Goal: Task Accomplishment & Management: Manage account settings

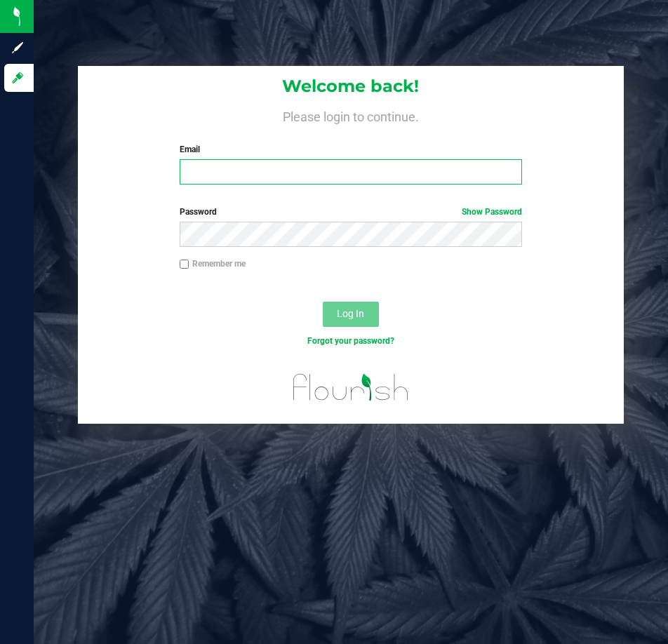
click at [240, 167] on input "Email" at bounding box center [351, 171] width 343 height 25
type input "[EMAIL_ADDRESS][DOMAIN_NAME]"
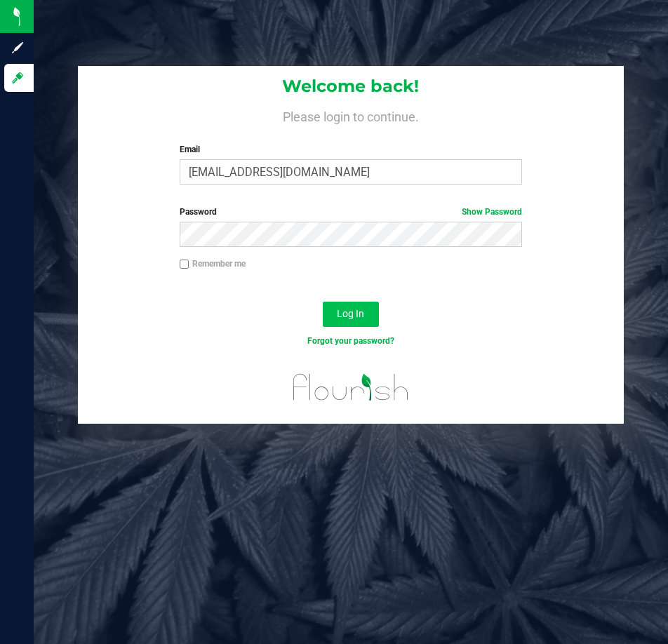
click at [334, 304] on button "Log In" at bounding box center [351, 314] width 56 height 25
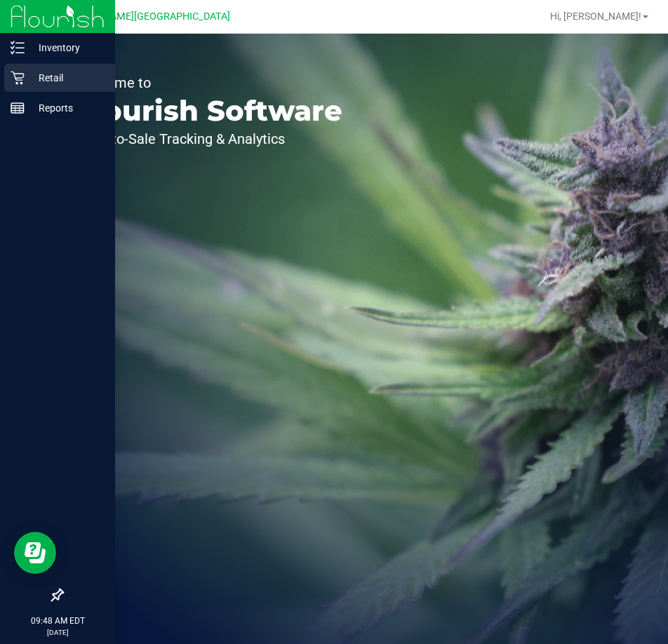
click at [21, 83] on icon at bounding box center [17, 78] width 13 height 13
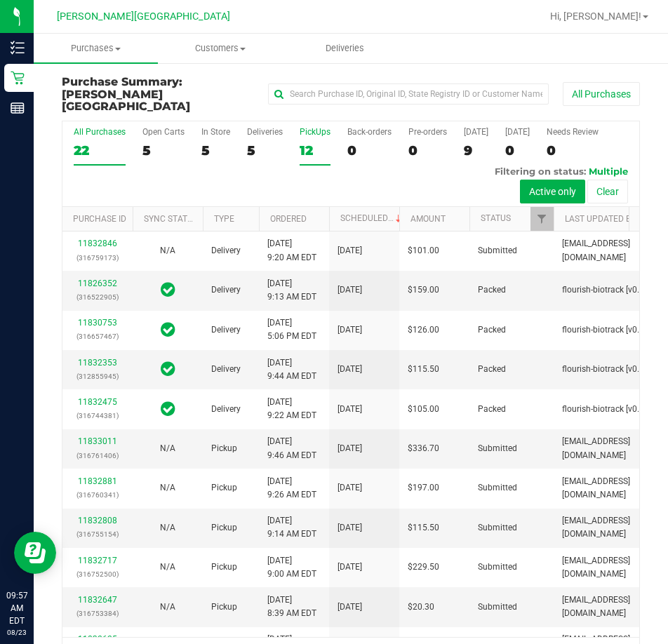
click at [308, 127] on div "PickUps" at bounding box center [314, 132] width 31 height 10
click at [0, 0] on input "PickUps 12" at bounding box center [0, 0] width 0 height 0
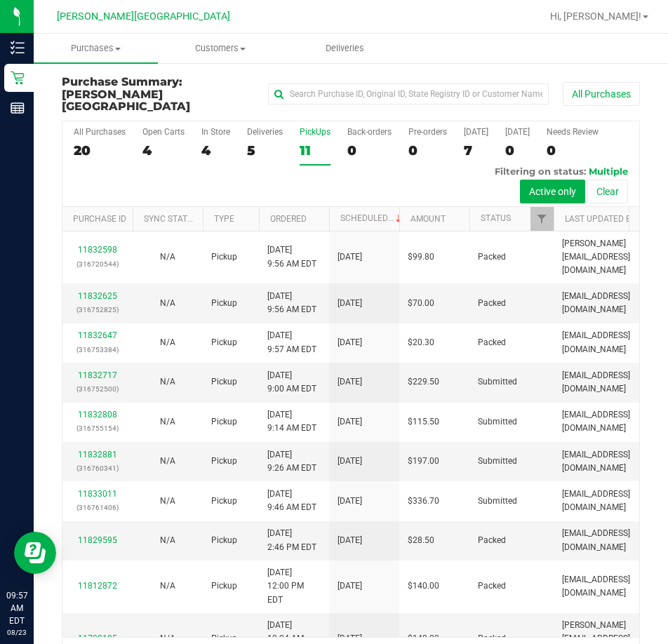
scroll to position [1, 0]
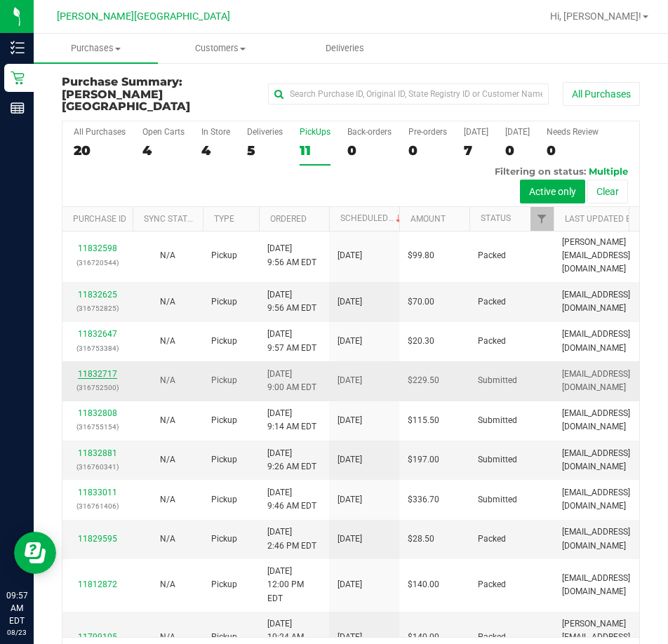
click at [89, 379] on link "11832717" at bounding box center [97, 374] width 39 height 10
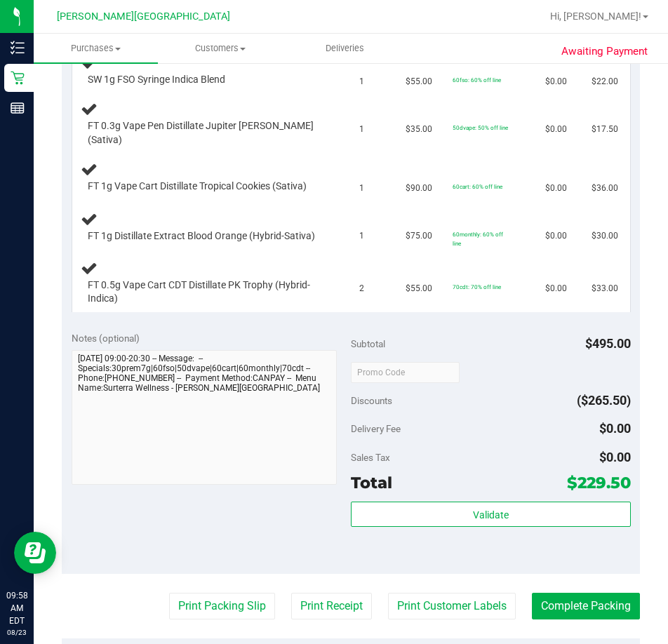
scroll to position [459, 0]
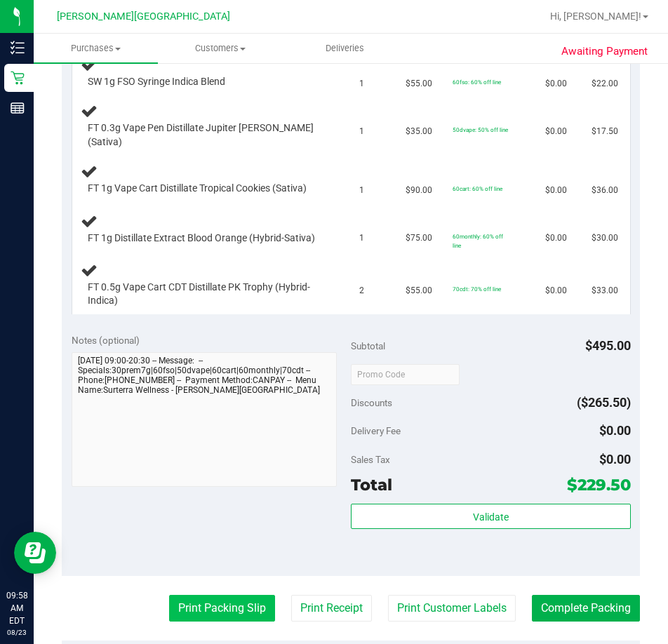
click at [200, 605] on button "Print Packing Slip" at bounding box center [222, 608] width 106 height 27
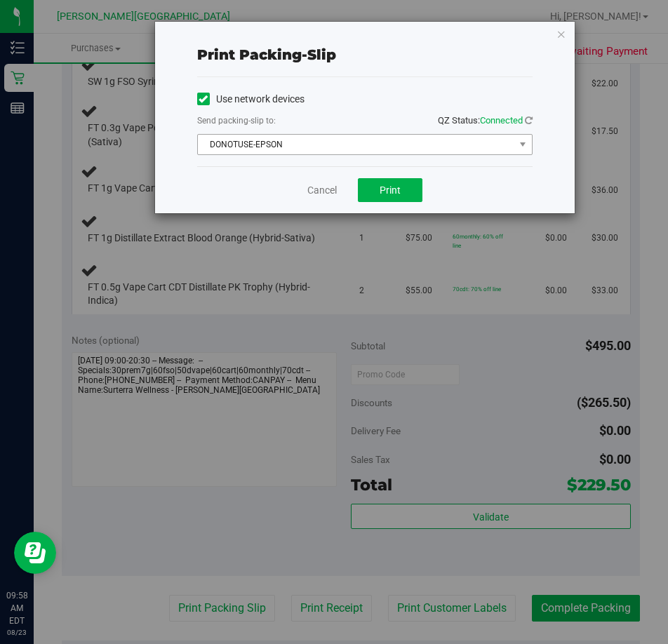
click at [469, 146] on span "DONOTUSE-EPSON" at bounding box center [356, 145] width 316 height 20
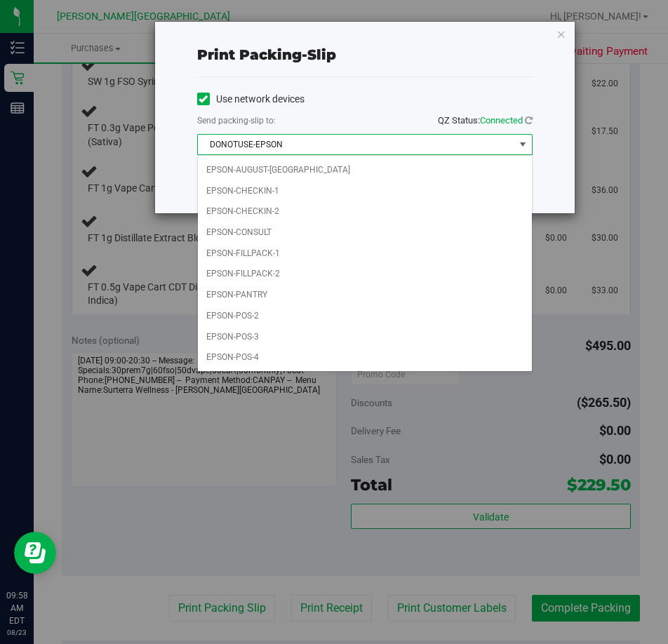
scroll to position [39, 0]
click at [234, 369] on div "Choose printer DONOTUSE-EPSON EPSON EPSON-AUGUST-ALSINA EPSON-CHECKIN-1 EPSON-C…" at bounding box center [364, 263] width 335 height 217
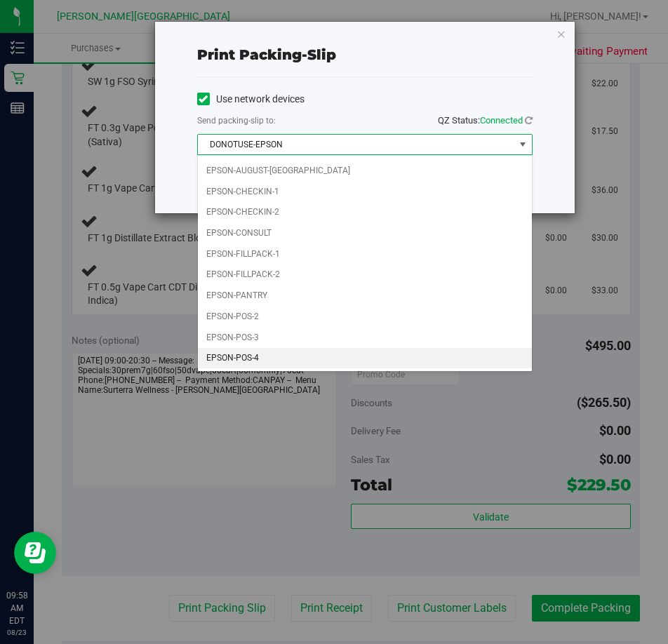
click at [224, 353] on li "EPSON-POS-4" at bounding box center [365, 358] width 334 height 21
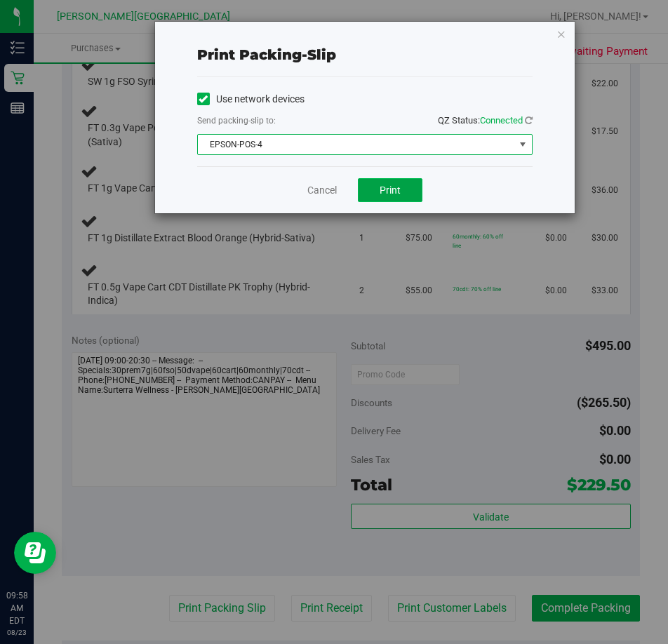
click at [384, 200] on button "Print" at bounding box center [390, 190] width 65 height 24
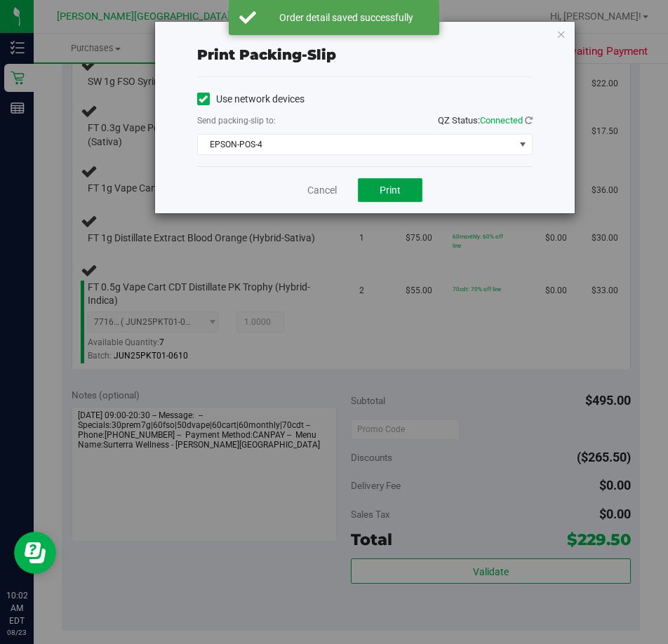
click at [382, 192] on span "Print" at bounding box center [389, 189] width 21 height 11
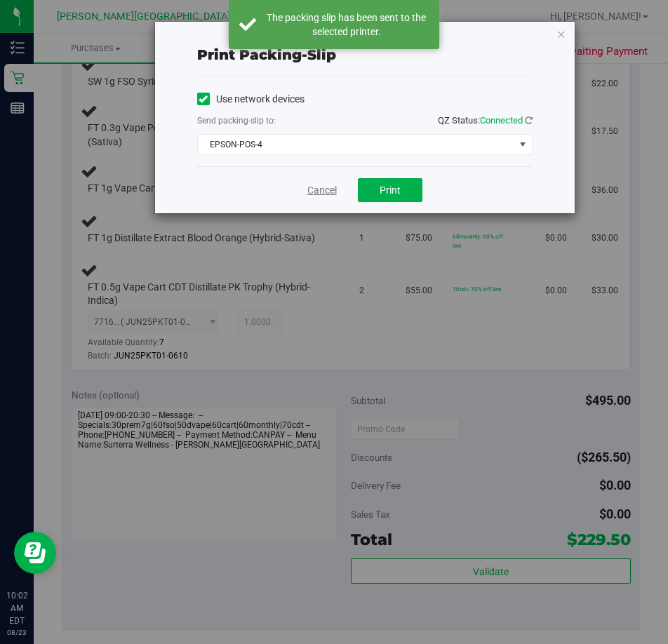
click at [314, 188] on link "Cancel" at bounding box center [321, 190] width 29 height 15
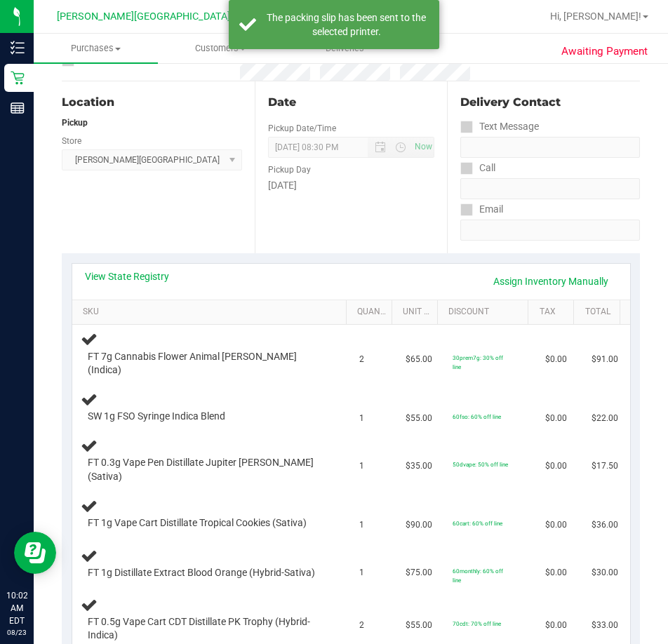
scroll to position [0, 0]
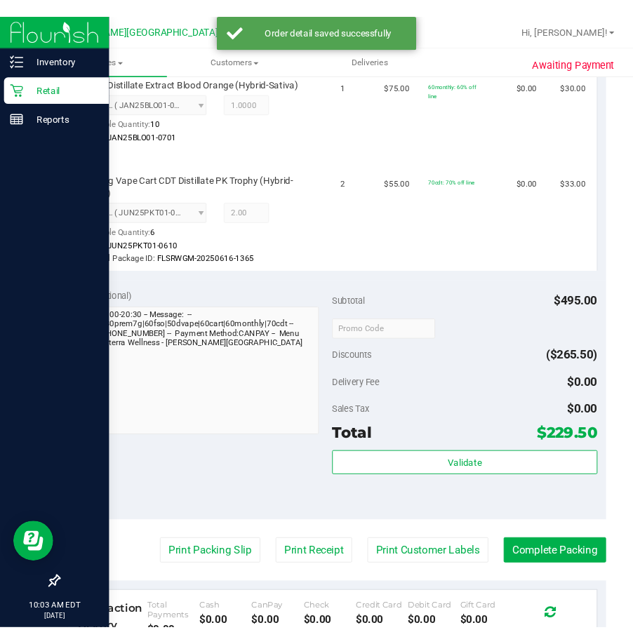
scroll to position [835, 0]
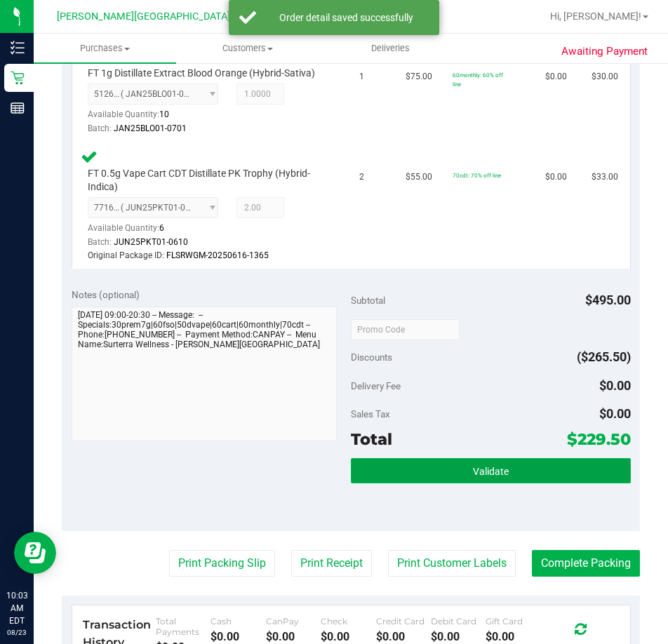
click at [436, 462] on button "Validate" at bounding box center [491, 470] width 280 height 25
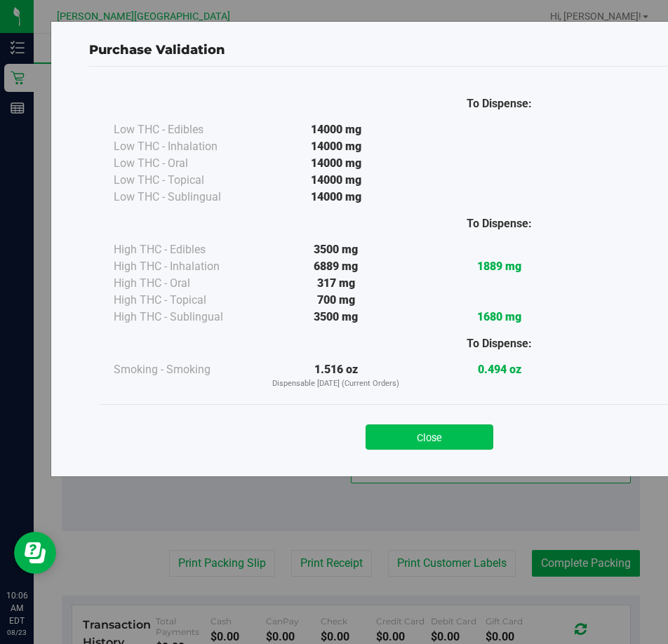
click at [419, 439] on button "Close" at bounding box center [429, 436] width 128 height 25
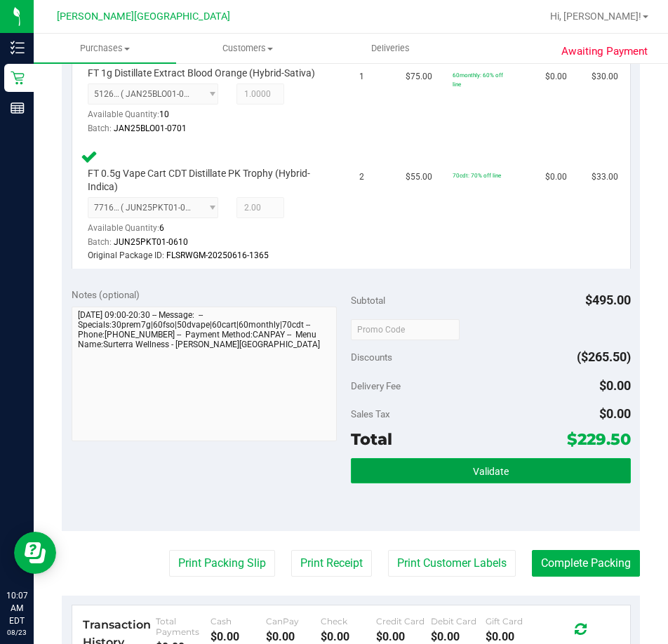
click at [442, 467] on button "Validate" at bounding box center [491, 470] width 280 height 25
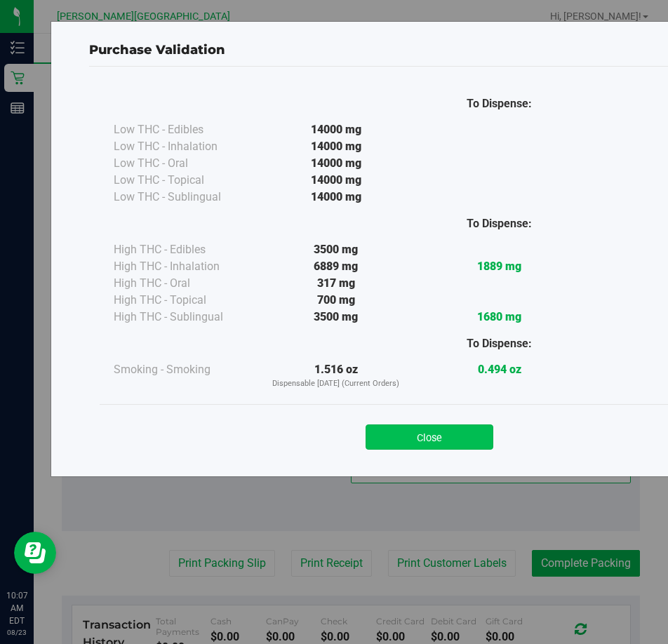
click at [407, 432] on button "Close" at bounding box center [429, 436] width 128 height 25
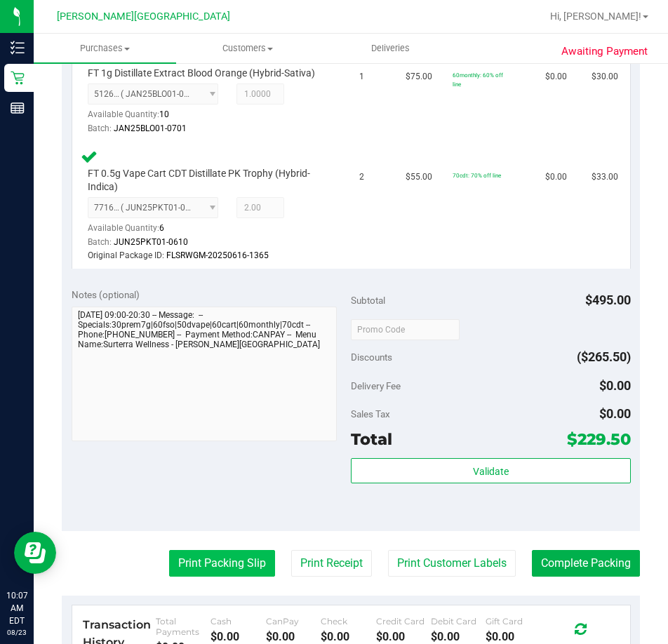
click at [208, 554] on button "Print Packing Slip" at bounding box center [222, 563] width 106 height 27
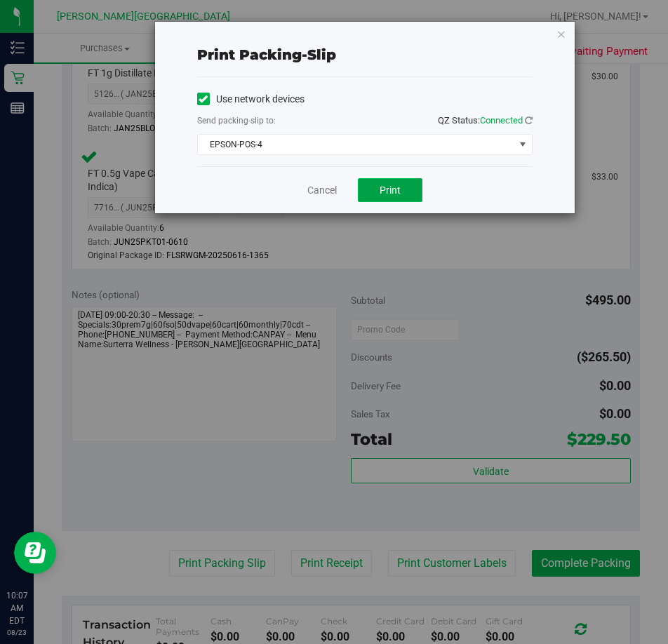
click at [384, 196] on button "Print" at bounding box center [390, 190] width 65 height 24
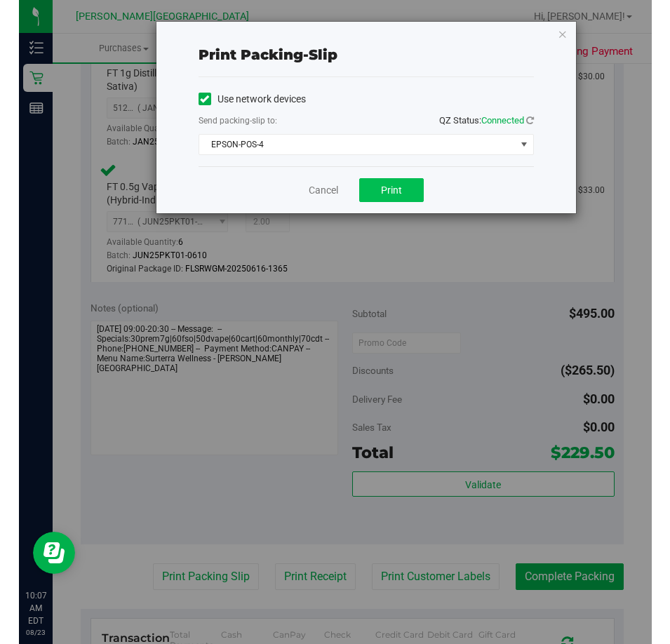
scroll to position [841, 0]
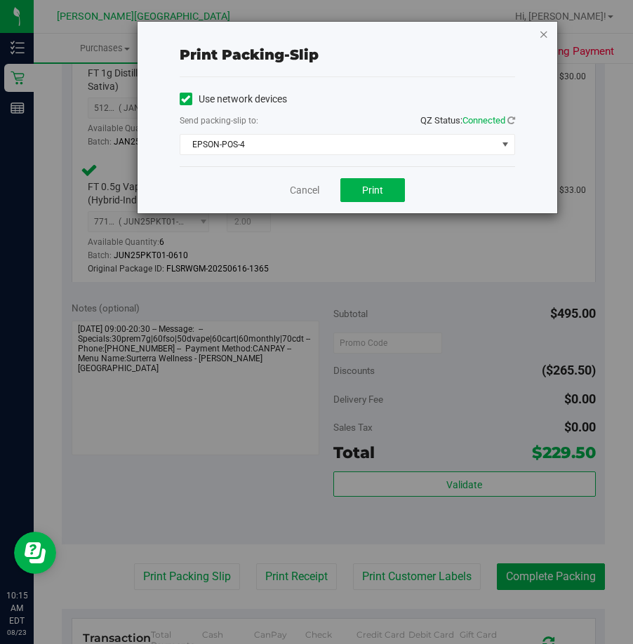
click at [541, 35] on icon "button" at bounding box center [544, 33] width 10 height 17
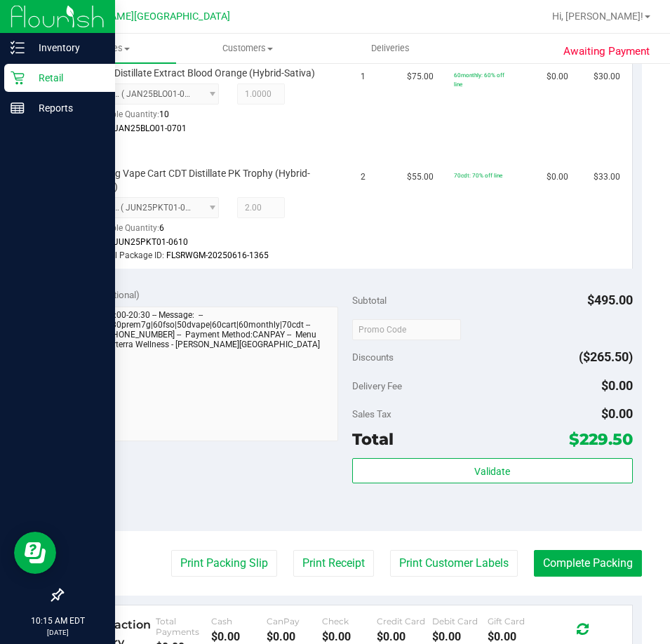
scroll to position [835, 0]
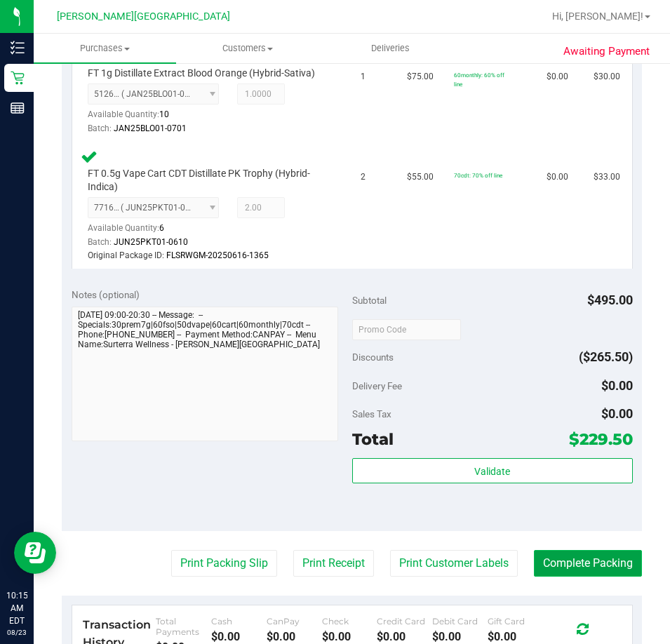
click at [553, 550] on button "Complete Packing" at bounding box center [588, 563] width 108 height 27
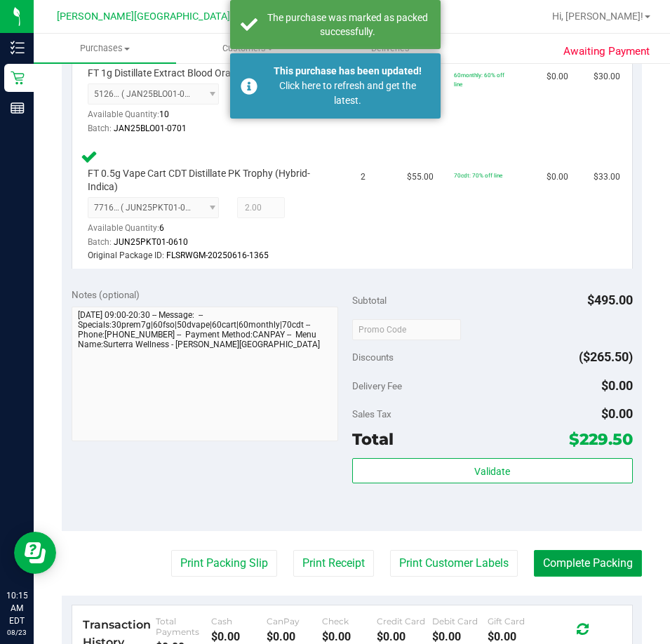
scroll to position [415, 0]
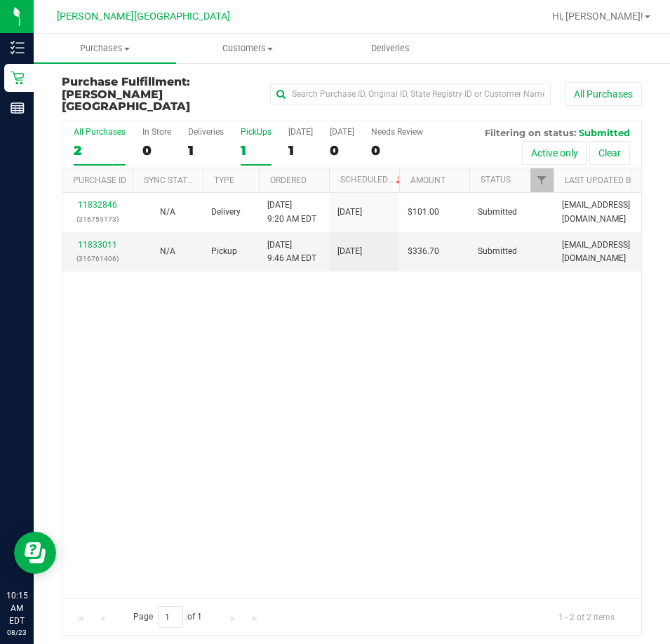
click at [249, 127] on div "PickUps" at bounding box center [256, 132] width 31 height 10
click at [0, 0] on input "PickUps 1" at bounding box center [0, 0] width 0 height 0
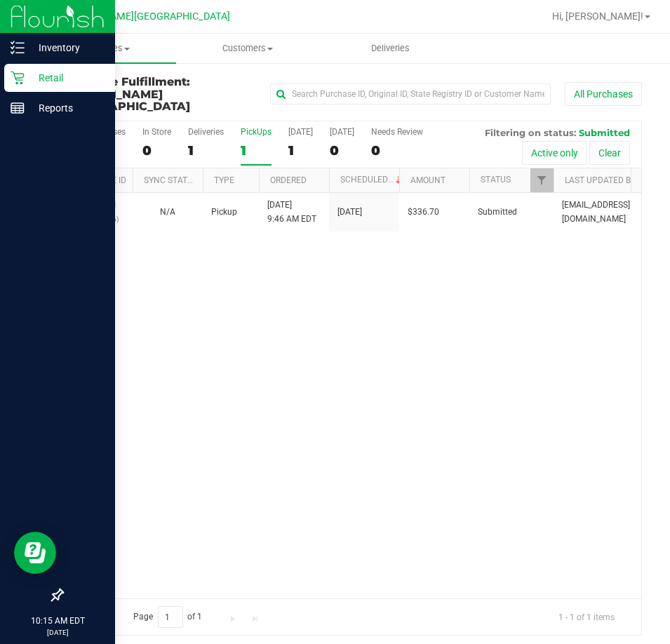
click at [13, 76] on icon at bounding box center [18, 78] width 14 height 14
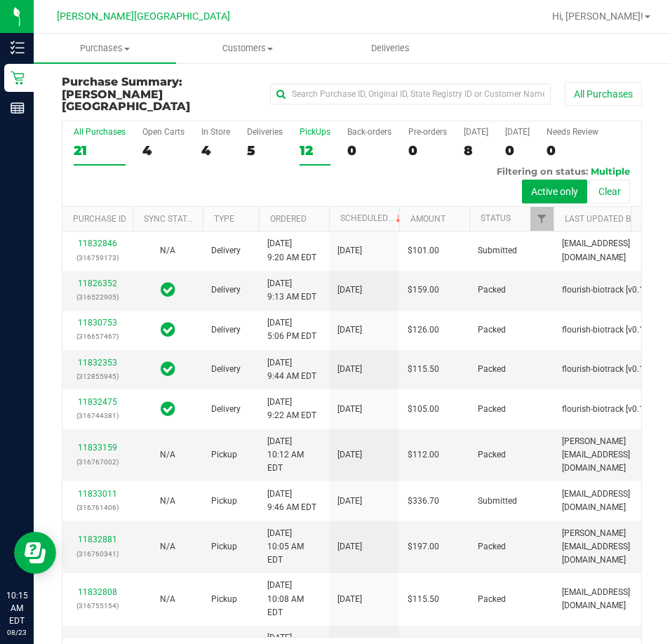
click at [315, 127] on div "PickUps" at bounding box center [314, 132] width 31 height 10
click at [0, 0] on input "PickUps 12" at bounding box center [0, 0] width 0 height 0
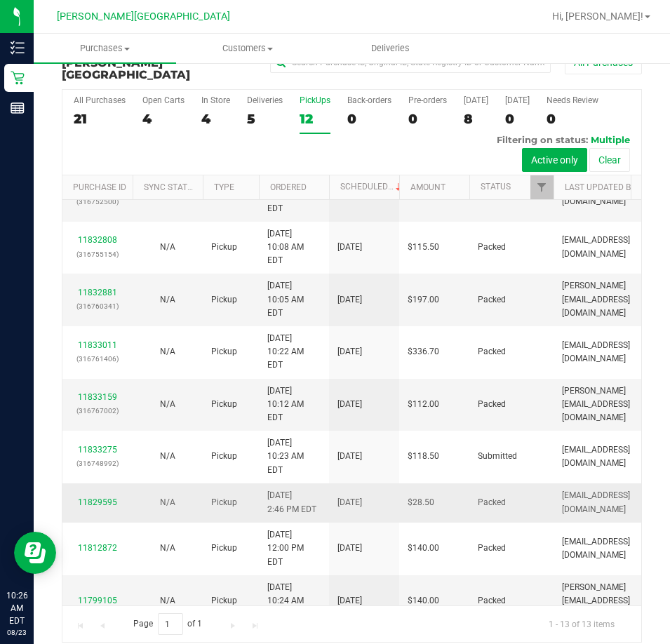
scroll to position [311, 0]
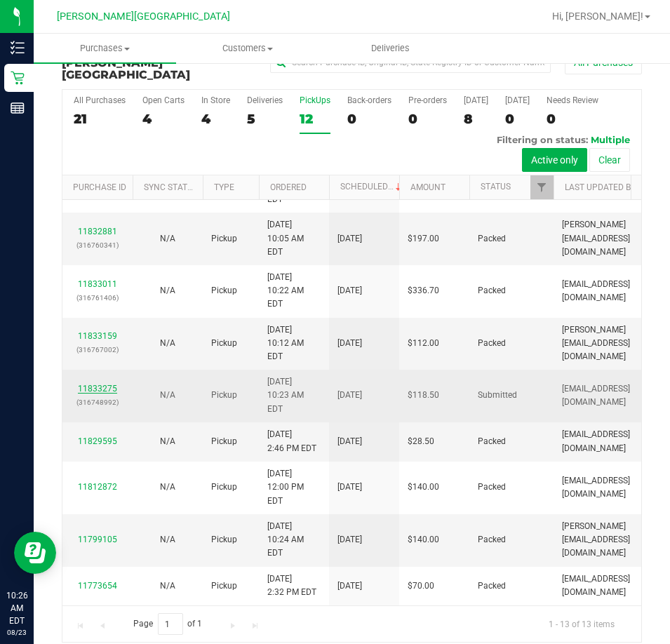
click at [87, 384] on link "11833275" at bounding box center [97, 389] width 39 height 10
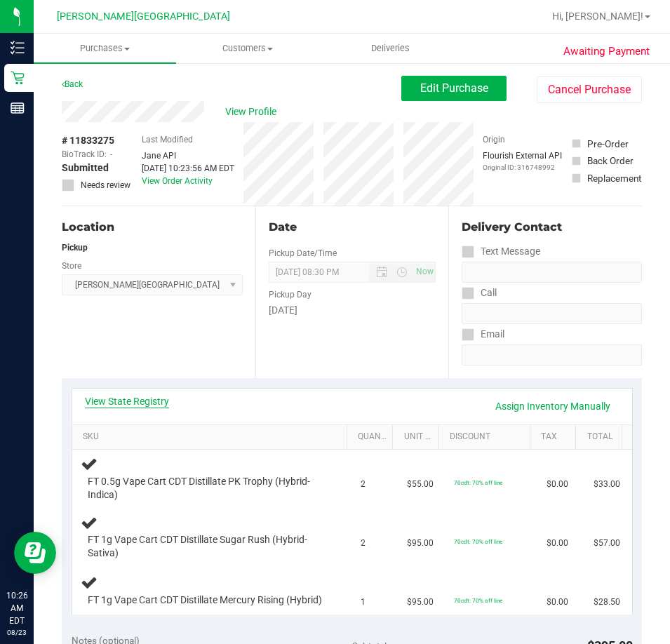
click at [140, 406] on link "View State Registry" at bounding box center [127, 401] width 84 height 14
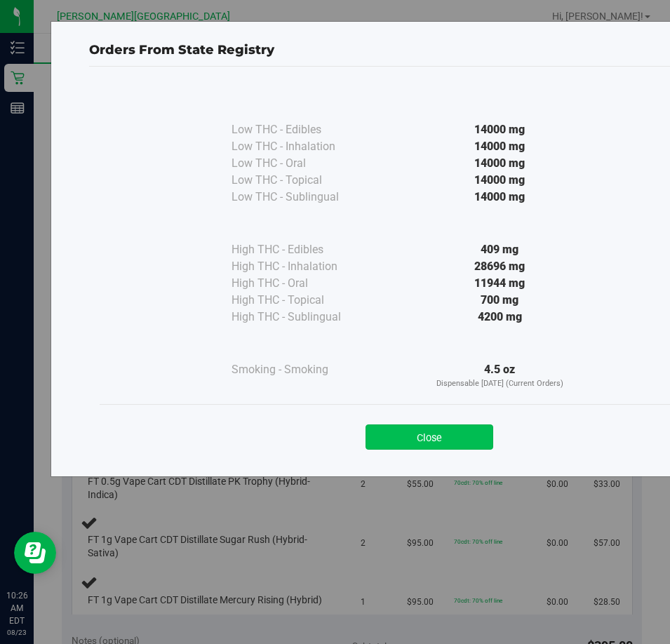
click at [411, 433] on button "Close" at bounding box center [429, 436] width 128 height 25
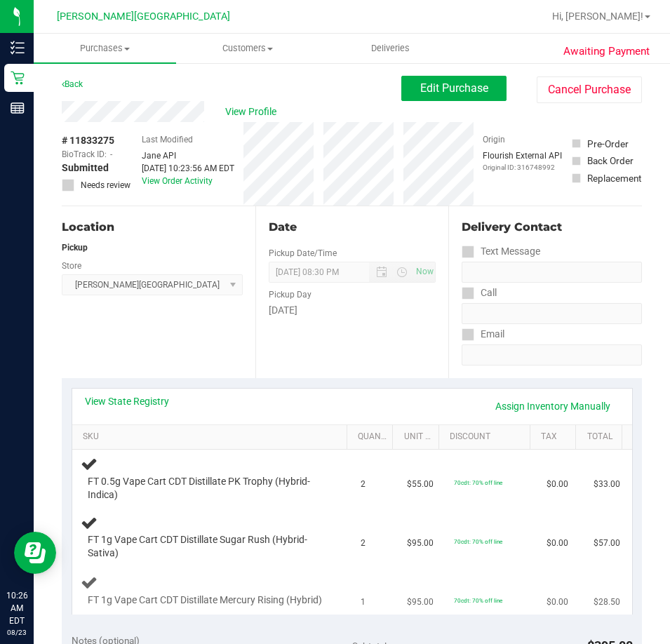
scroll to position [491, 0]
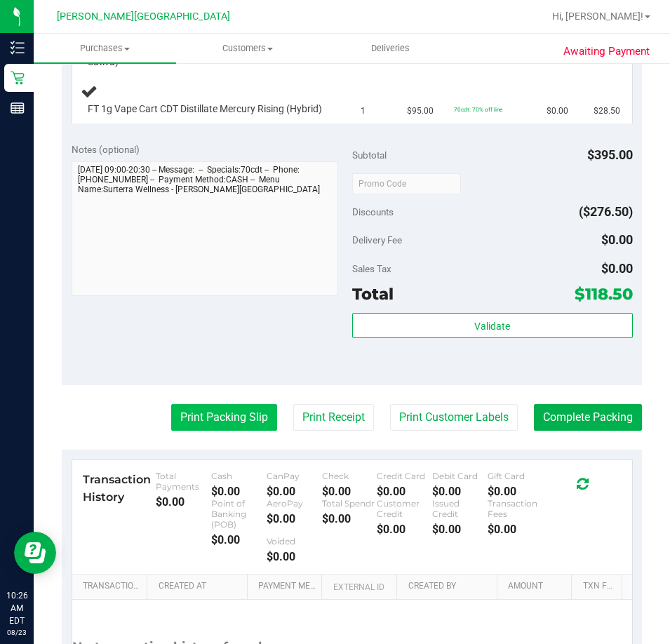
click at [206, 429] on button "Print Packing Slip" at bounding box center [224, 417] width 106 height 27
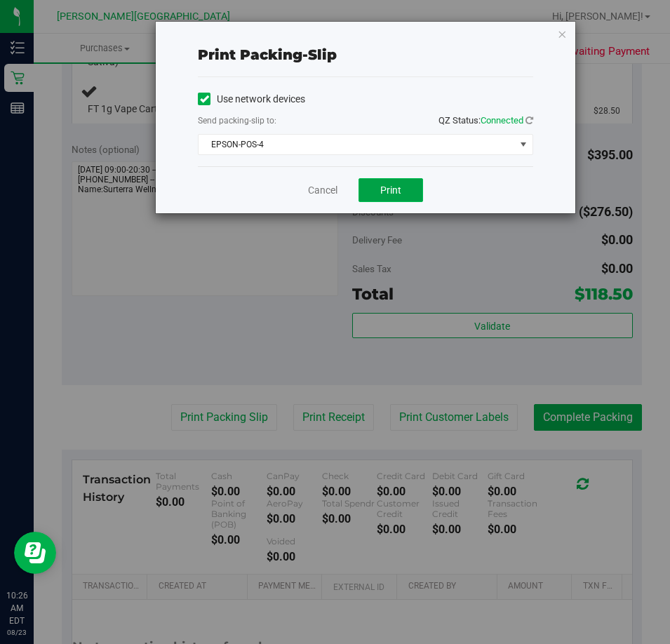
click at [382, 187] on span "Print" at bounding box center [390, 189] width 21 height 11
click at [319, 194] on link "Cancel" at bounding box center [322, 190] width 29 height 15
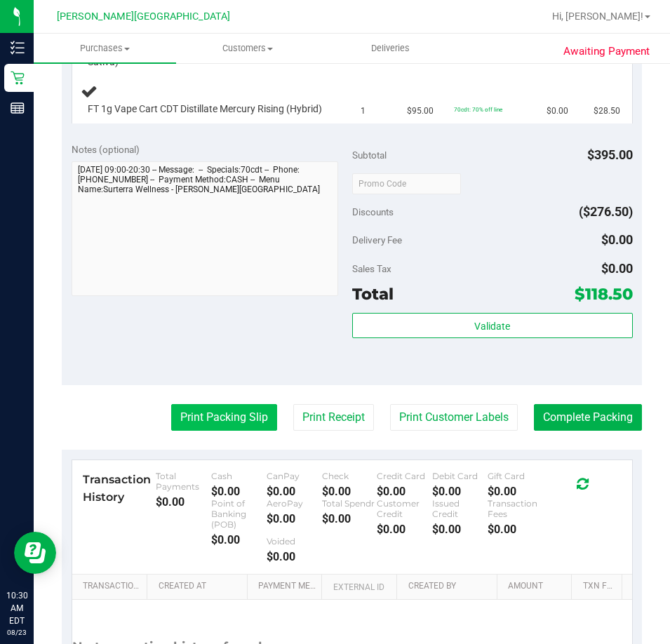
click at [191, 431] on button "Print Packing Slip" at bounding box center [224, 417] width 106 height 27
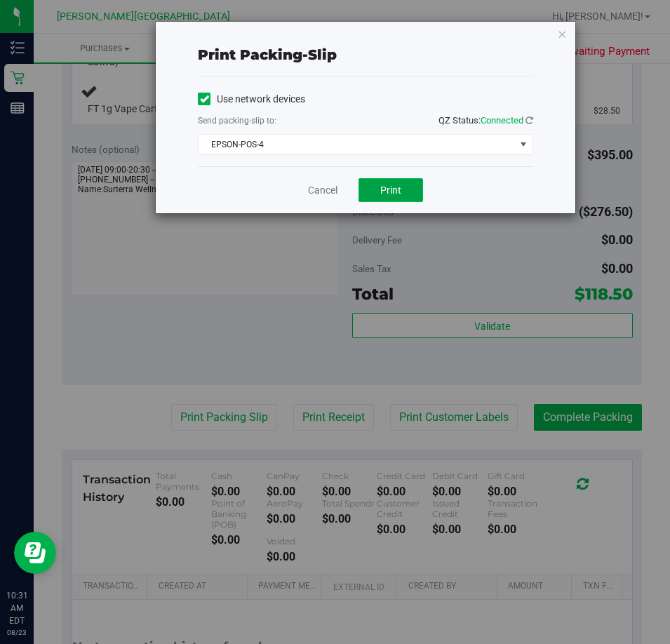
click at [382, 189] on span "Print" at bounding box center [390, 189] width 21 height 11
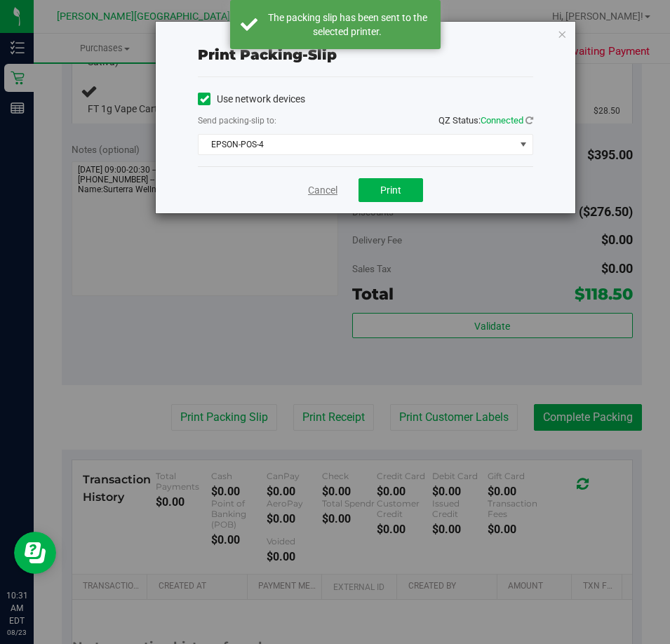
click at [312, 194] on link "Cancel" at bounding box center [322, 190] width 29 height 15
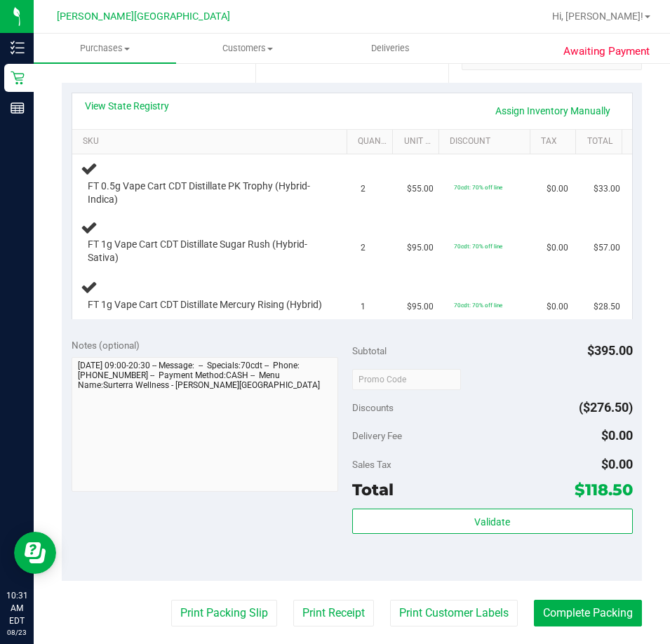
scroll to position [283, 0]
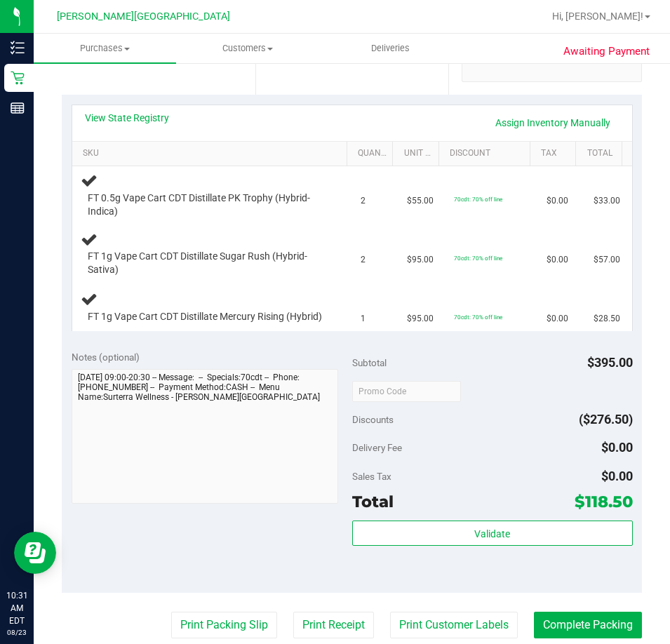
click at [171, 612] on button "Print Packing Slip" at bounding box center [224, 625] width 106 height 27
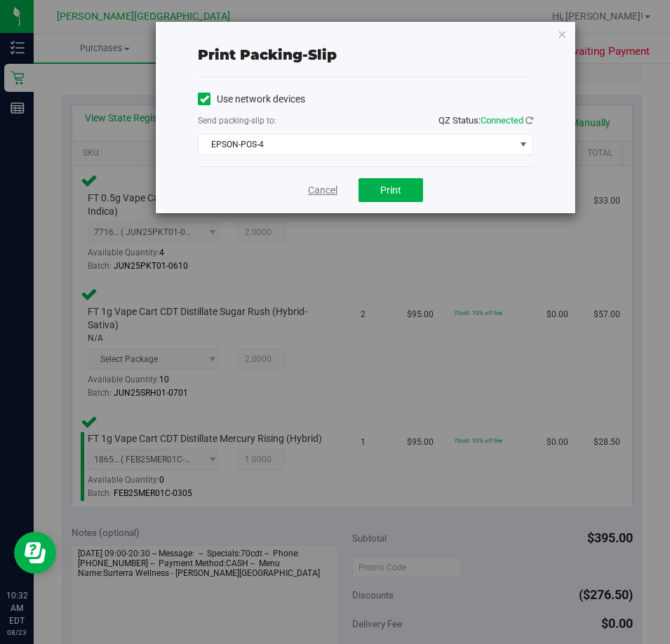
click at [325, 194] on link "Cancel" at bounding box center [322, 190] width 29 height 15
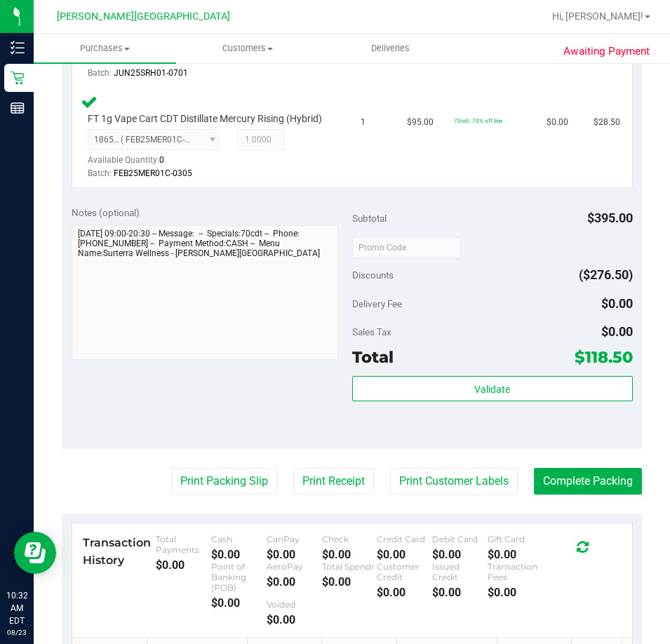
scroll to position [629, 0]
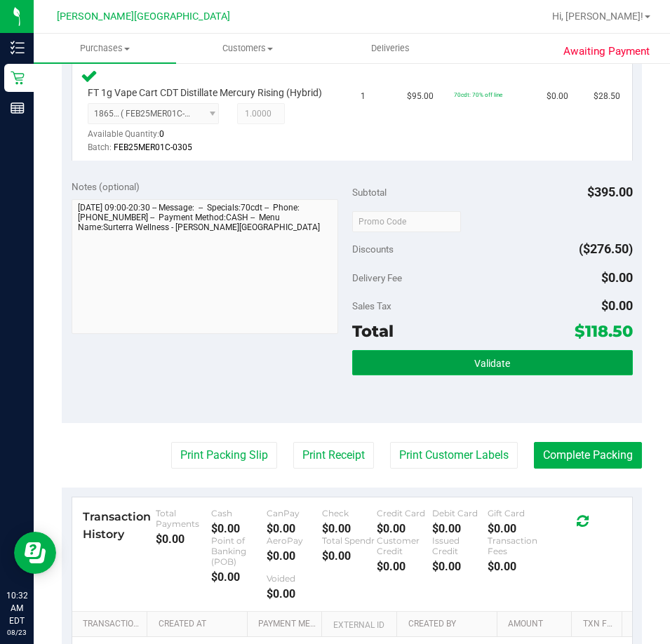
click at [421, 375] on button "Validate" at bounding box center [492, 362] width 281 height 25
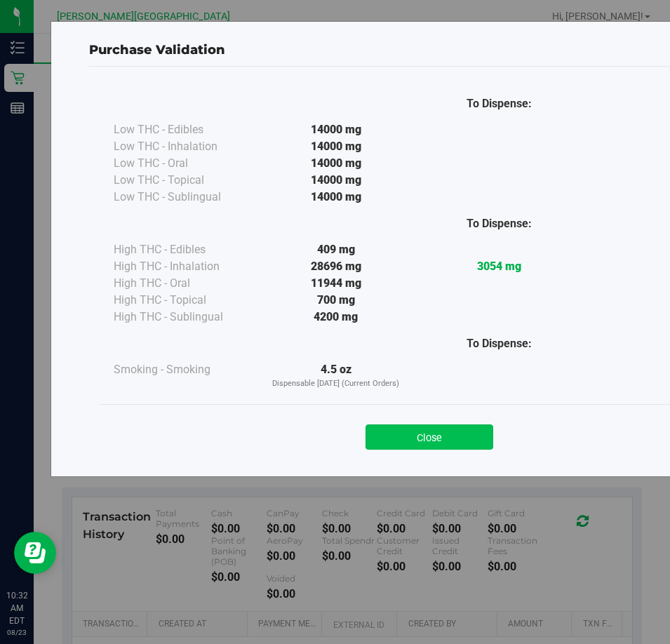
click at [424, 428] on button "Close" at bounding box center [429, 436] width 128 height 25
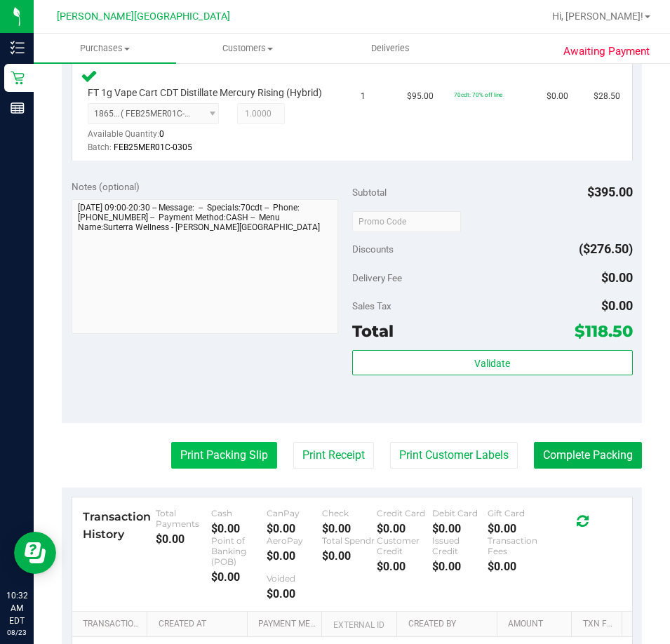
click at [208, 469] on button "Print Packing Slip" at bounding box center [224, 455] width 106 height 27
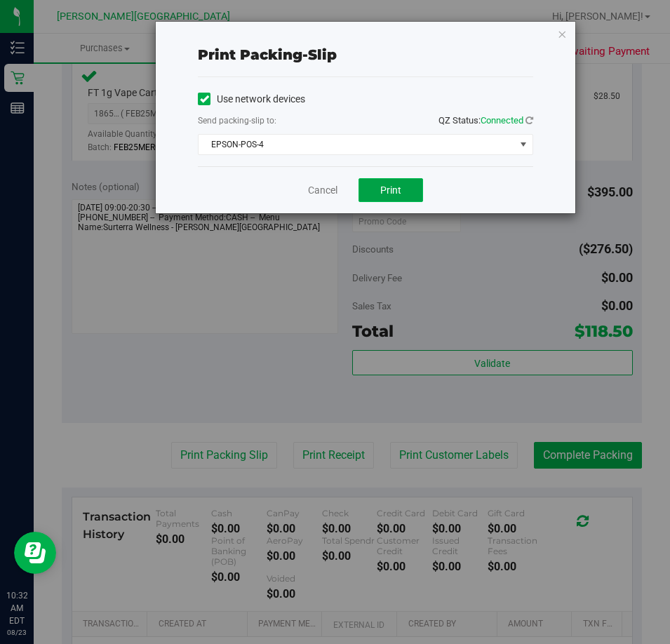
click at [386, 199] on button "Print" at bounding box center [390, 190] width 65 height 24
click at [326, 193] on link "Cancel" at bounding box center [322, 190] width 29 height 15
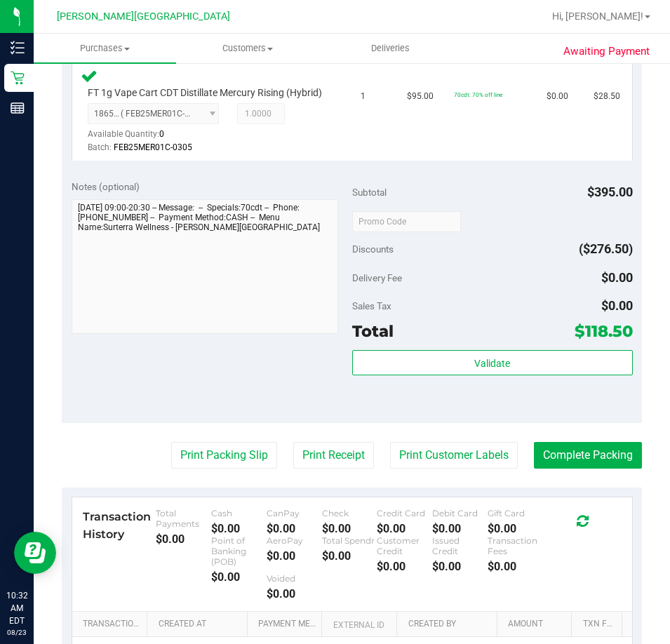
scroll to position [639, 0]
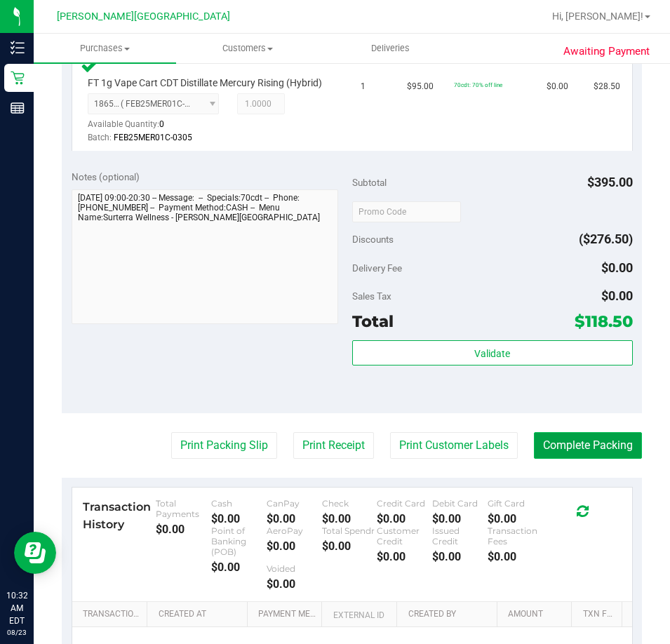
click at [563, 455] on button "Complete Packing" at bounding box center [588, 445] width 108 height 27
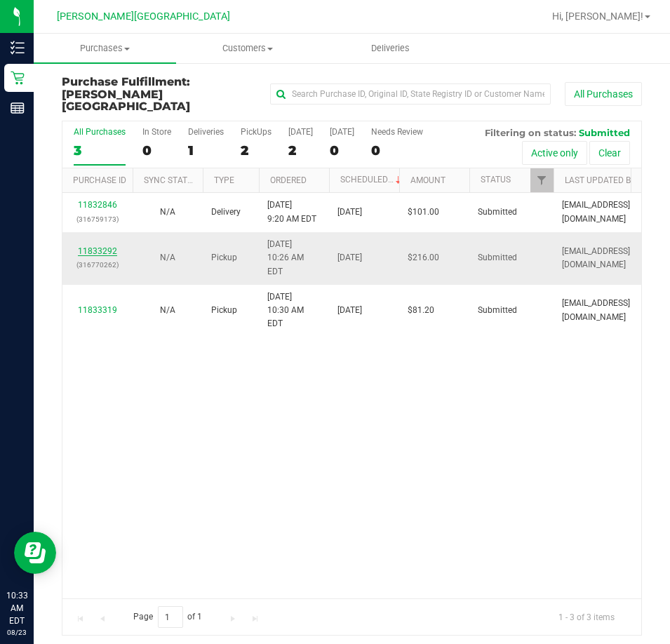
click at [90, 246] on link "11833292" at bounding box center [97, 251] width 39 height 10
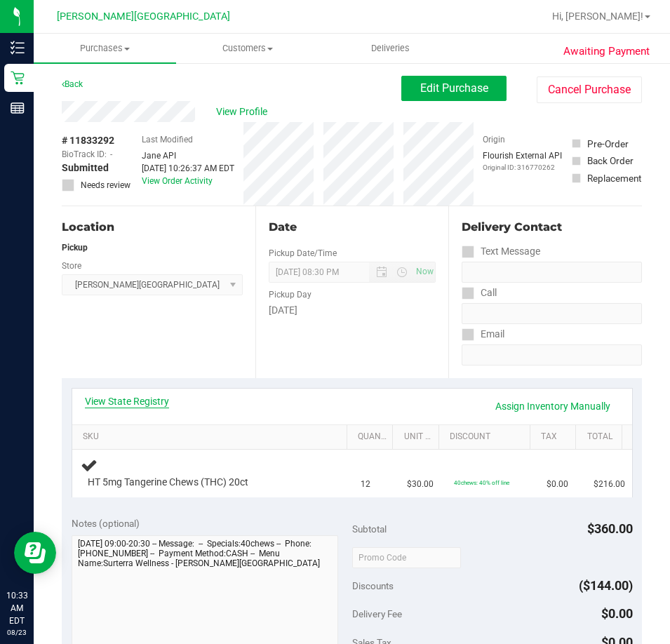
click at [114, 400] on link "View State Registry" at bounding box center [127, 401] width 84 height 14
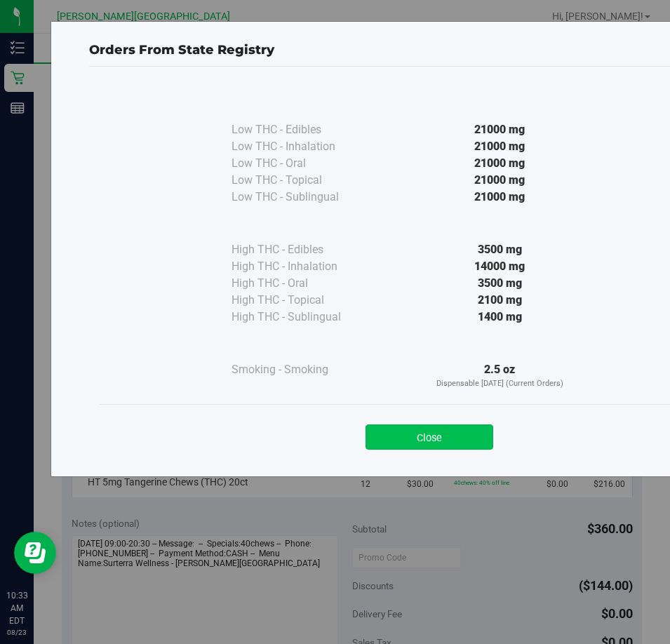
click at [409, 442] on button "Close" at bounding box center [429, 436] width 128 height 25
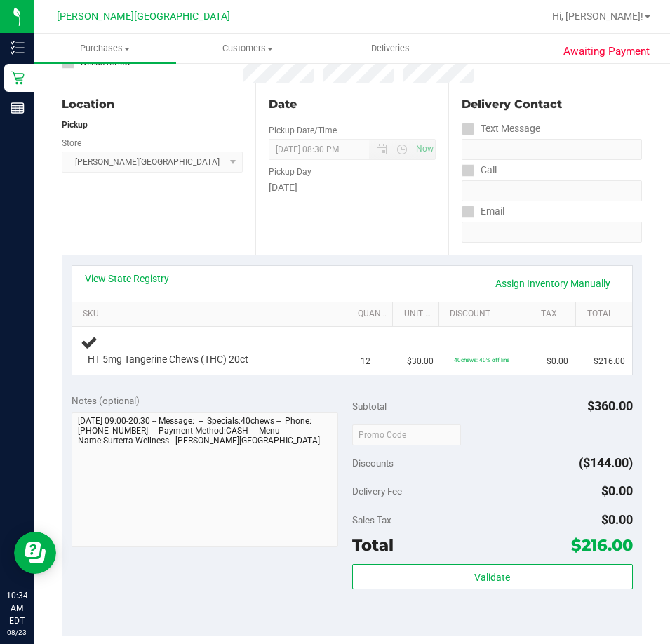
scroll to position [276, 0]
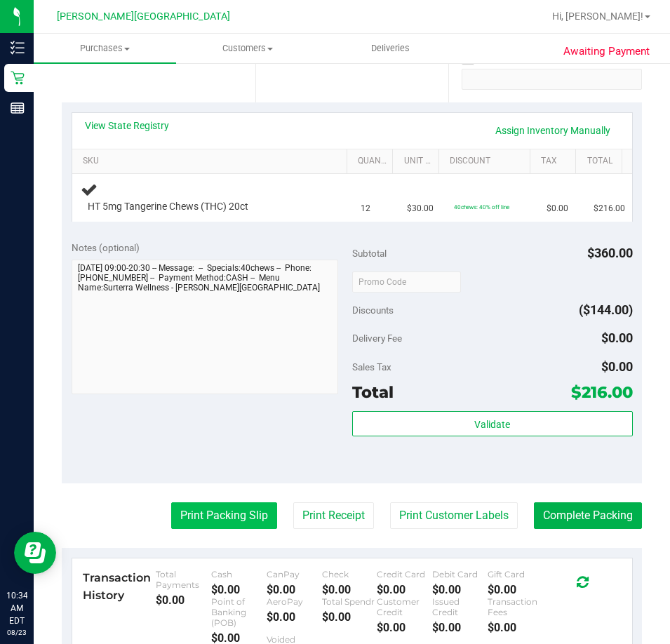
click at [201, 521] on button "Print Packing Slip" at bounding box center [224, 515] width 106 height 27
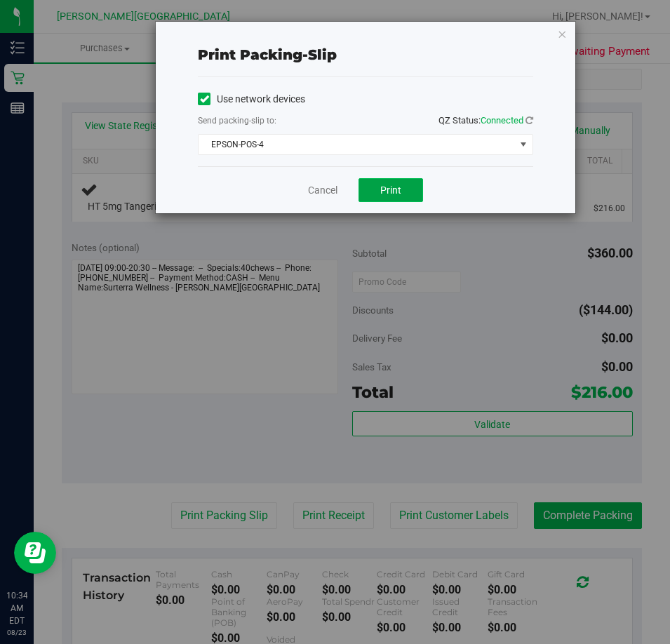
click at [398, 198] on button "Print" at bounding box center [390, 190] width 65 height 24
click at [320, 195] on link "Cancel" at bounding box center [322, 190] width 29 height 15
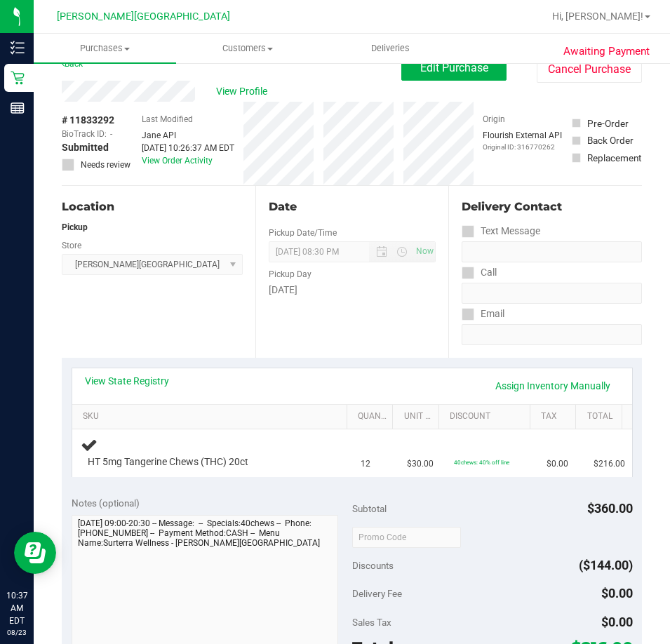
scroll to position [12, 0]
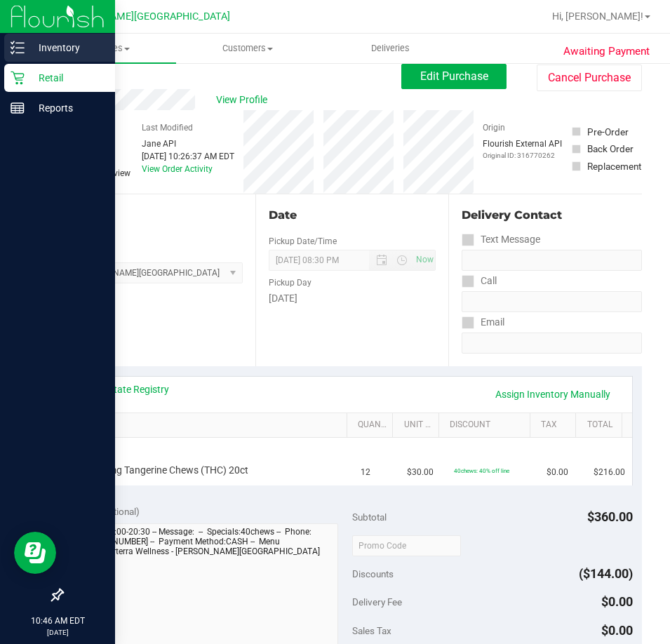
click at [13, 42] on icon at bounding box center [18, 48] width 14 height 14
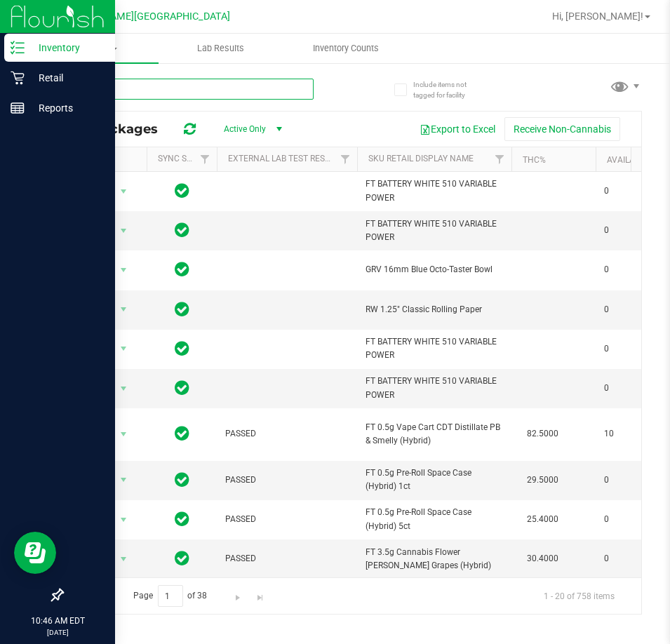
click at [100, 90] on input "text" at bounding box center [188, 89] width 252 height 21
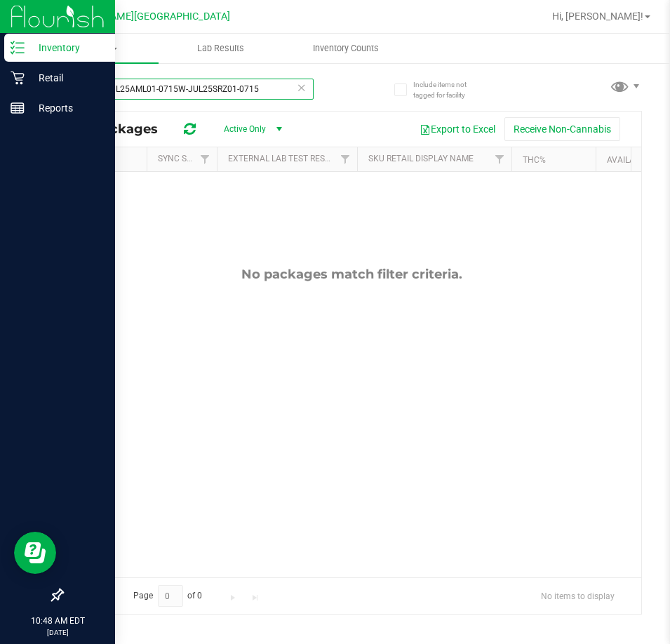
type input "pktW-JUL25AML01-0715W-JUL25SRZ01-0715"
click at [20, 84] on icon at bounding box center [18, 78] width 14 height 14
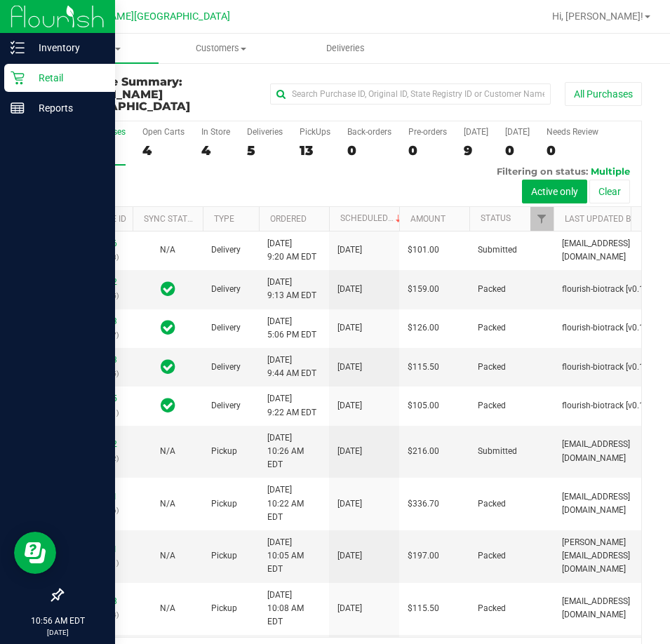
click at [51, 84] on p "Retail" at bounding box center [67, 77] width 84 height 17
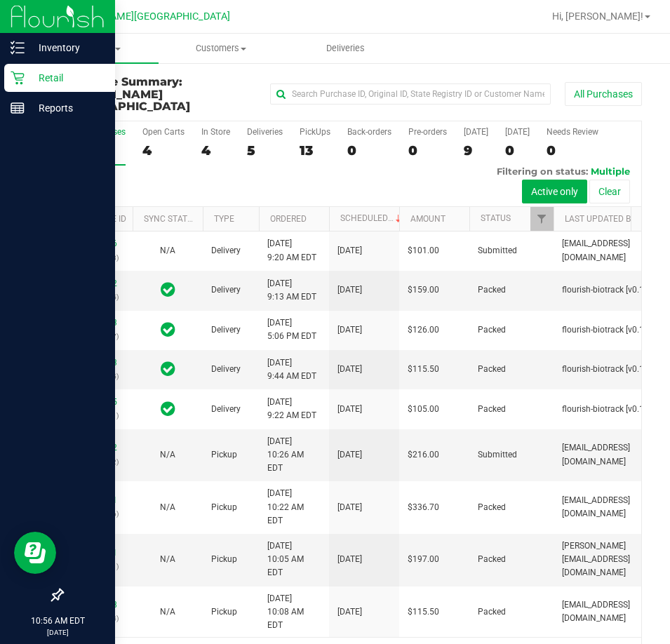
click at [43, 82] on p "Retail" at bounding box center [67, 77] width 84 height 17
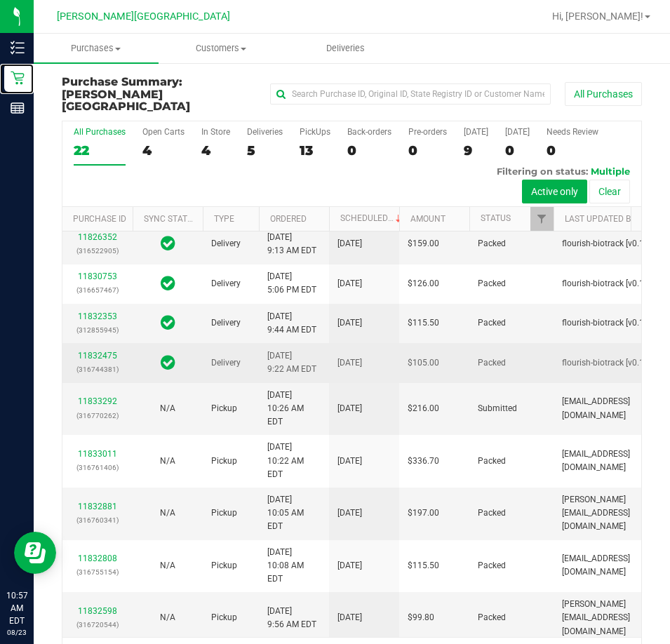
scroll to position [281, 0]
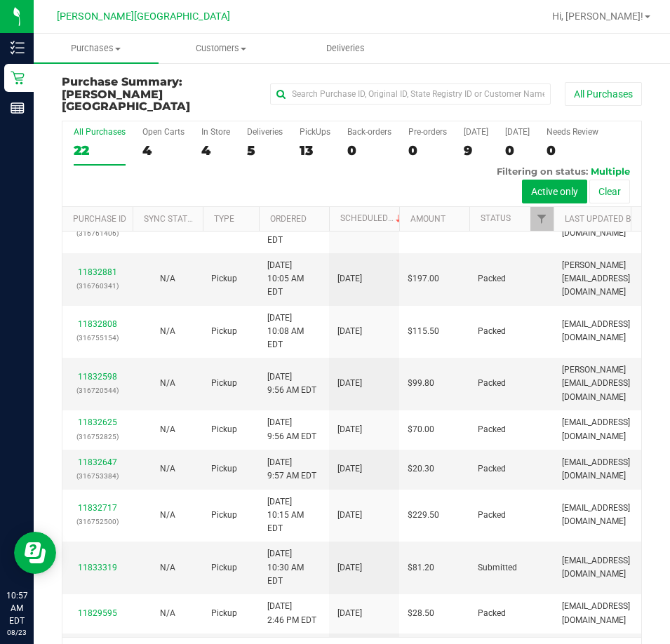
click at [97, 172] on link "11833292" at bounding box center [97, 167] width 39 height 10
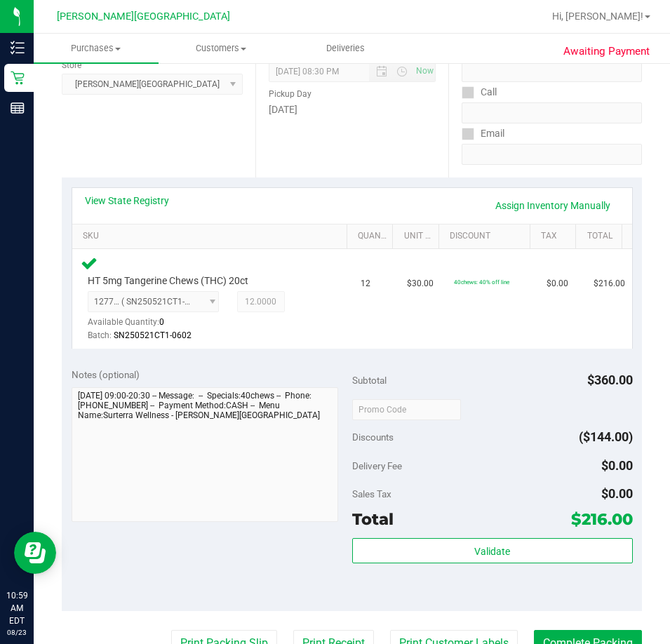
scroll to position [308, 0]
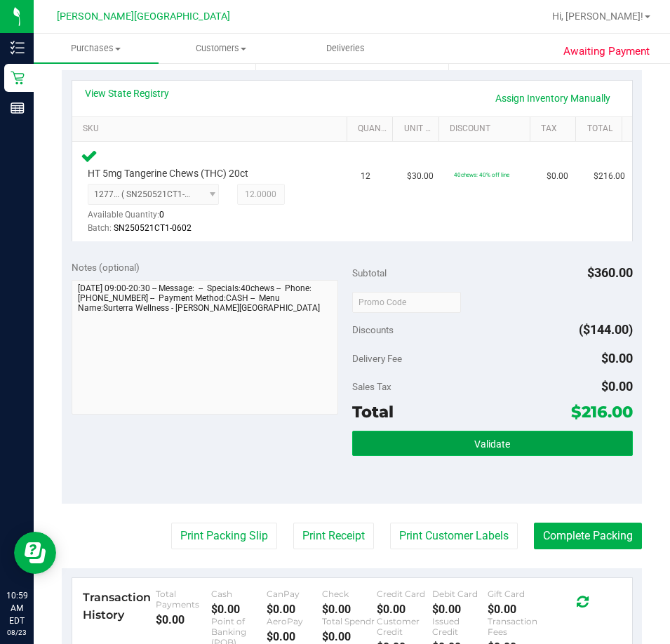
click at [487, 445] on span "Validate" at bounding box center [492, 443] width 36 height 11
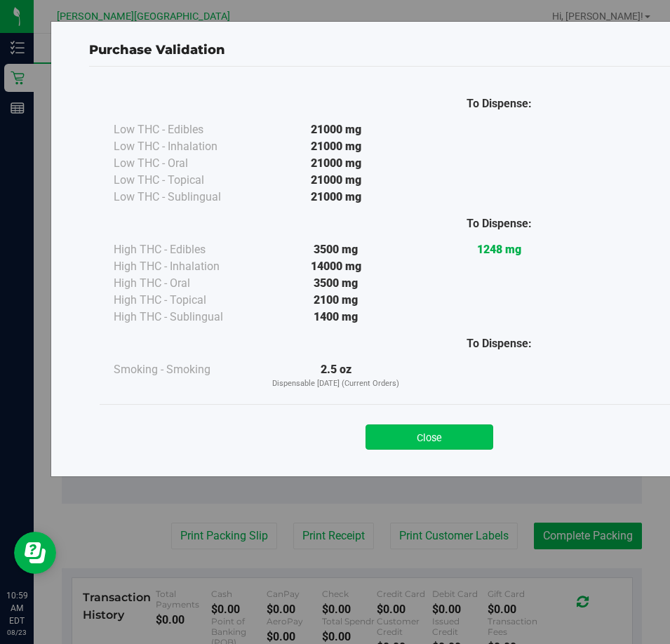
click at [443, 447] on button "Close" at bounding box center [429, 436] width 128 height 25
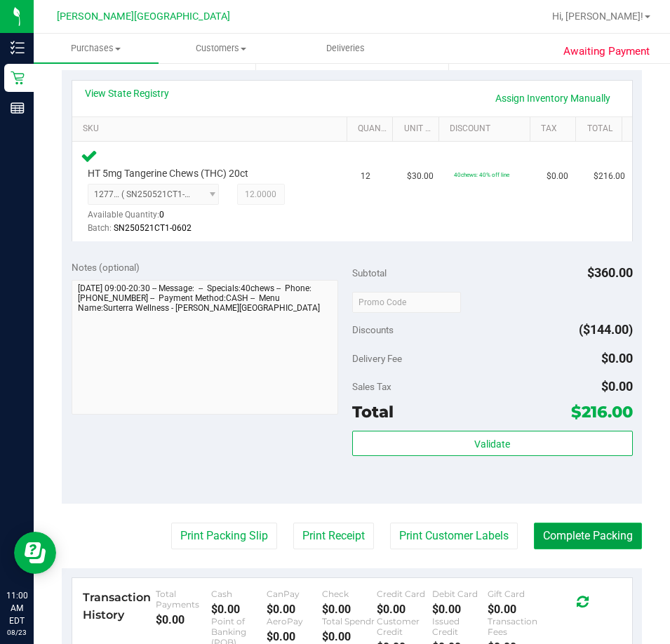
click at [572, 528] on button "Complete Packing" at bounding box center [588, 536] width 108 height 27
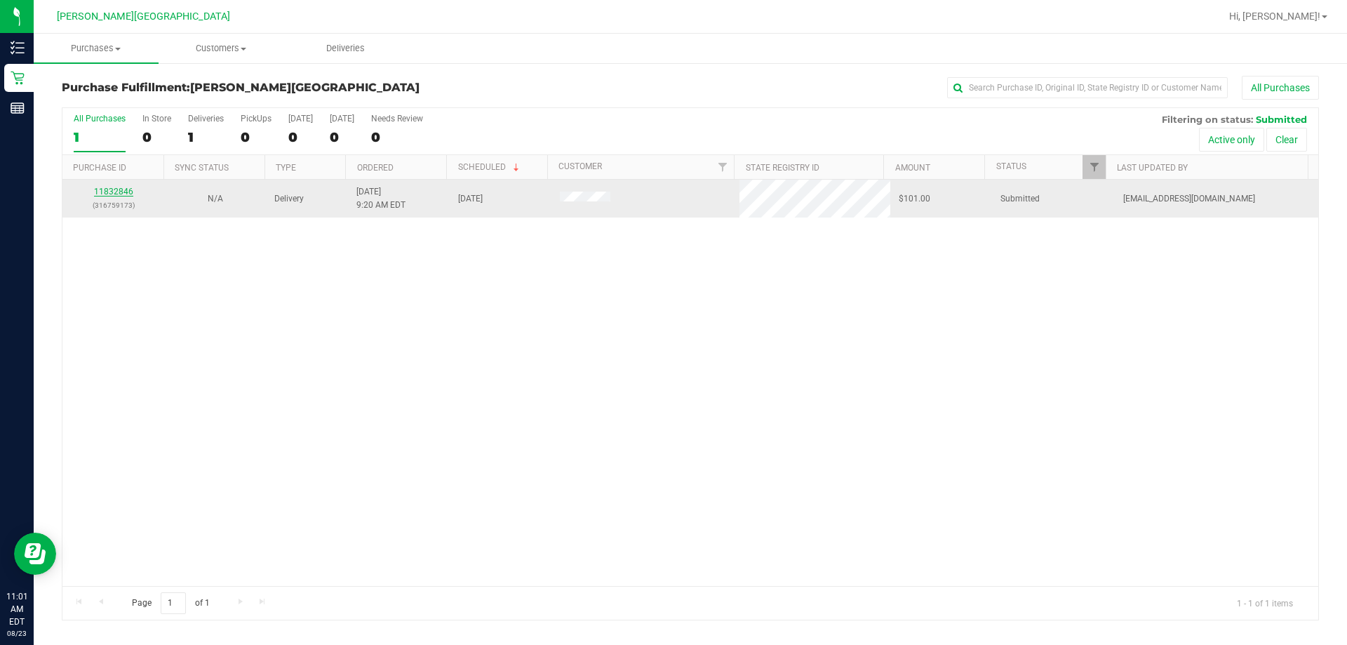
click at [108, 189] on link "11832846" at bounding box center [113, 192] width 39 height 10
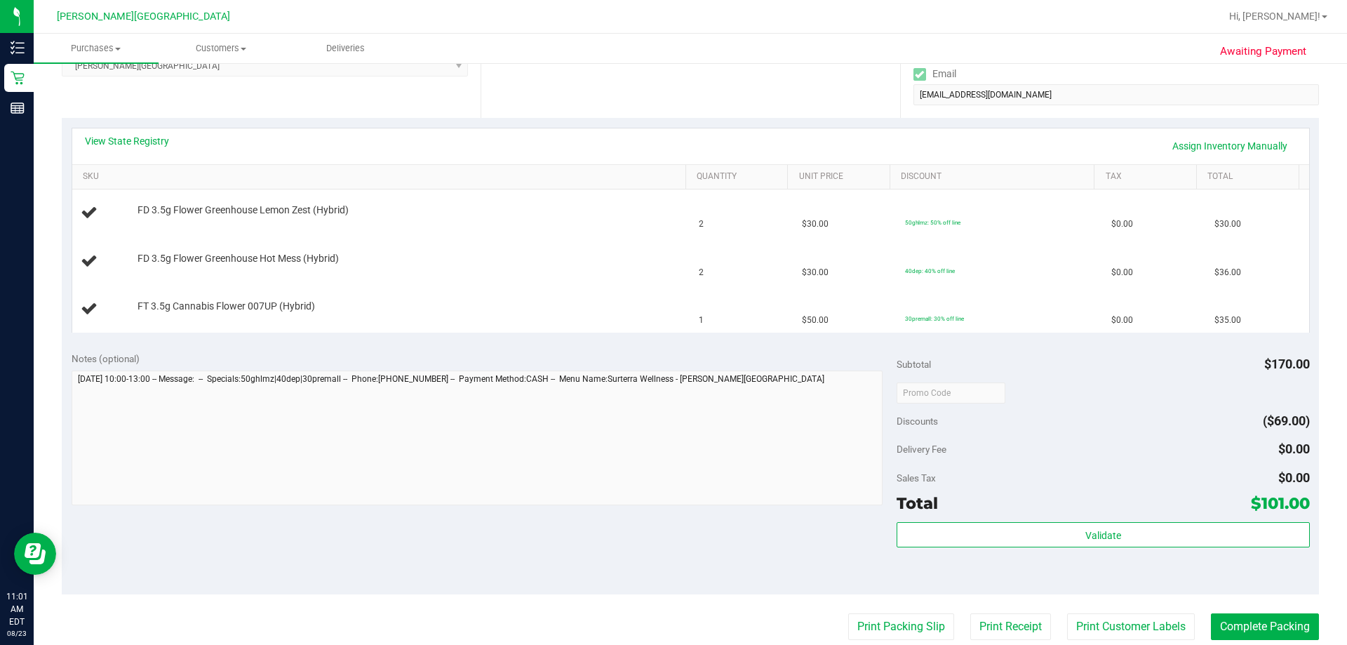
scroll to position [491, 0]
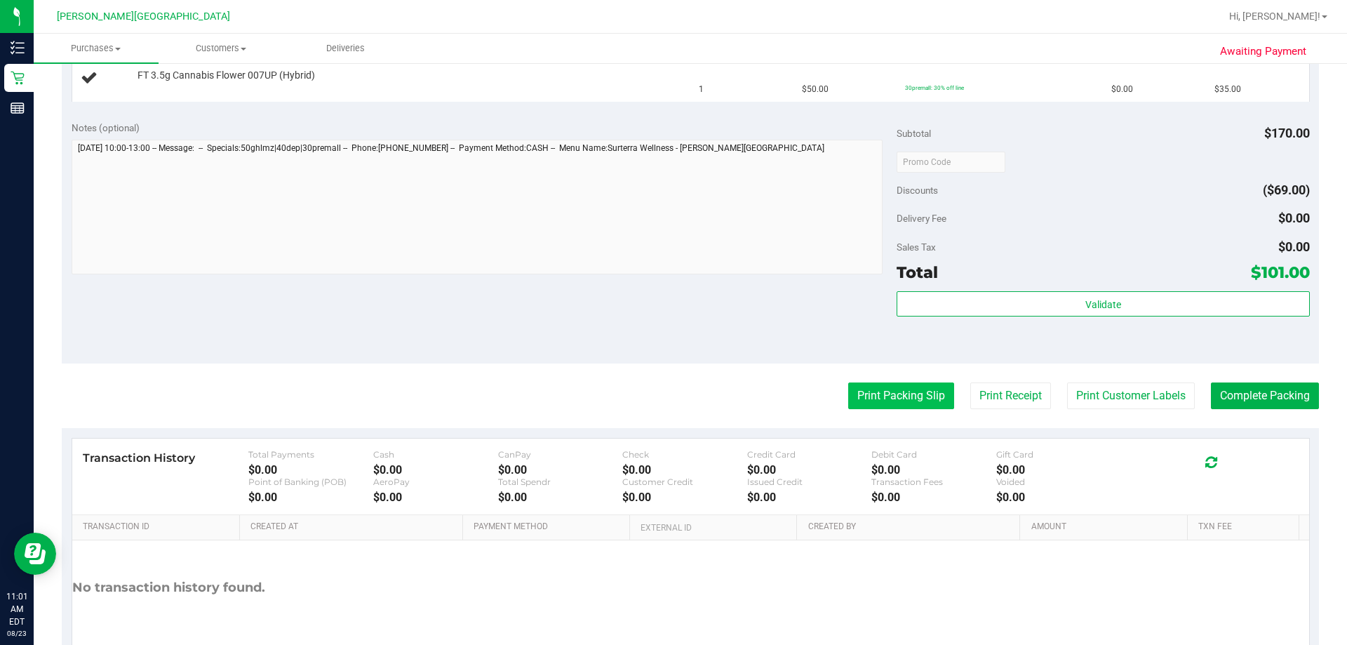
click at [667, 398] on button "Print Packing Slip" at bounding box center [901, 395] width 106 height 27
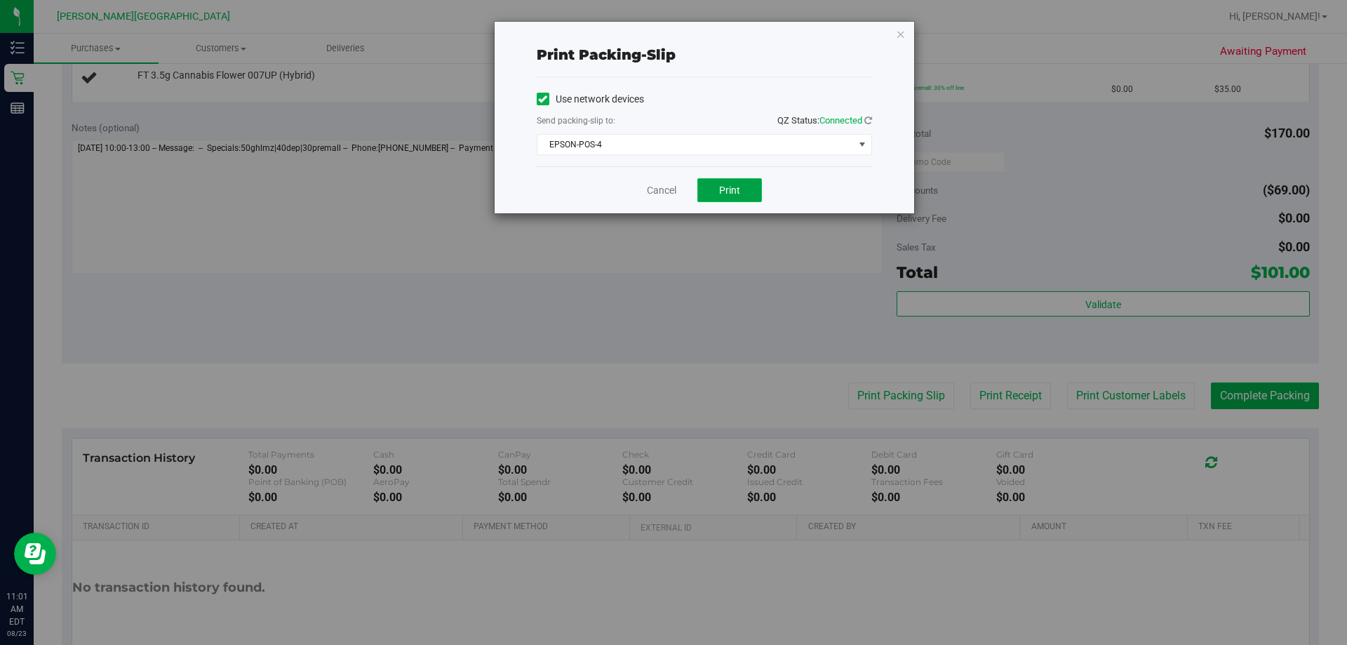
drag, startPoint x: 736, startPoint y: 189, endPoint x: 737, endPoint y: 196, distance: 7.2
click at [667, 193] on span "Print" at bounding box center [729, 189] width 21 height 11
click at [647, 194] on link "Cancel" at bounding box center [661, 190] width 29 height 15
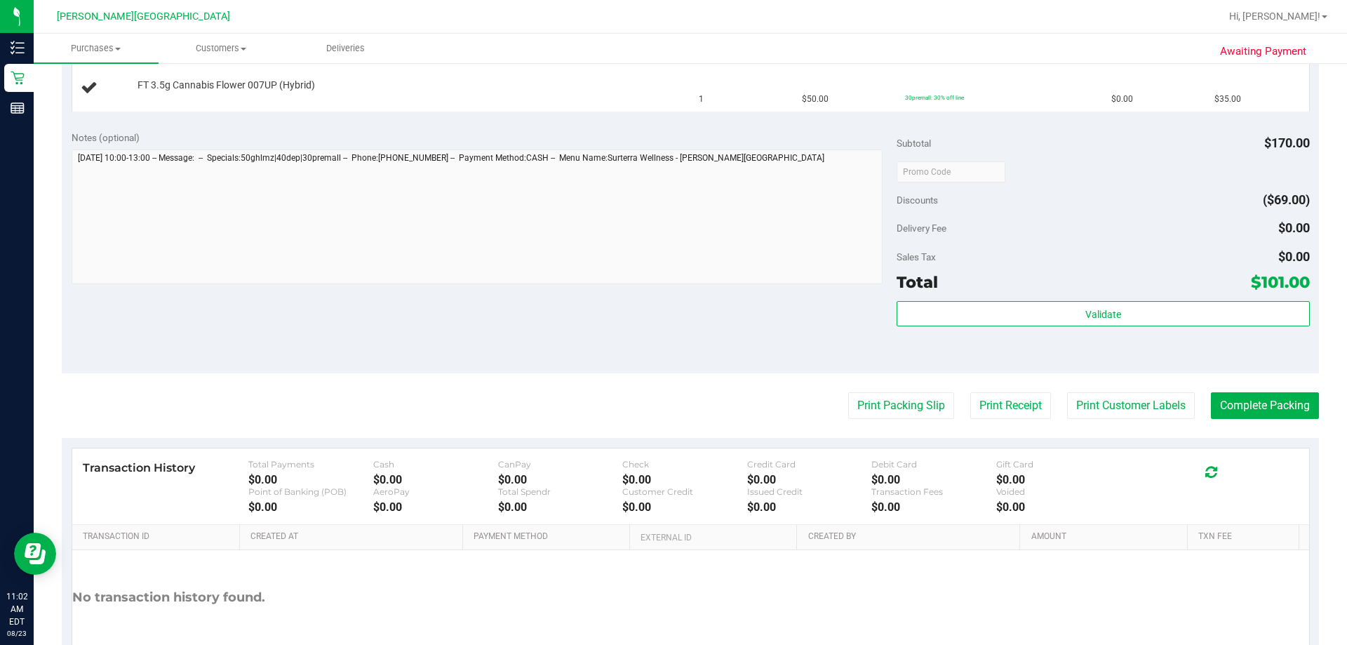
scroll to position [480, 0]
click at [144, 410] on div "Print Packing Slip Print Receipt Print Customer Labels Complete Packing" at bounding box center [690, 406] width 1257 height 27
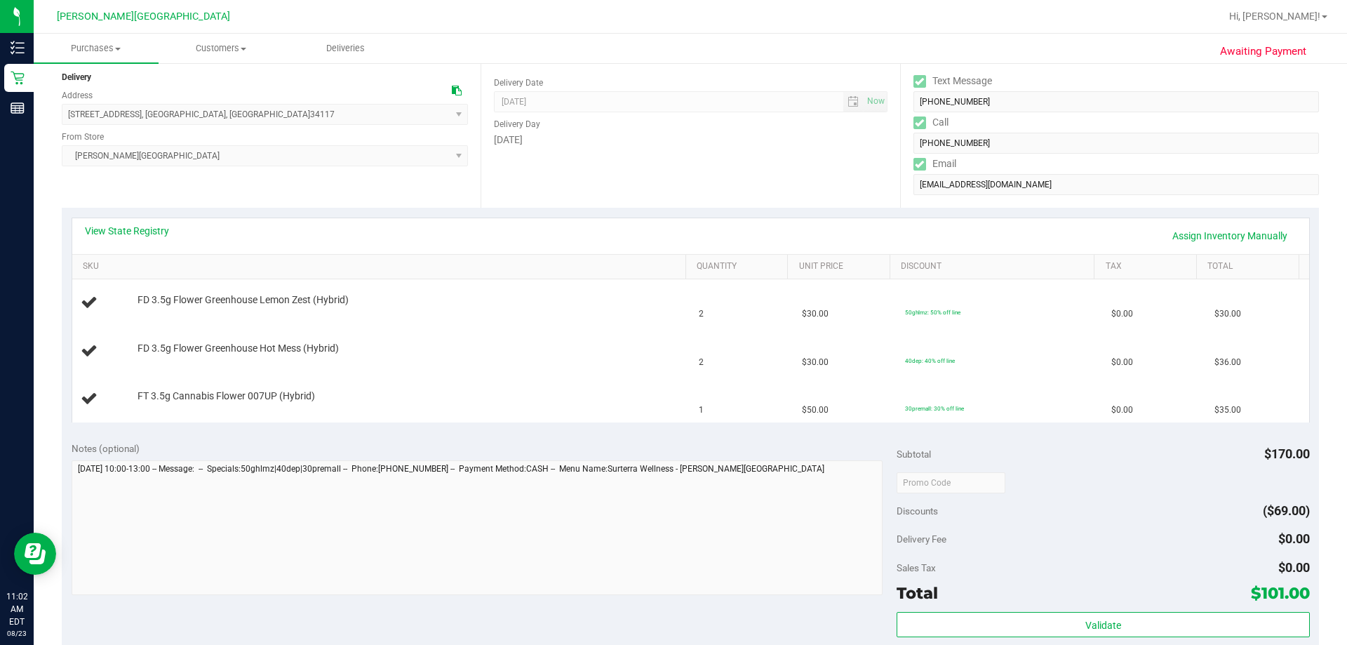
scroll to position [168, 0]
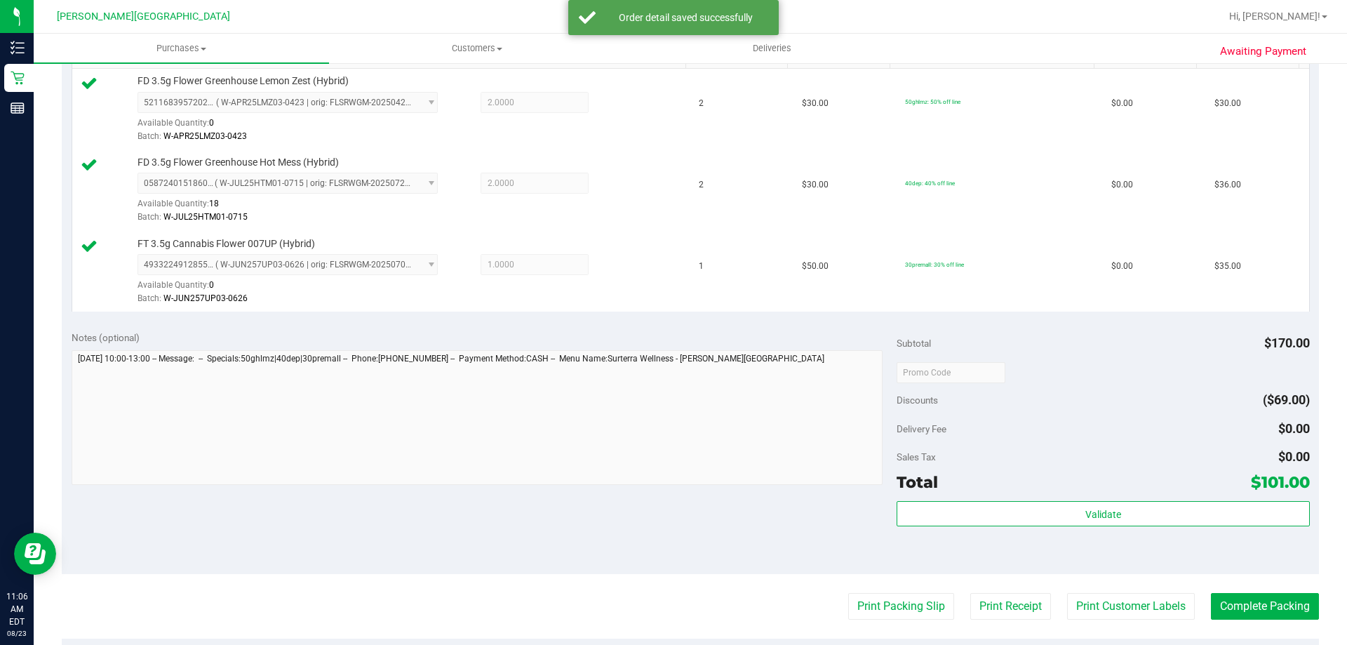
scroll to position [379, 0]
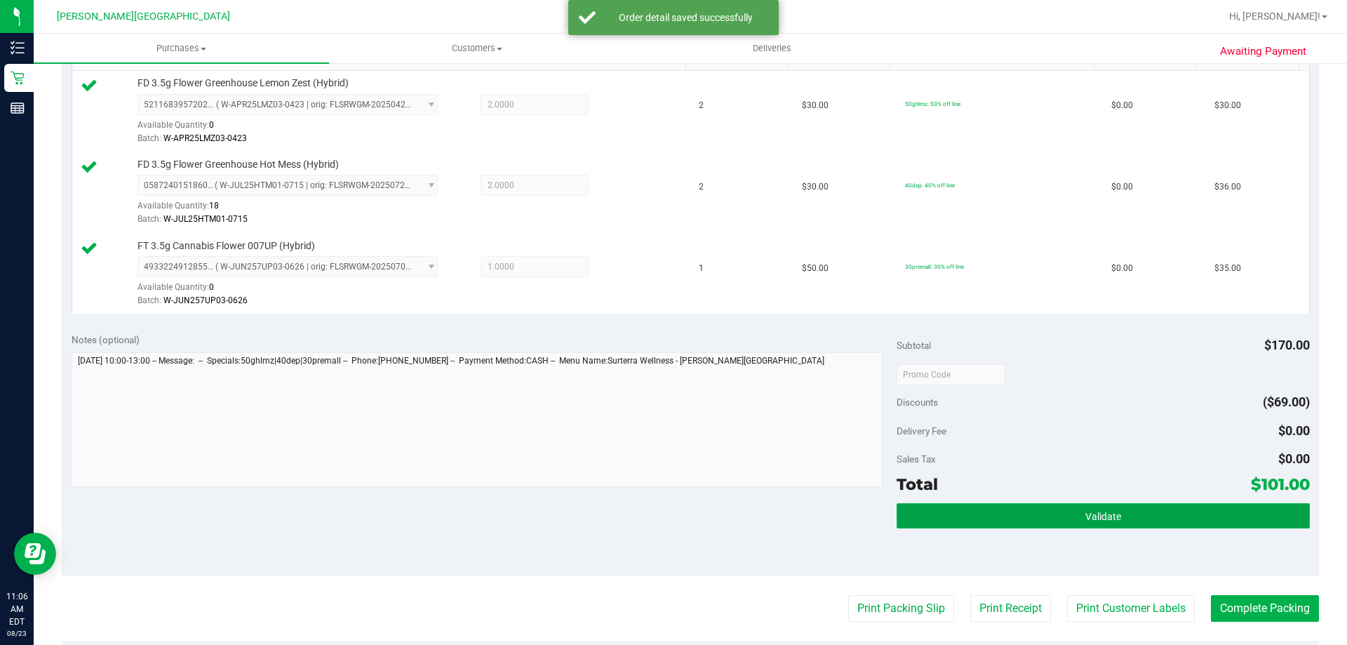
click at [1099, 516] on span "Validate" at bounding box center [1103, 516] width 36 height 11
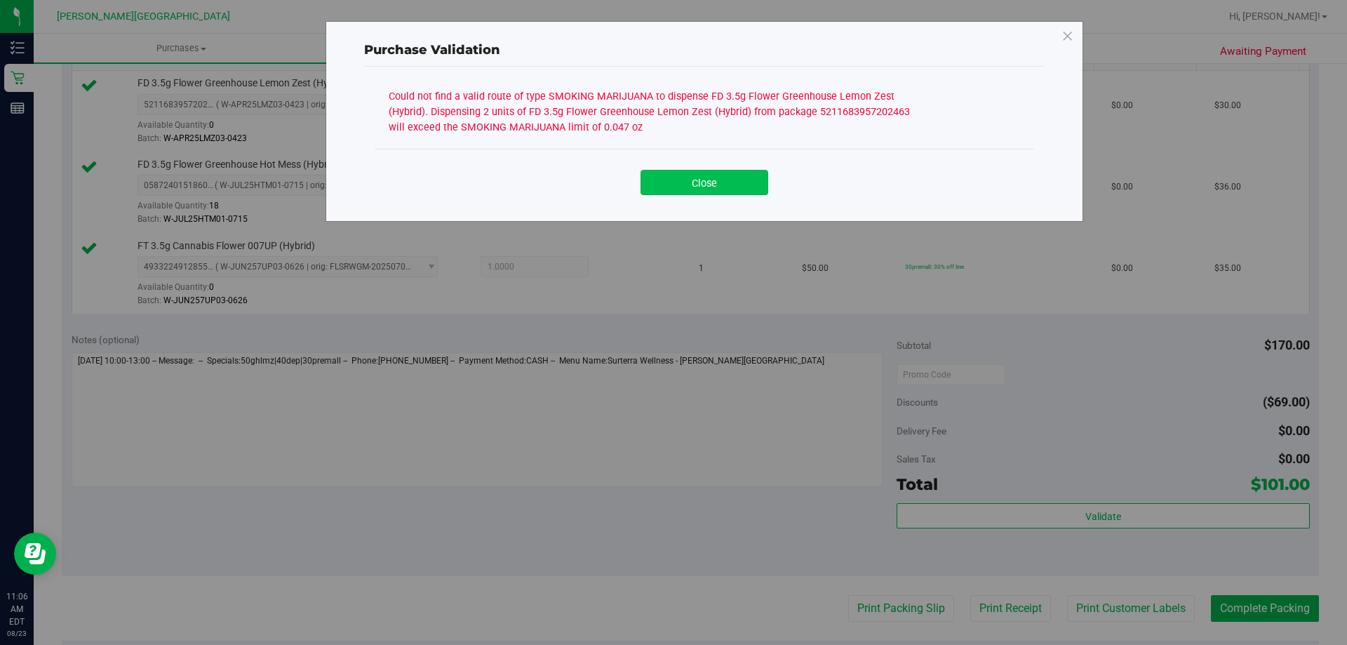
click at [713, 190] on button "Close" at bounding box center [704, 182] width 128 height 25
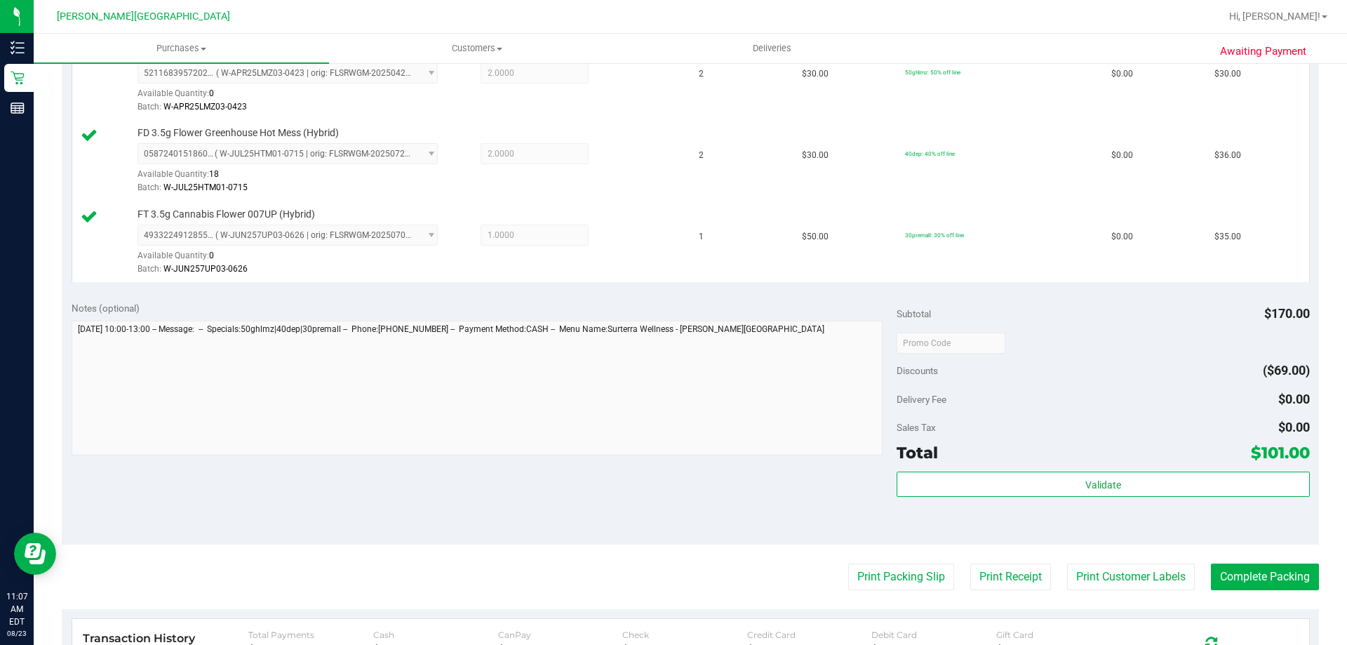
scroll to position [528, 0]
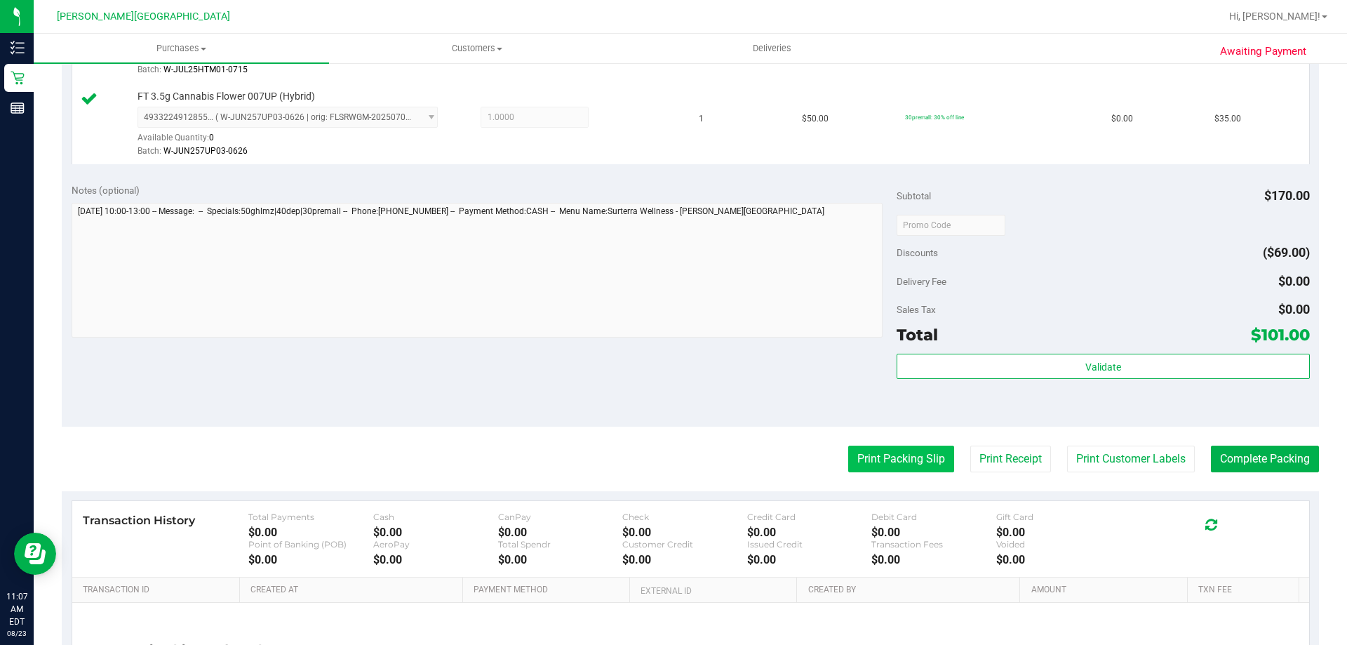
click at [896, 467] on button "Print Packing Slip" at bounding box center [901, 458] width 106 height 27
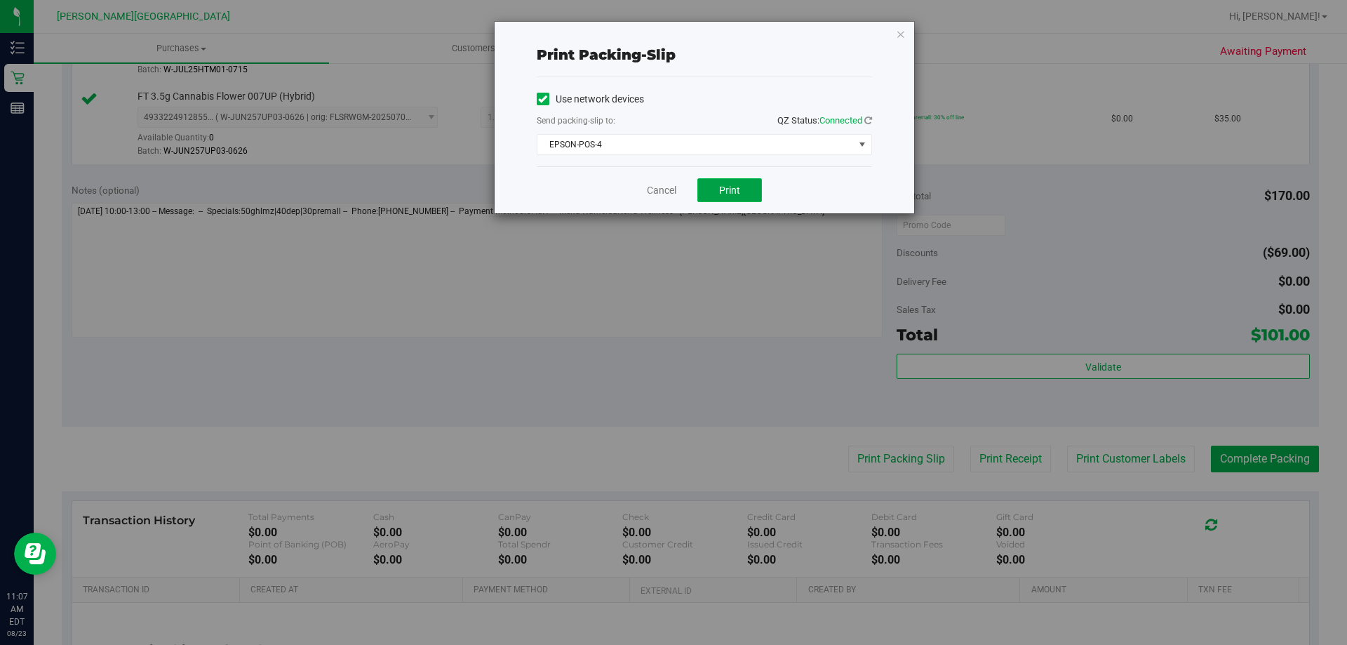
click at [723, 200] on button "Print" at bounding box center [729, 190] width 65 height 24
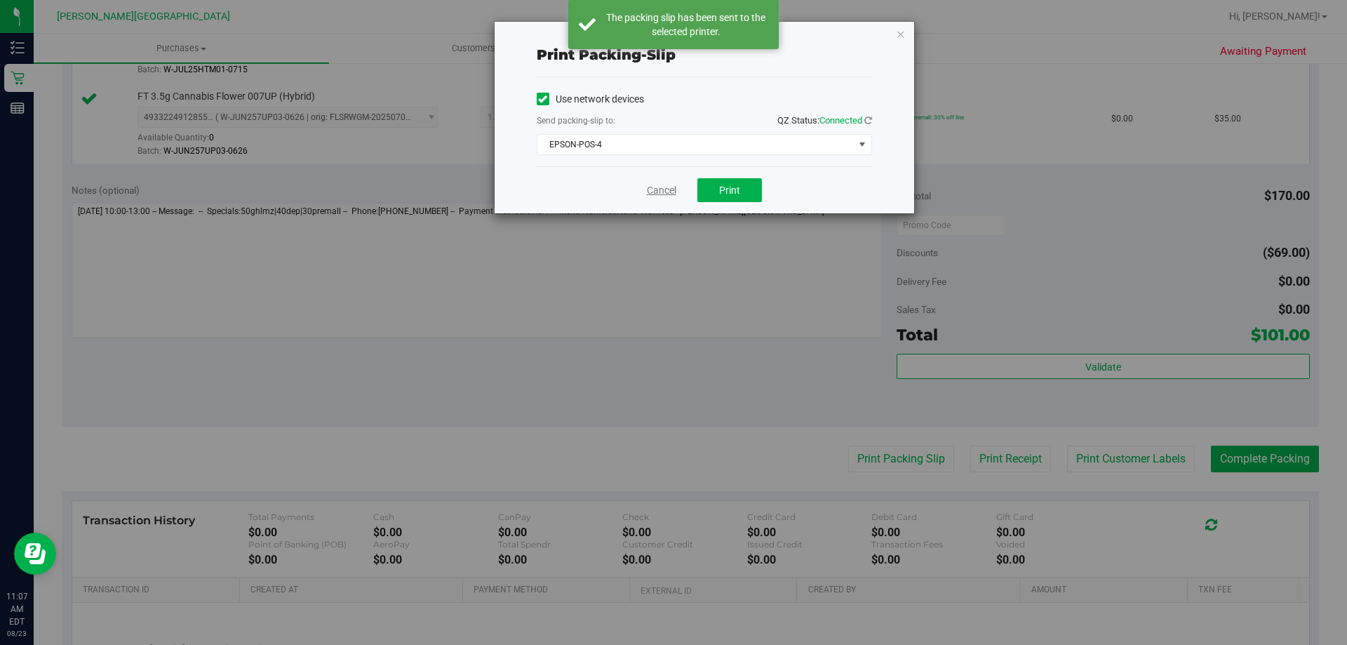
click at [650, 192] on link "Cancel" at bounding box center [661, 190] width 29 height 15
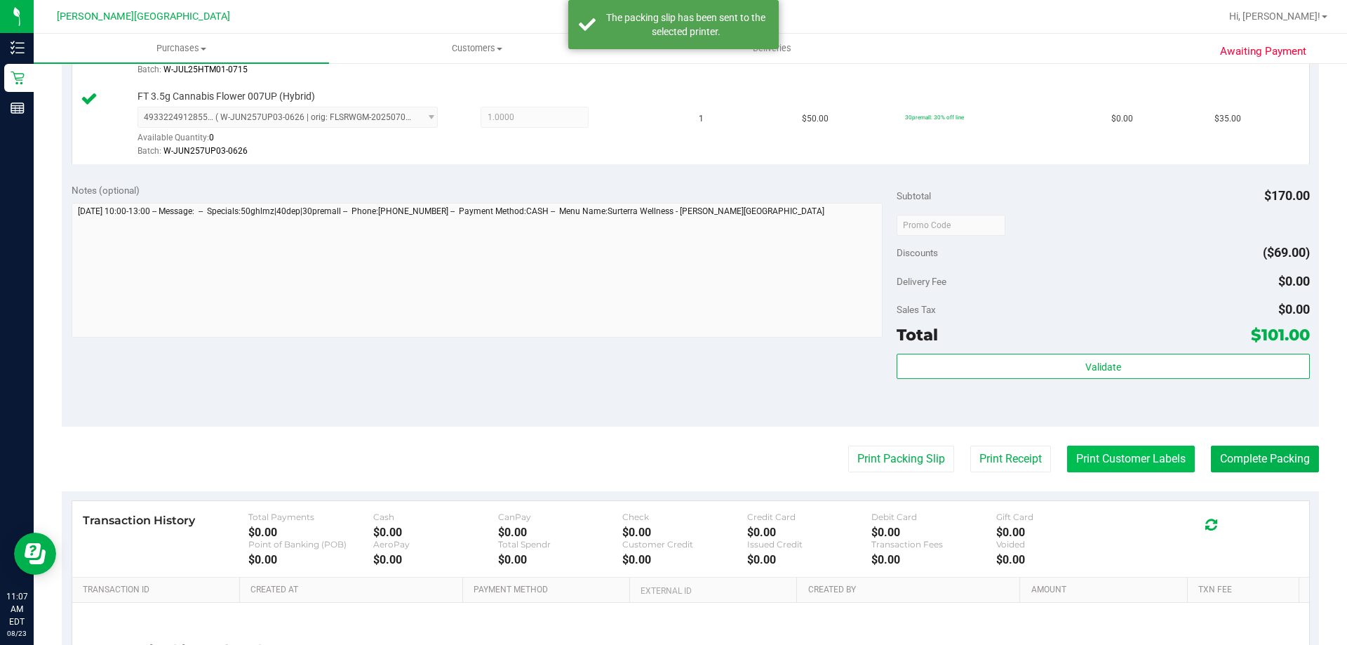
click at [1126, 462] on button "Print Customer Labels" at bounding box center [1131, 458] width 128 height 27
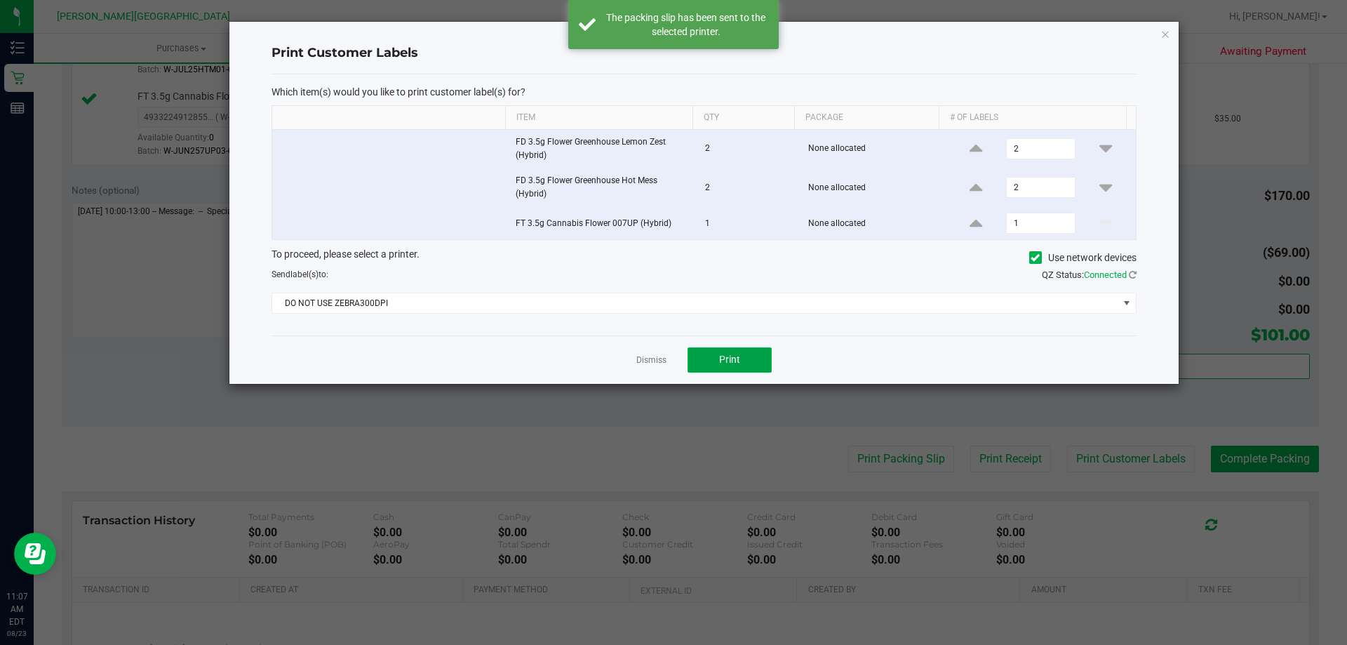
click at [732, 361] on span "Print" at bounding box center [729, 359] width 21 height 11
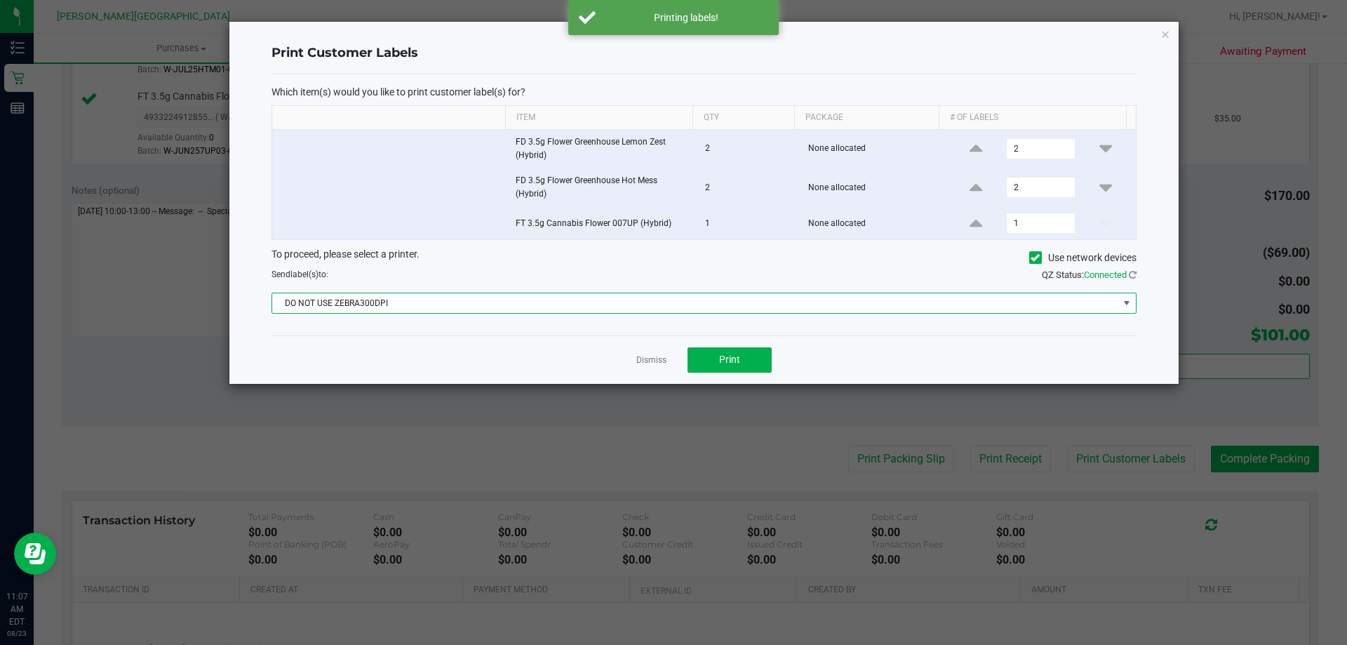
click at [1126, 302] on span at bounding box center [1126, 302] width 11 height 11
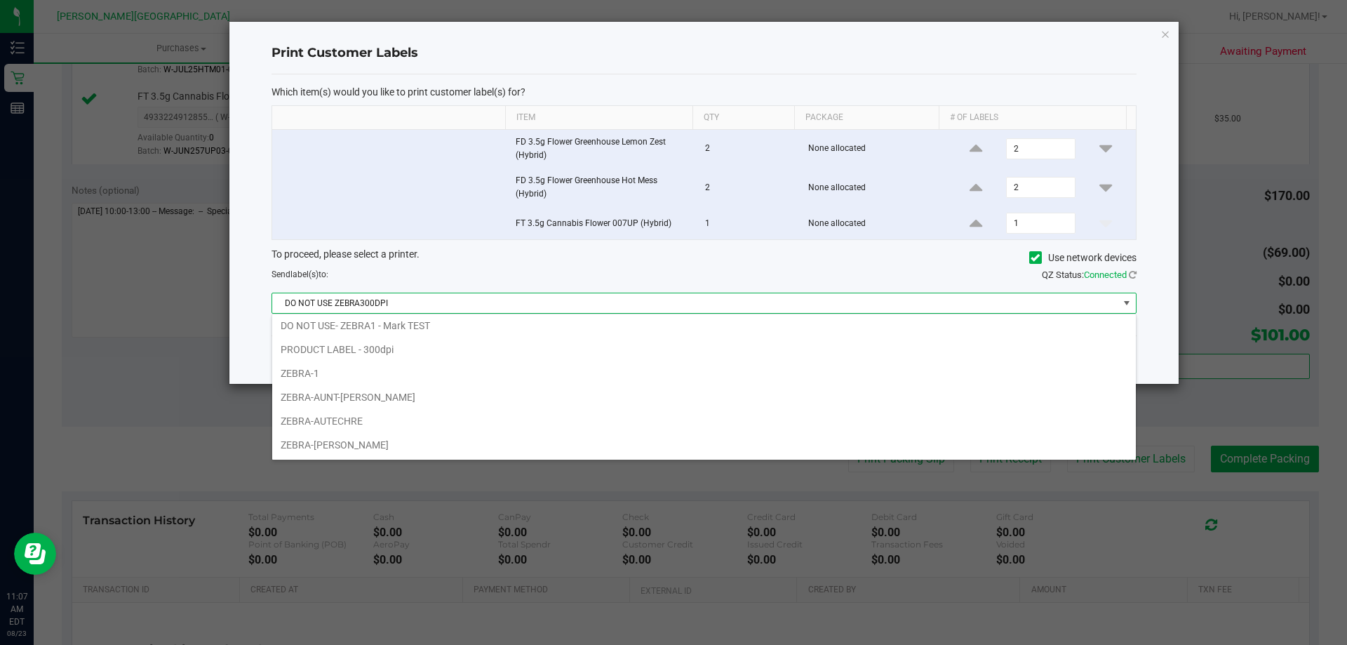
scroll to position [25, 0]
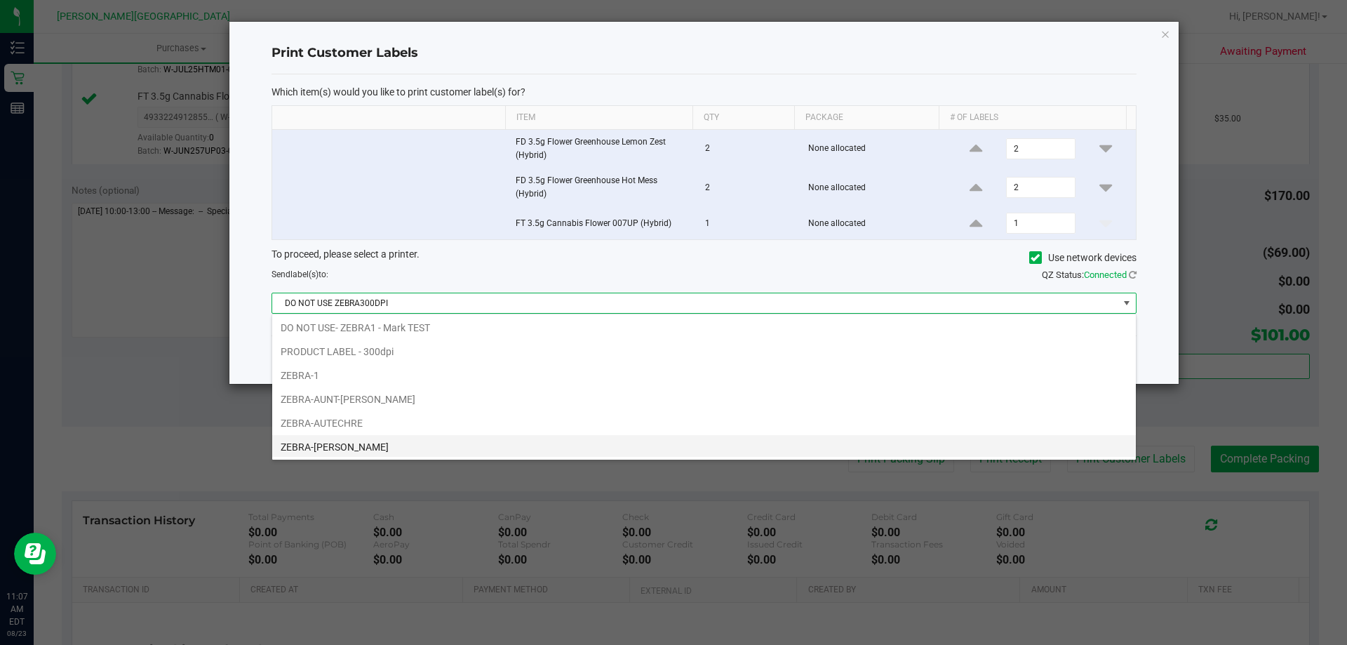
click at [409, 448] on li "ZEBRA-ED-SHEERAN" at bounding box center [703, 447] width 863 height 24
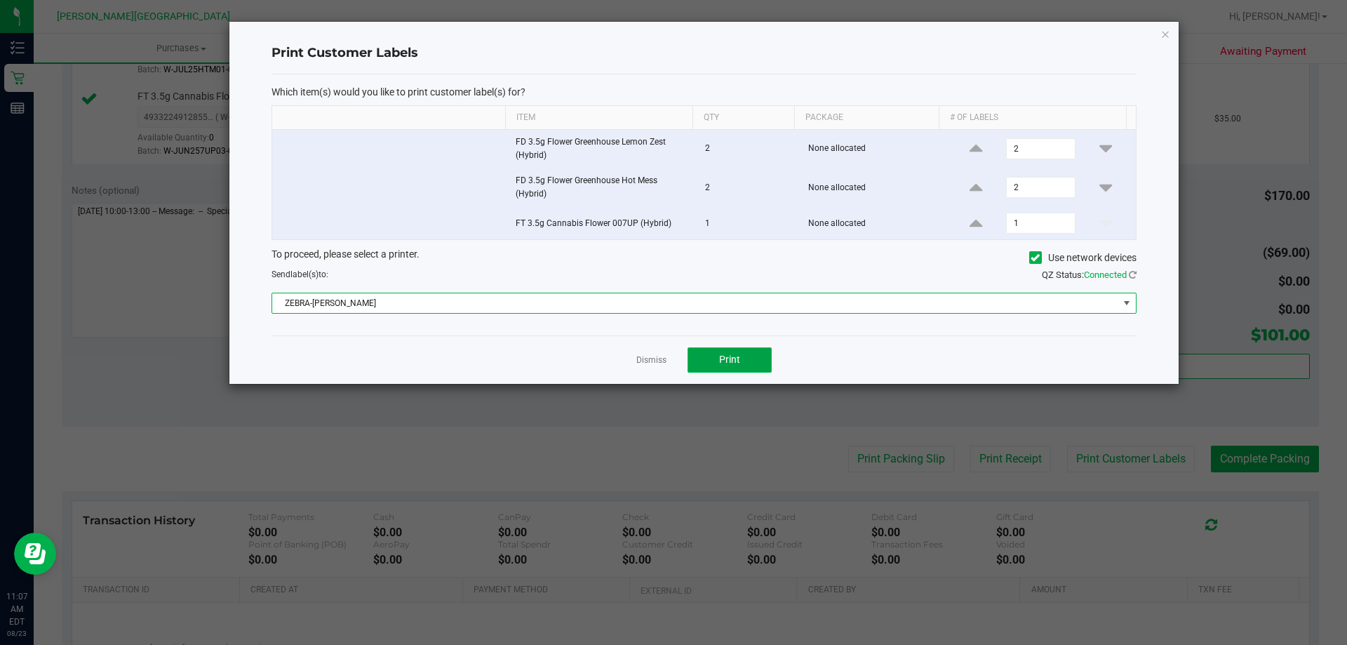
click at [747, 362] on button "Print" at bounding box center [729, 359] width 84 height 25
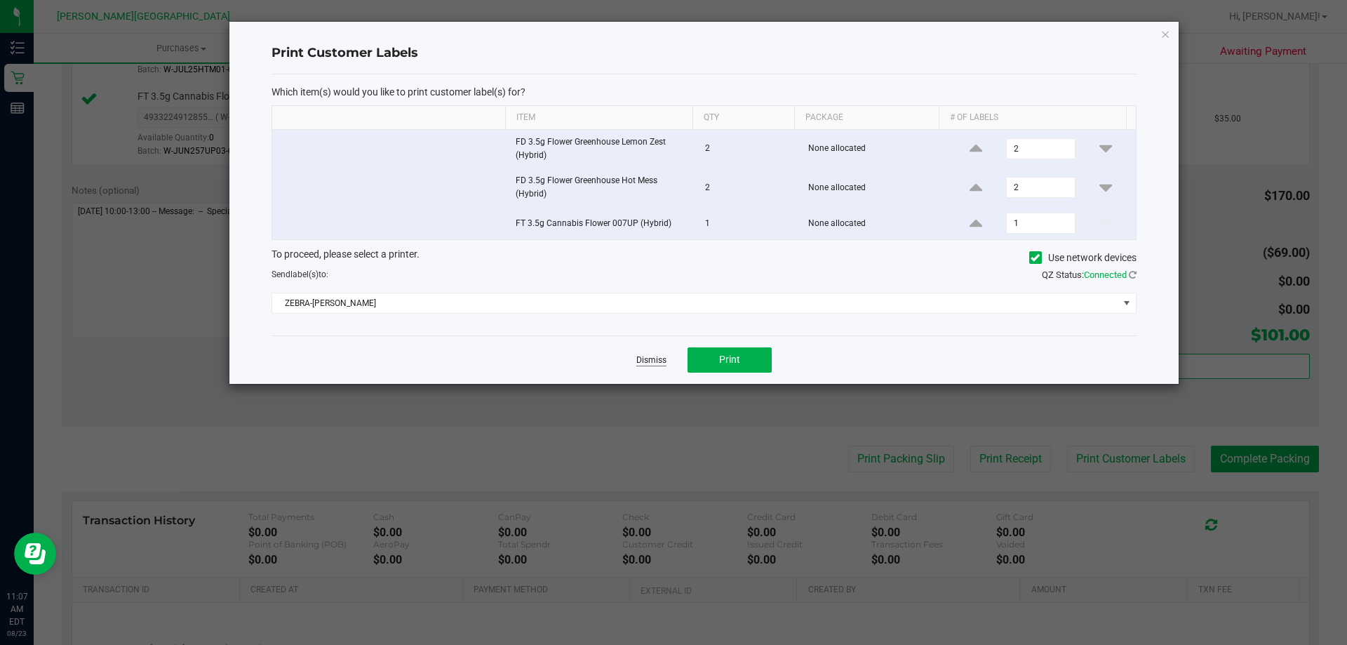
click at [652, 361] on link "Dismiss" at bounding box center [651, 360] width 30 height 12
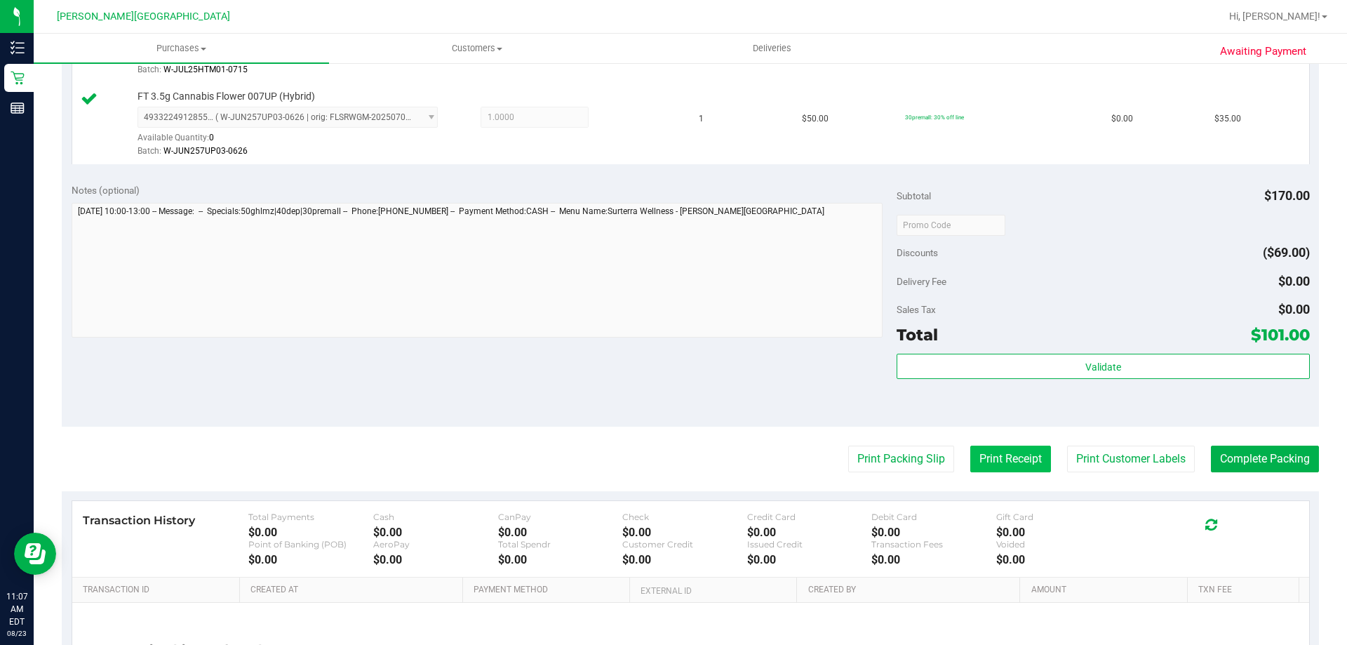
click at [997, 460] on button "Print Receipt" at bounding box center [1010, 458] width 81 height 27
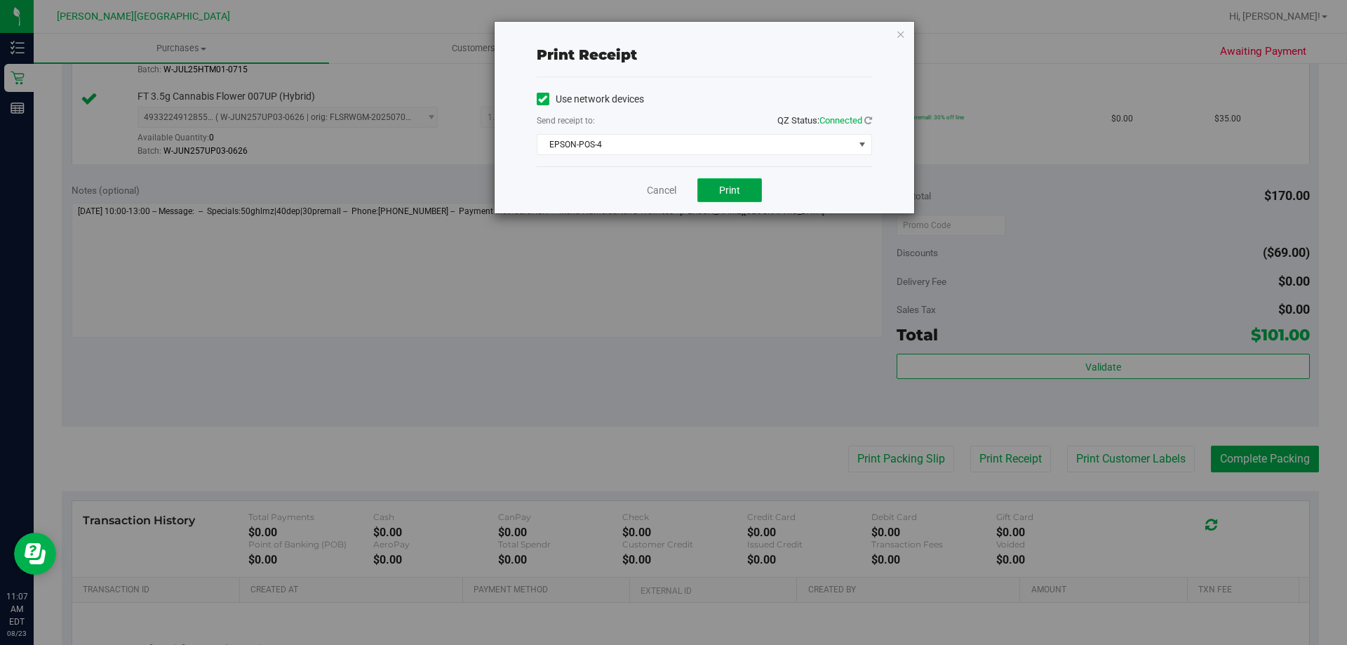
click at [720, 194] on span "Print" at bounding box center [729, 189] width 21 height 11
click at [722, 188] on span "Print" at bounding box center [729, 189] width 21 height 11
click at [663, 184] on link "Cancel" at bounding box center [661, 190] width 29 height 15
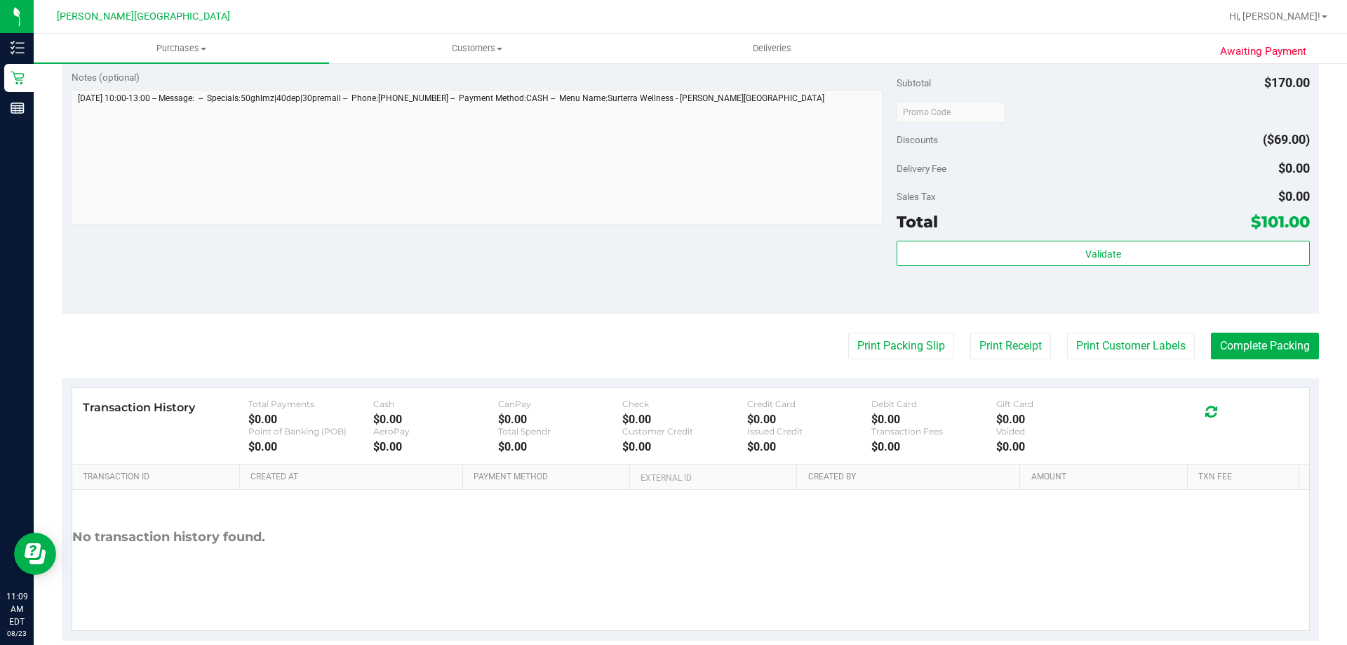
scroll to position [661, 0]
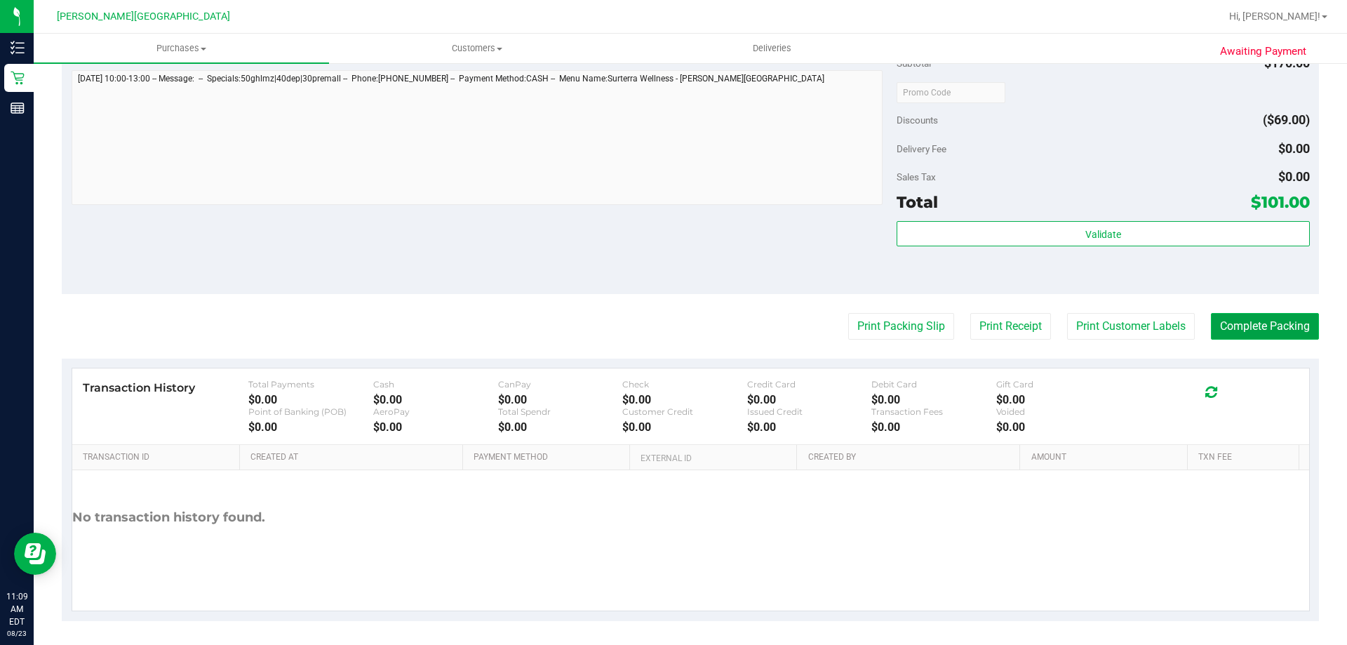
click at [1258, 332] on button "Complete Packing" at bounding box center [1265, 326] width 108 height 27
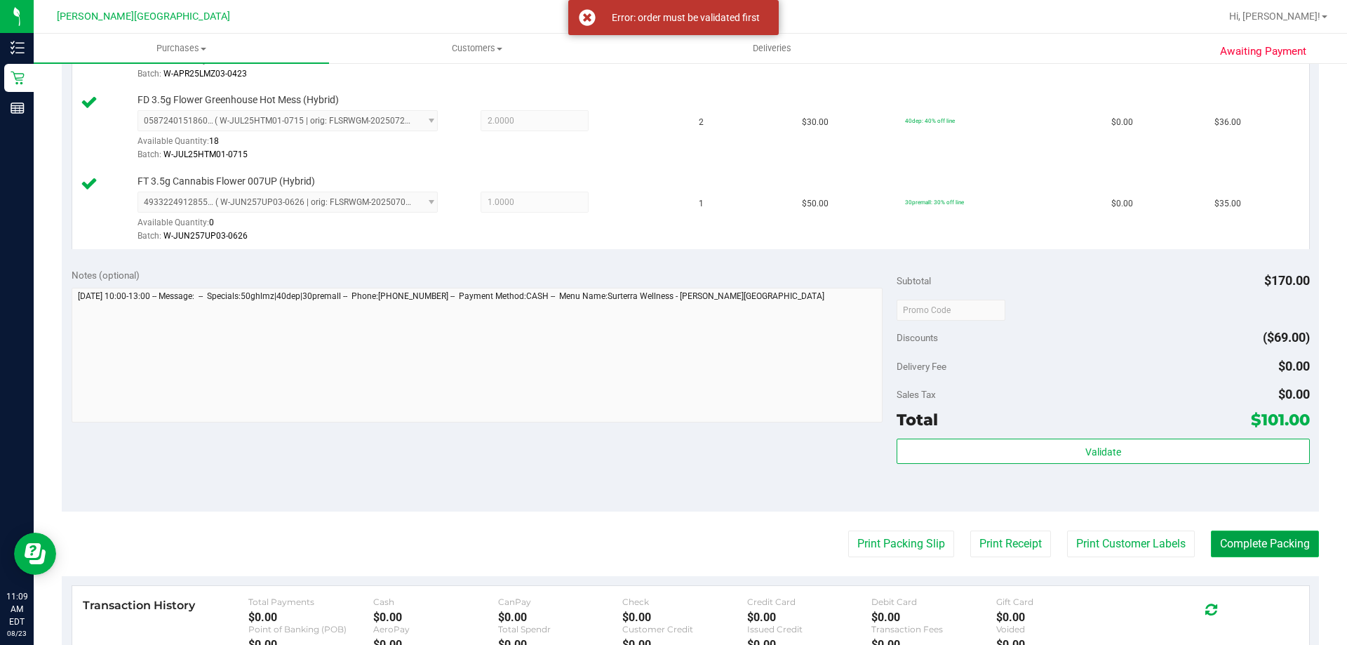
scroll to position [0, 0]
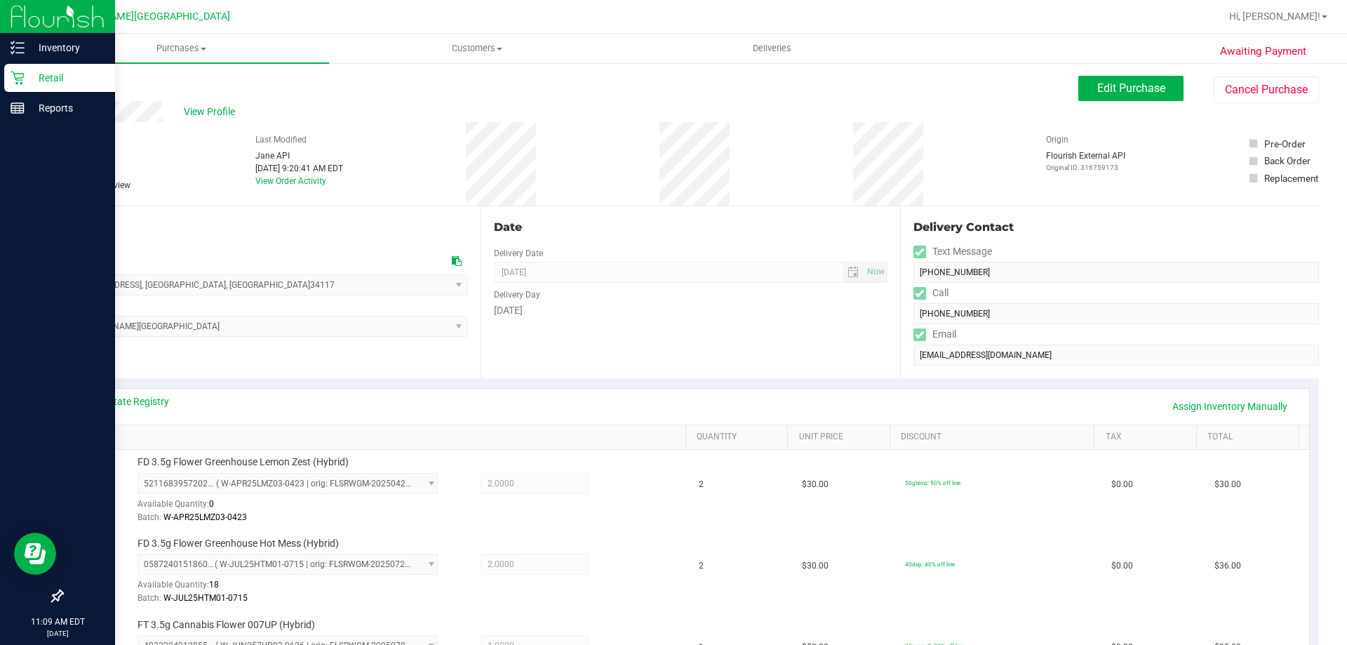
click at [20, 90] on div "Retail" at bounding box center [59, 78] width 111 height 28
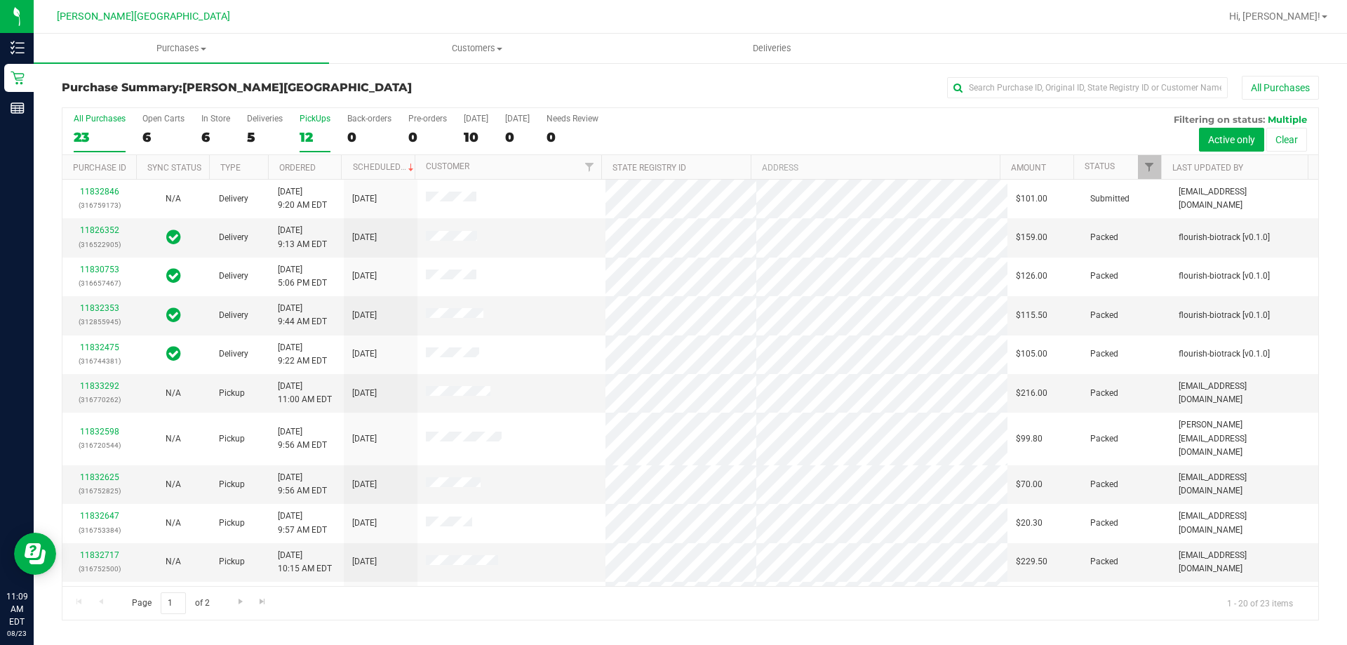
click at [305, 123] on div "PickUps" at bounding box center [314, 119] width 31 height 10
click at [0, 0] on input "PickUps 12" at bounding box center [0, 0] width 0 height 0
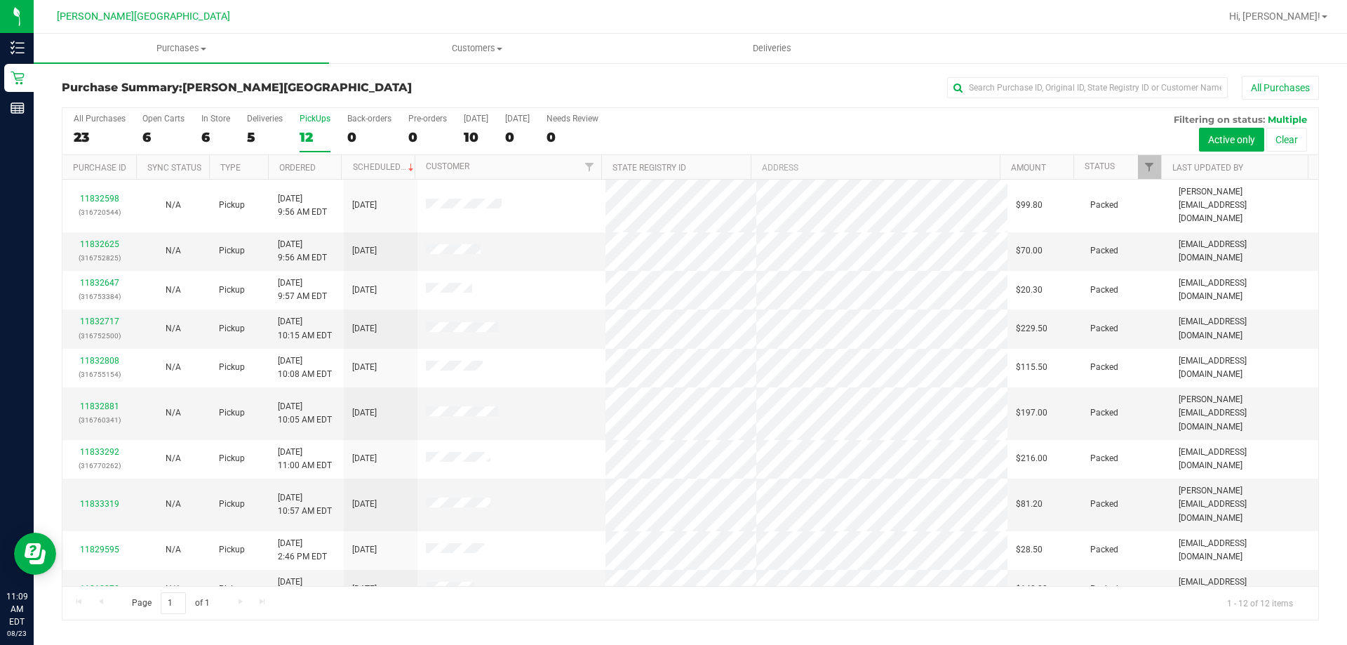
click at [1022, 109] on div "All Purchases 23 Open Carts 6 In Store 6 Deliveries 5 PickUps 12 Back-orders 0 …" at bounding box center [689, 113] width 1255 height 11
click at [1011, 88] on input "text" at bounding box center [1087, 87] width 281 height 21
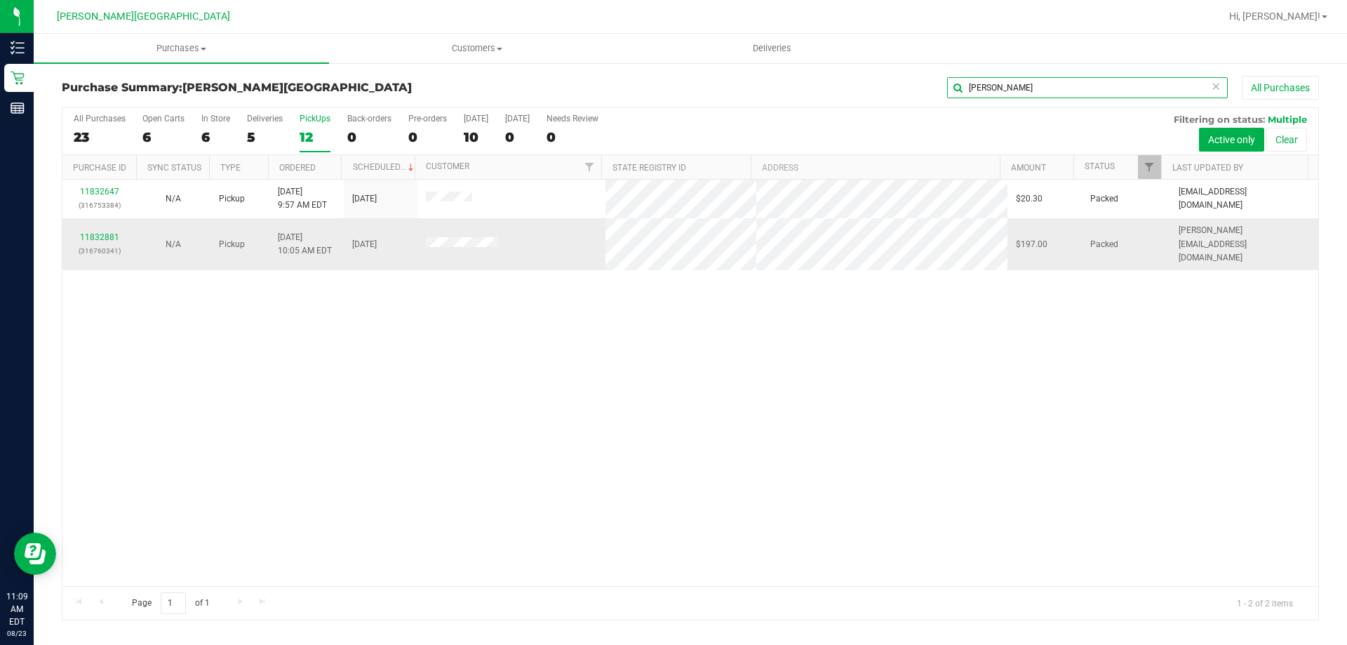
type input "alison"
click at [89, 235] on div "11832881 (316760341)" at bounding box center [99, 244] width 57 height 27
click at [95, 233] on link "11832881" at bounding box center [99, 237] width 39 height 10
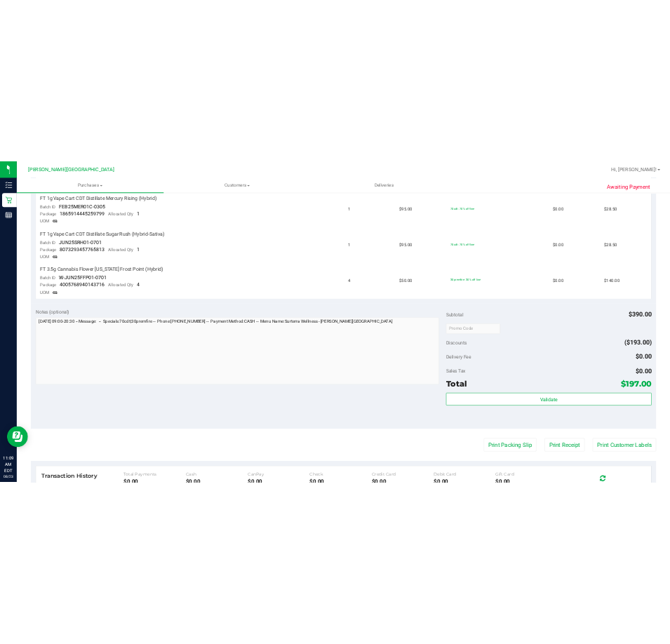
scroll to position [421, 0]
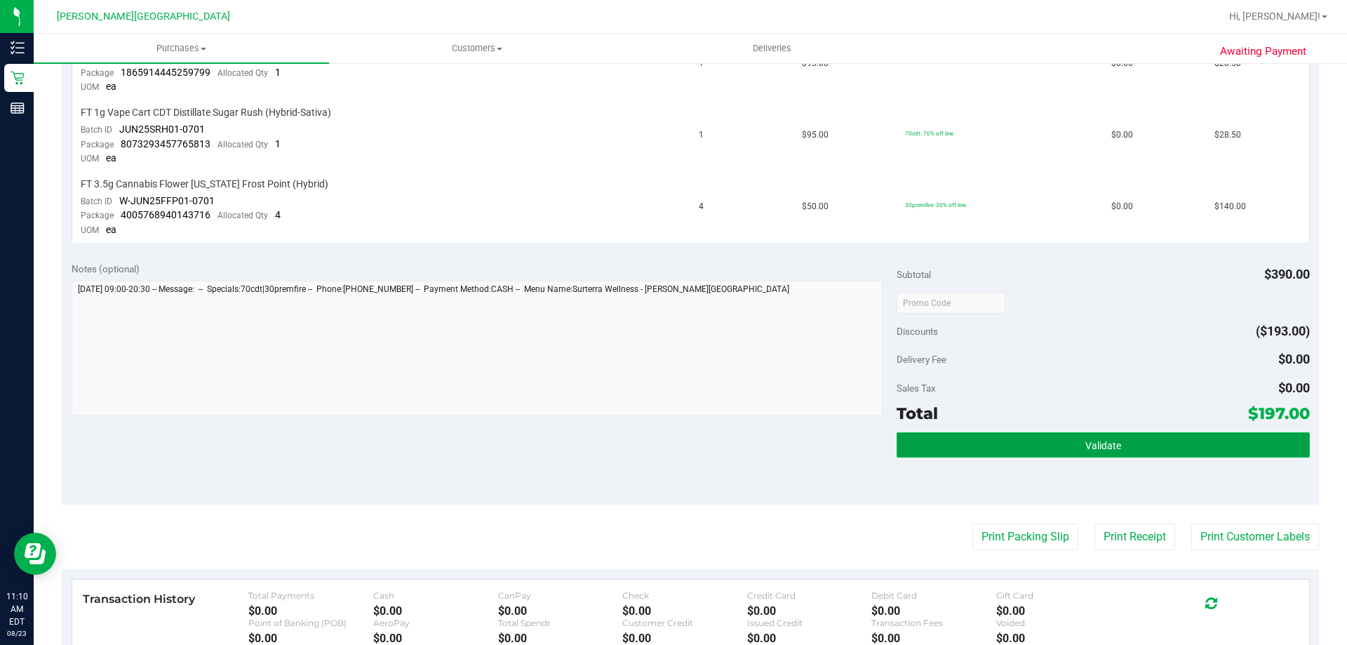
click at [990, 443] on button "Validate" at bounding box center [1102, 444] width 412 height 25
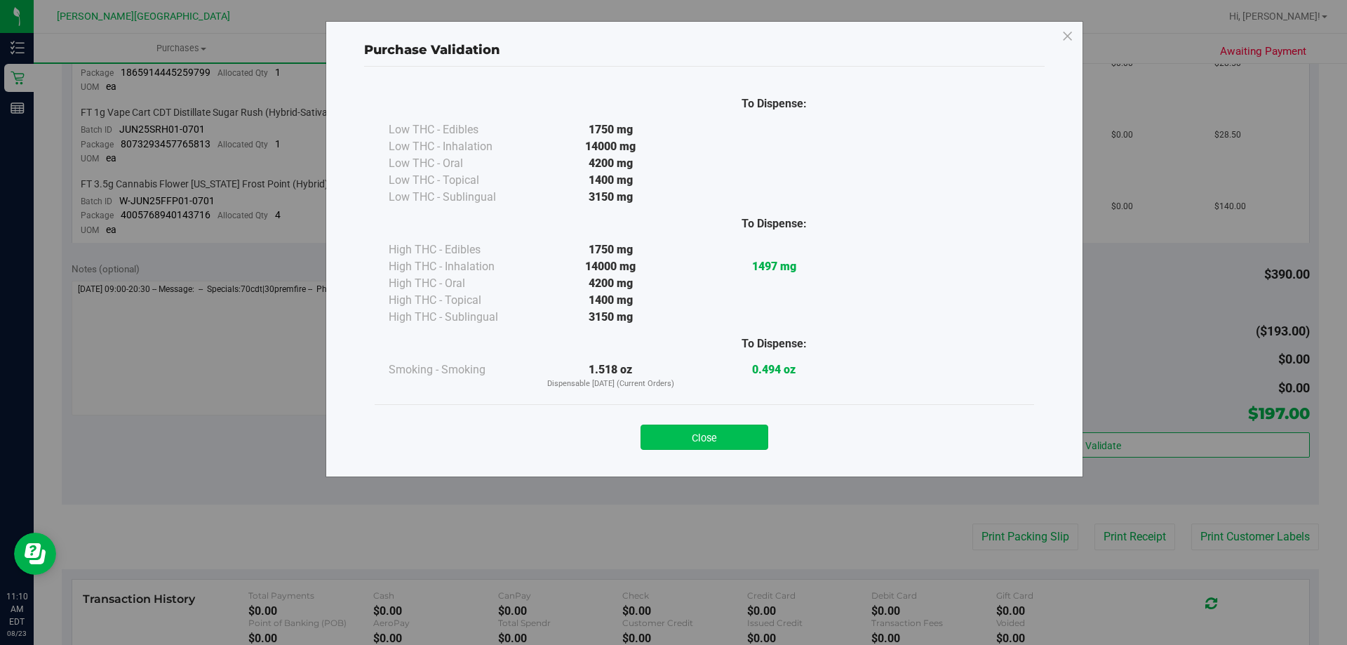
click at [723, 438] on button "Close" at bounding box center [704, 436] width 128 height 25
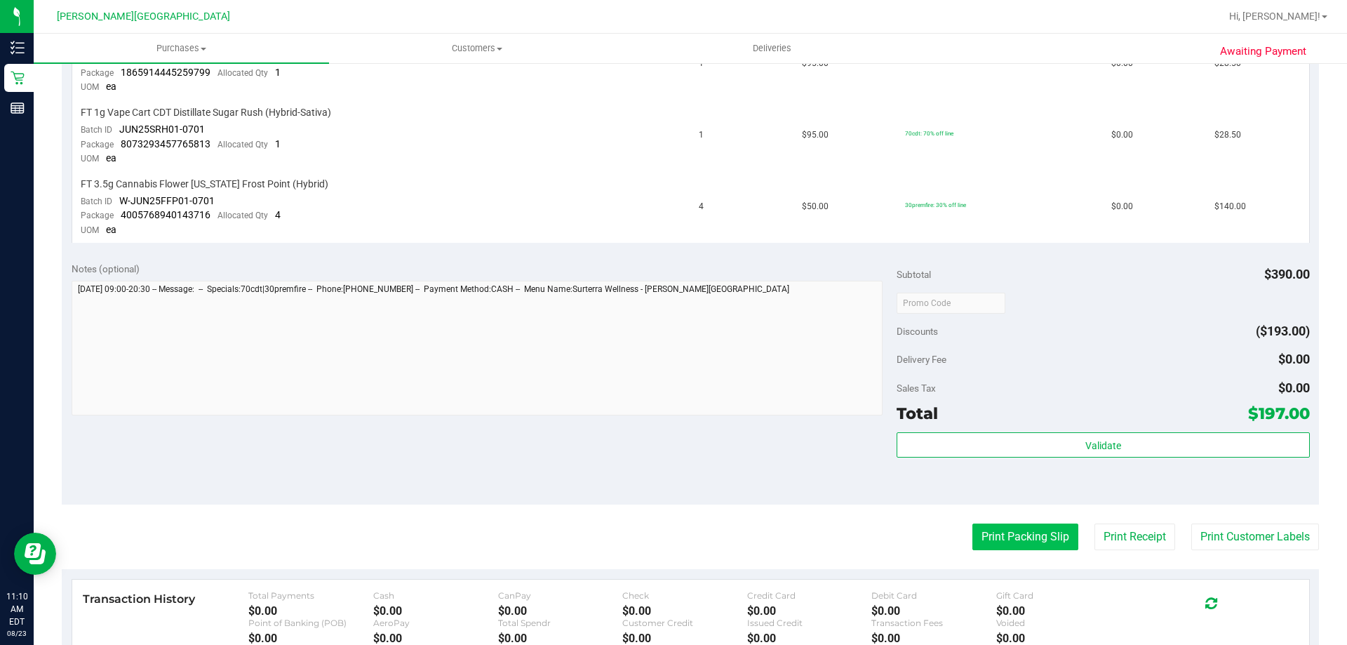
click at [1014, 533] on button "Print Packing Slip" at bounding box center [1025, 536] width 106 height 27
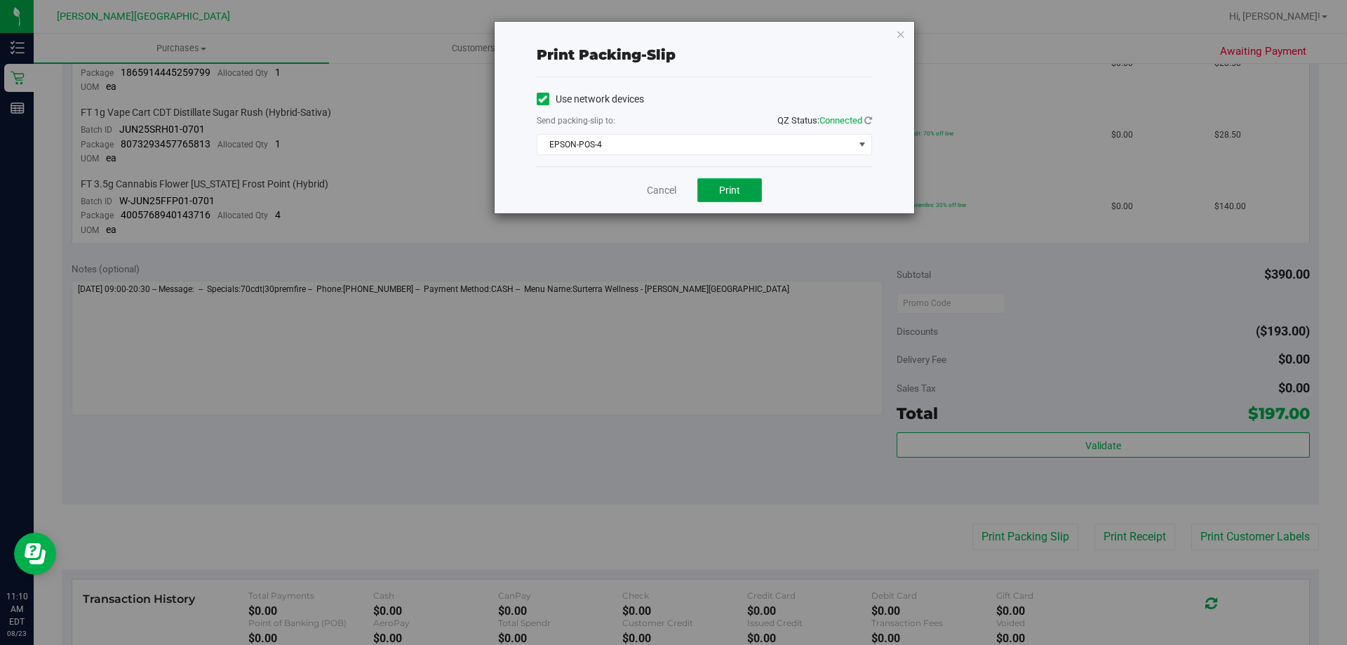
click at [734, 197] on button "Print" at bounding box center [729, 190] width 65 height 24
click at [652, 193] on link "Cancel" at bounding box center [661, 190] width 29 height 15
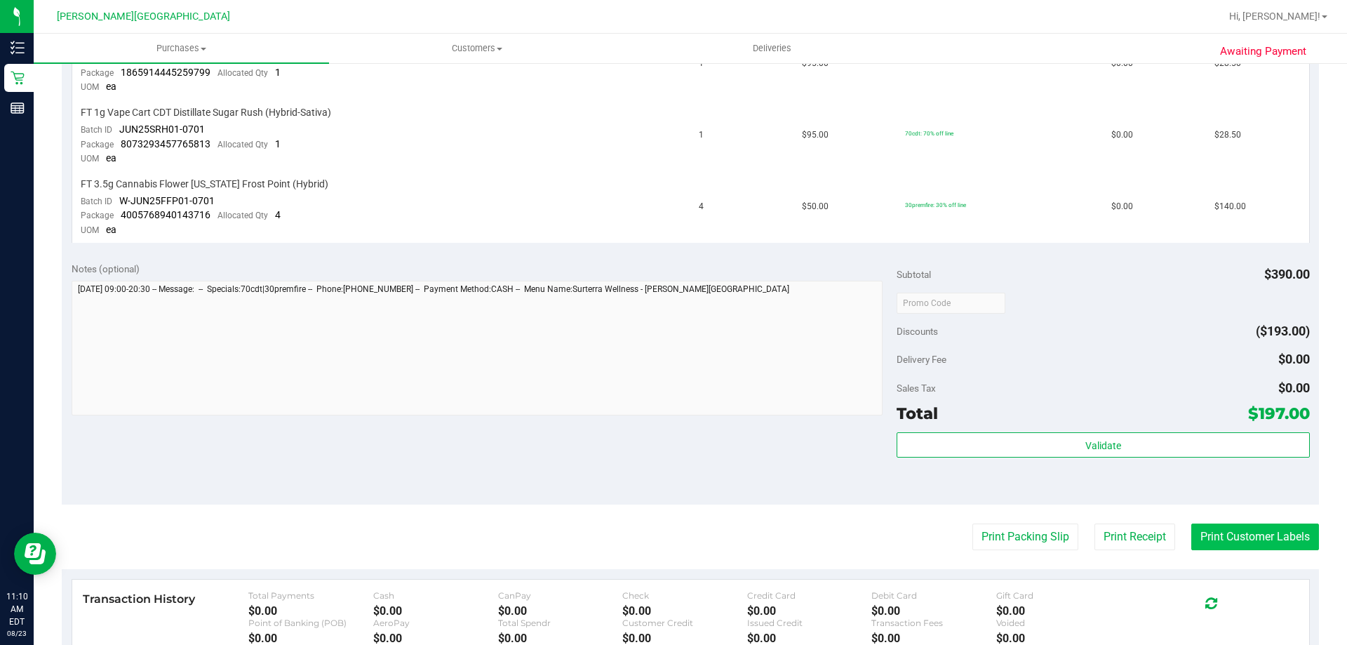
click at [1238, 535] on button "Print Customer Labels" at bounding box center [1255, 536] width 128 height 27
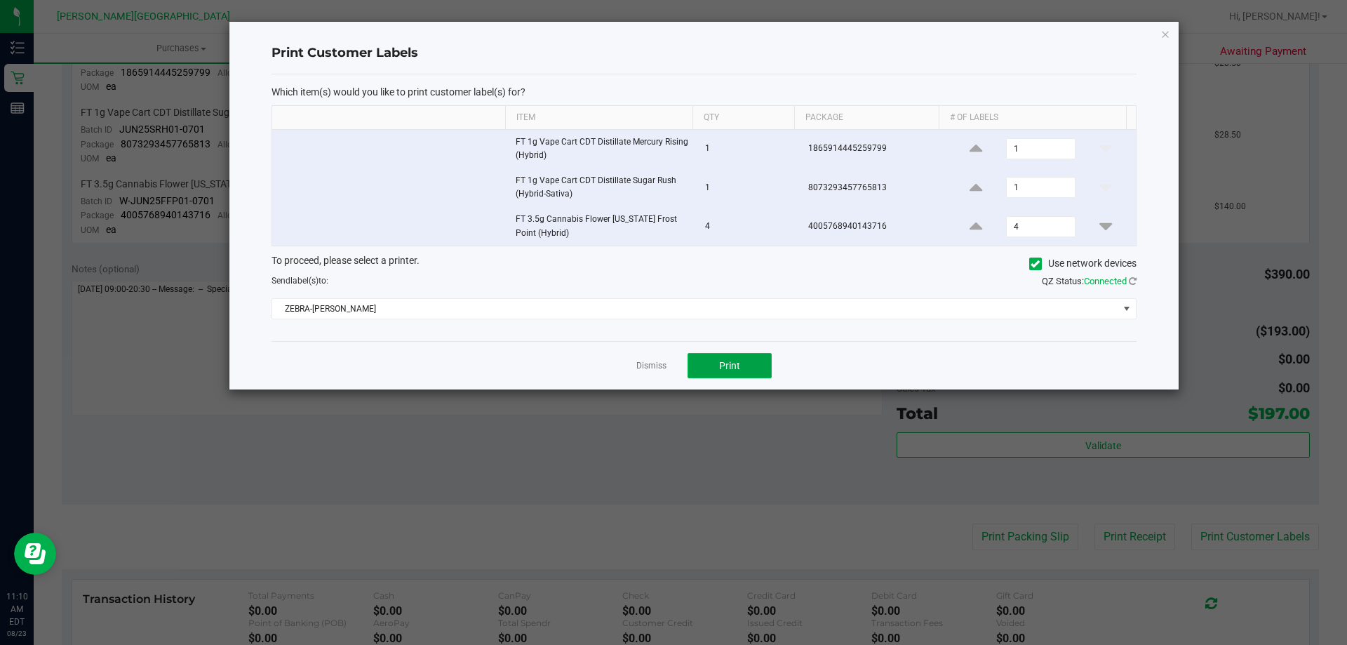
click at [731, 370] on span "Print" at bounding box center [729, 365] width 21 height 11
click at [648, 368] on link "Dismiss" at bounding box center [651, 366] width 30 height 12
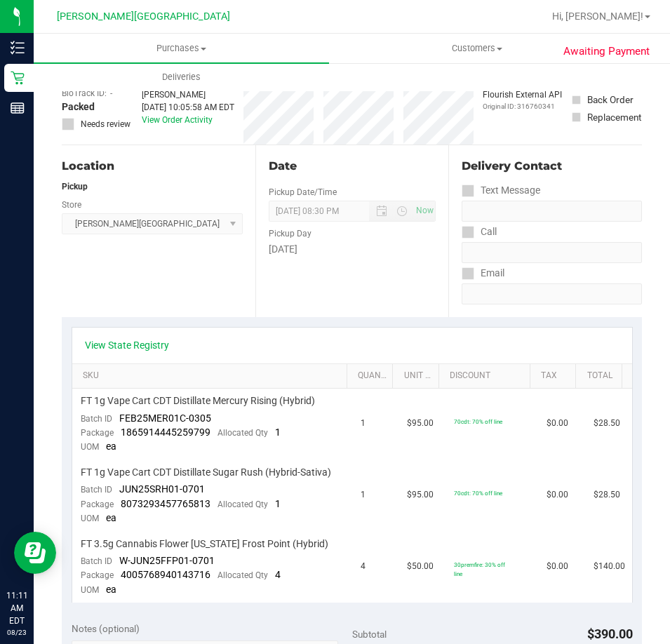
scroll to position [0, 0]
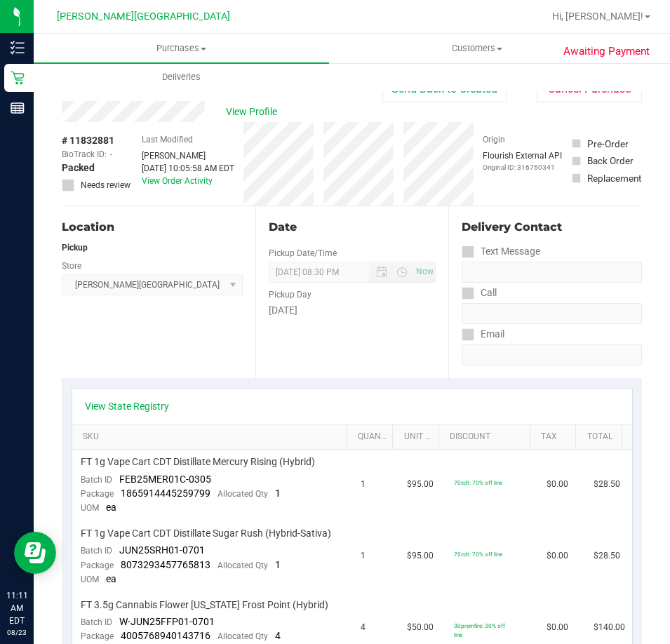
click at [447, 85] on div "Purchases Summary of purchases Fulfillment All purchases Customers All customer…" at bounding box center [369, 63] width 670 height 58
click at [425, 93] on button "Send Back to Created" at bounding box center [444, 89] width 124 height 27
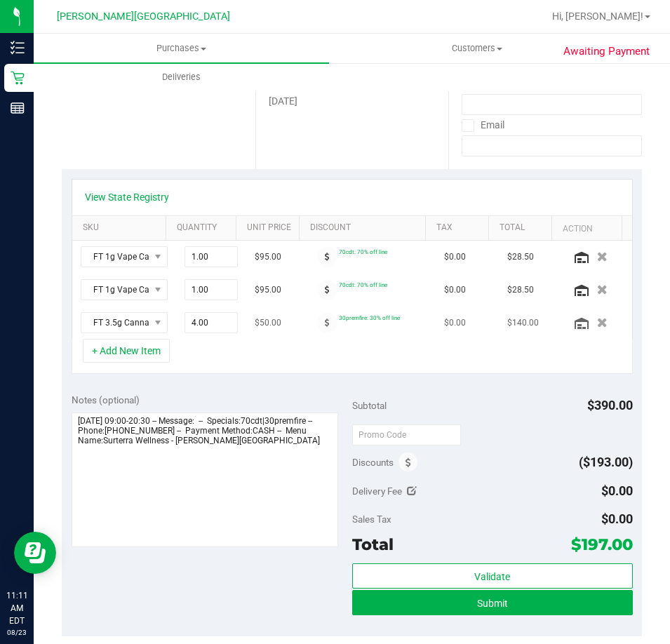
scroll to position [210, 0]
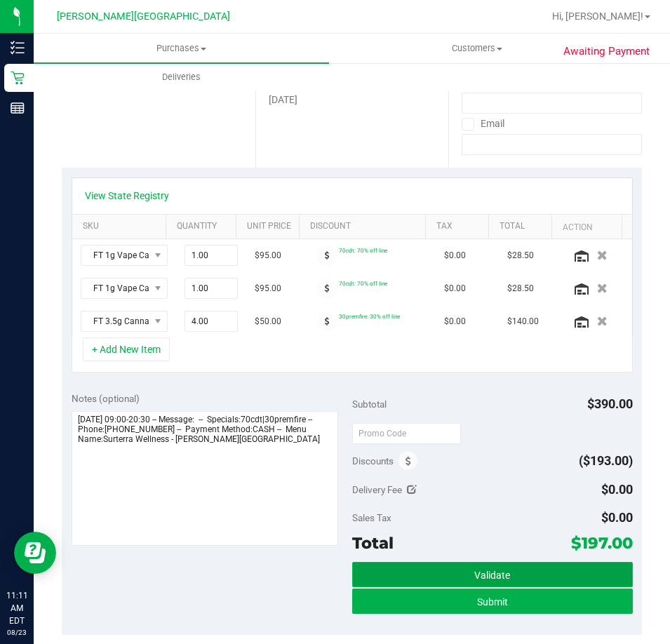
click at [492, 579] on span "Validate" at bounding box center [492, 575] width 36 height 11
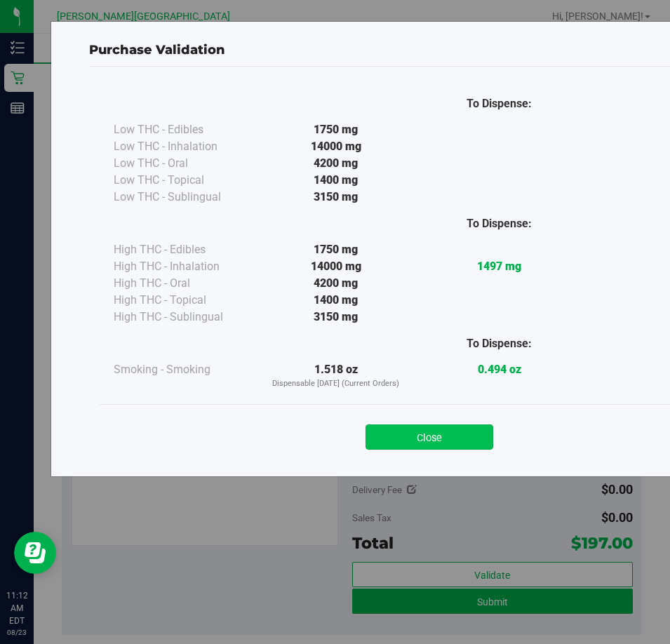
click at [446, 440] on button "Close" at bounding box center [429, 436] width 128 height 25
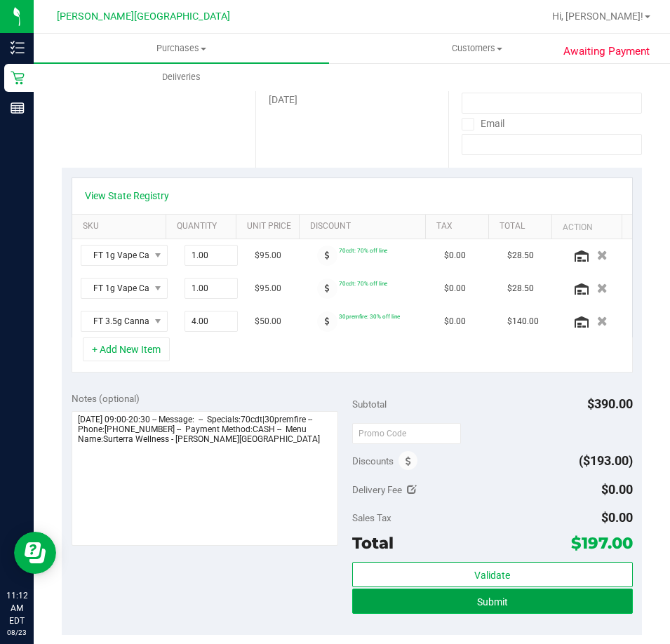
click at [447, 600] on button "Submit" at bounding box center [492, 600] width 281 height 25
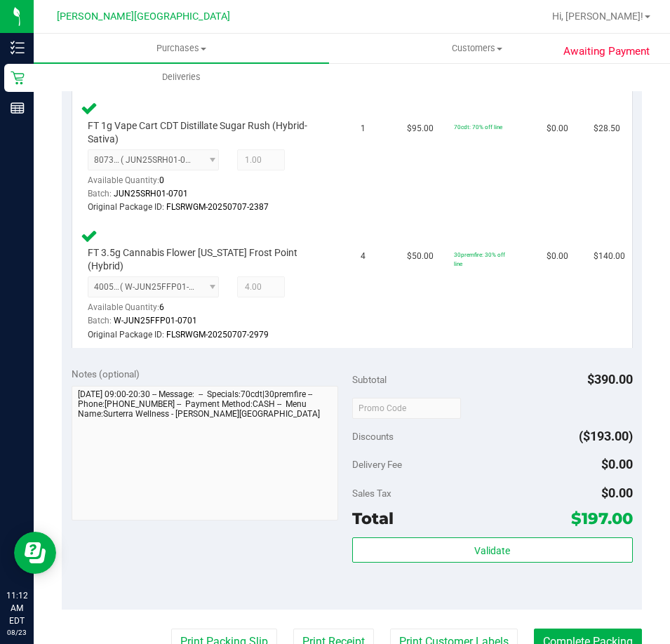
scroll to position [631, 0]
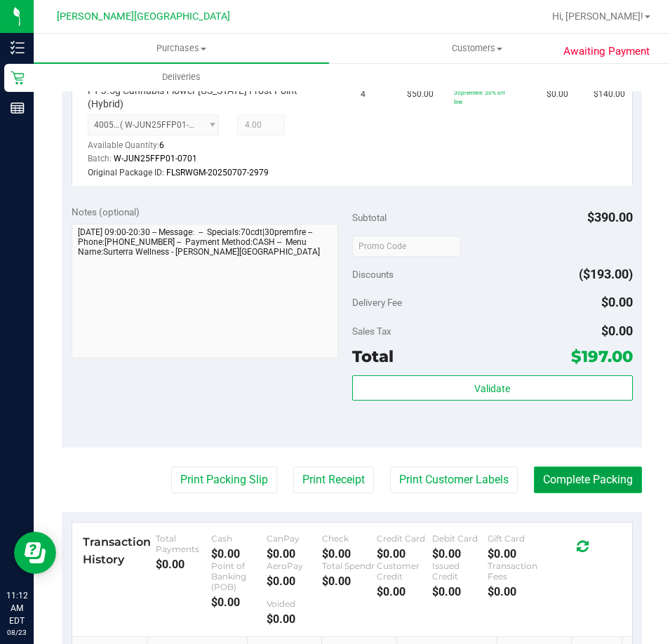
click at [568, 493] on button "Complete Packing" at bounding box center [588, 479] width 108 height 27
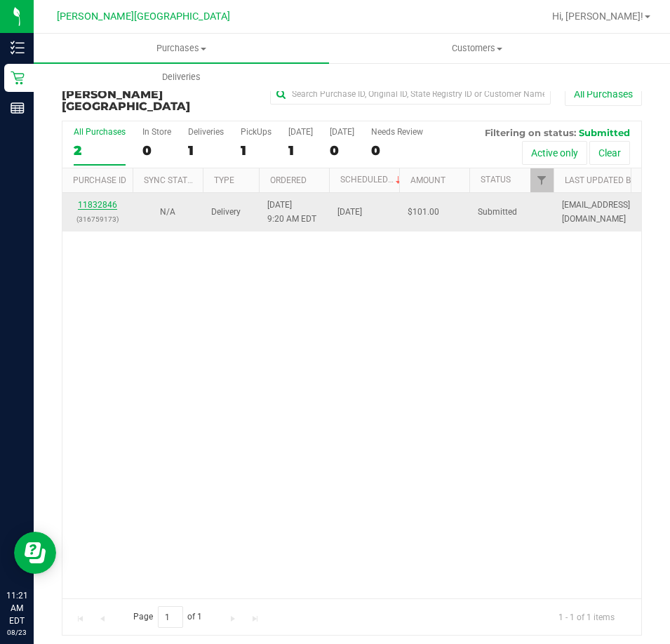
click at [92, 200] on link "11832846" at bounding box center [97, 205] width 39 height 10
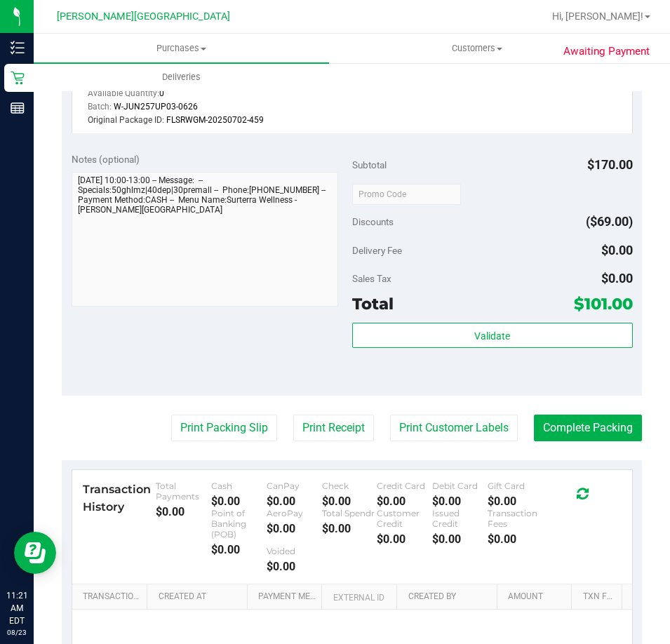
scroll to position [653, 0]
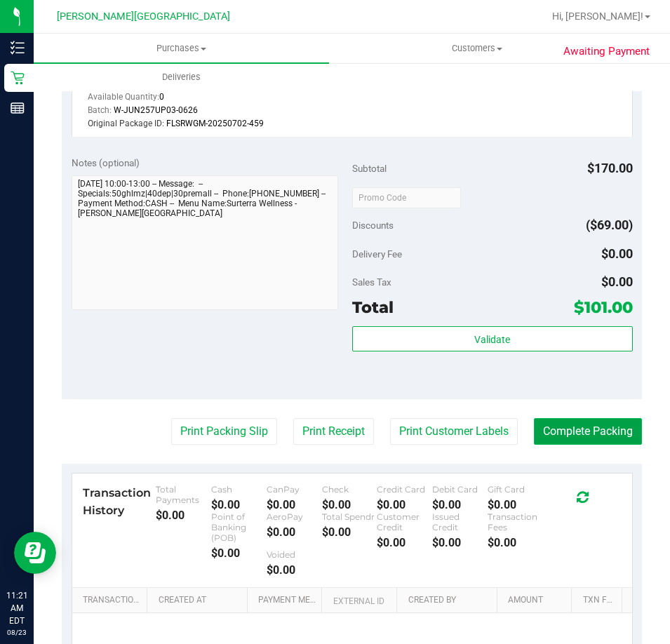
click at [565, 431] on button "Complete Packing" at bounding box center [588, 431] width 108 height 27
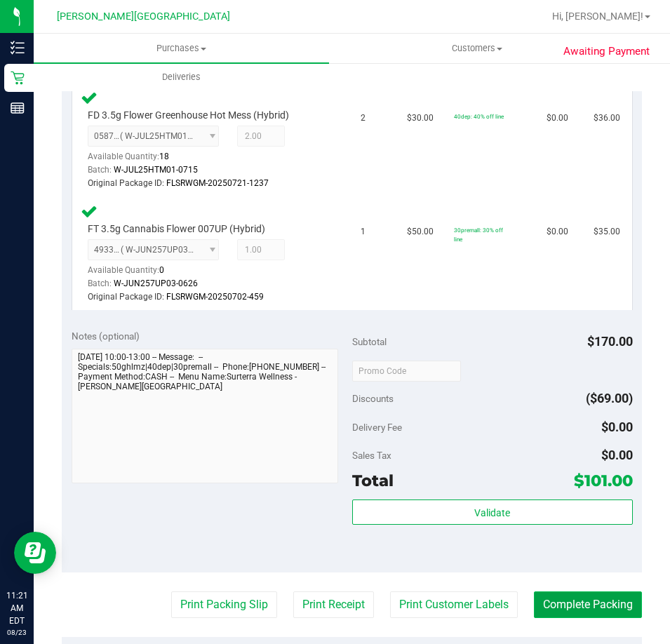
scroll to position [492, 0]
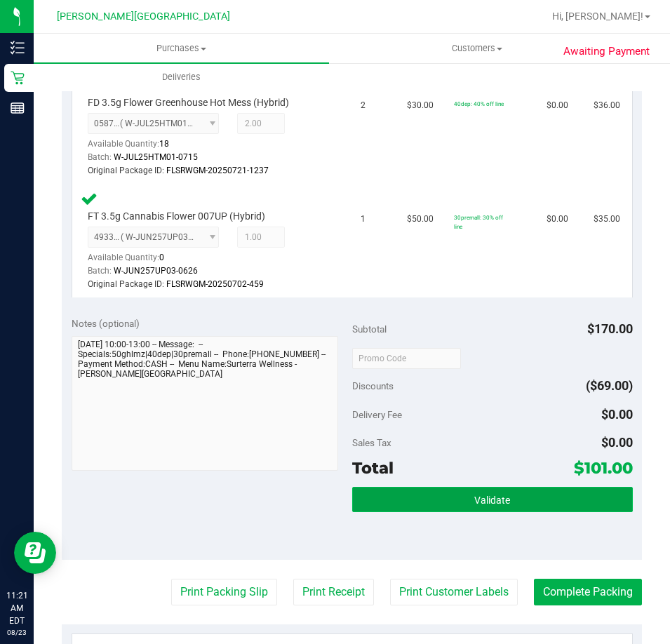
click at [453, 504] on button "Validate" at bounding box center [492, 499] width 281 height 25
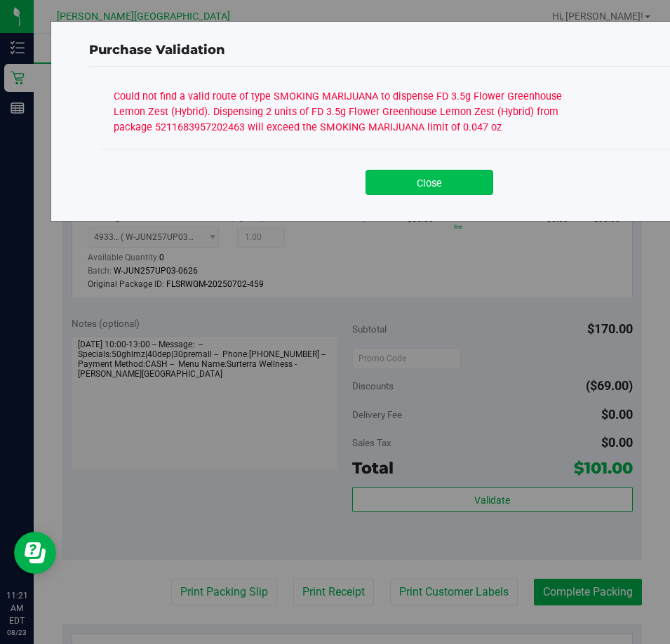
click at [426, 185] on button "Close" at bounding box center [429, 182] width 128 height 25
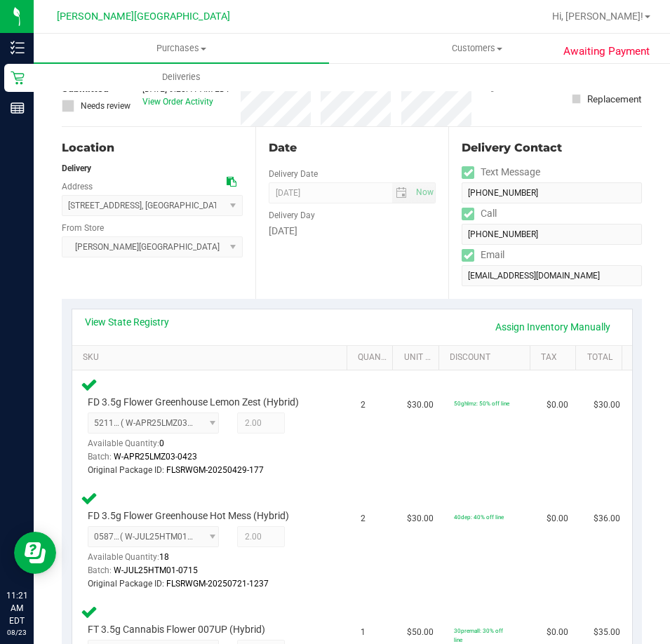
scroll to position [0, 0]
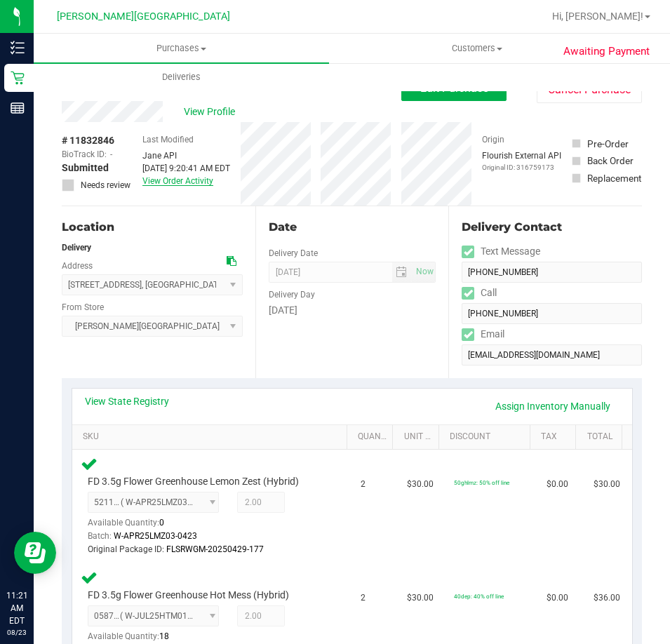
click at [167, 182] on link "View Order Activity" at bounding box center [177, 181] width 71 height 10
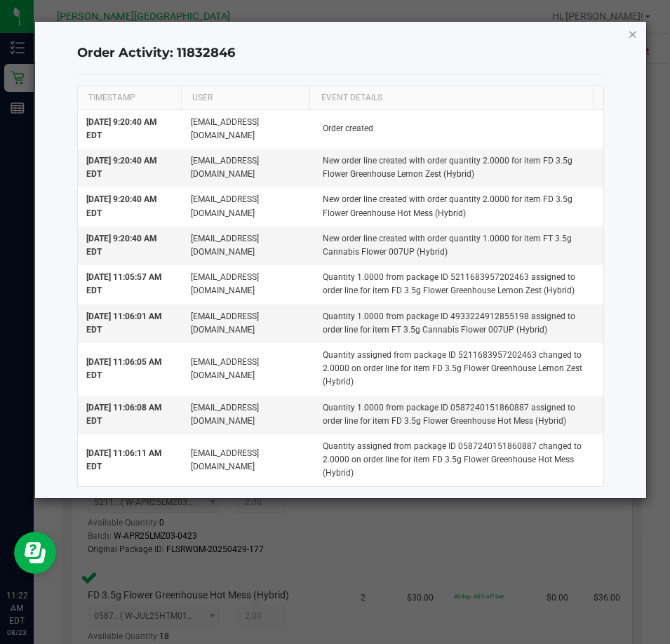
click at [631, 36] on icon "button" at bounding box center [633, 33] width 10 height 17
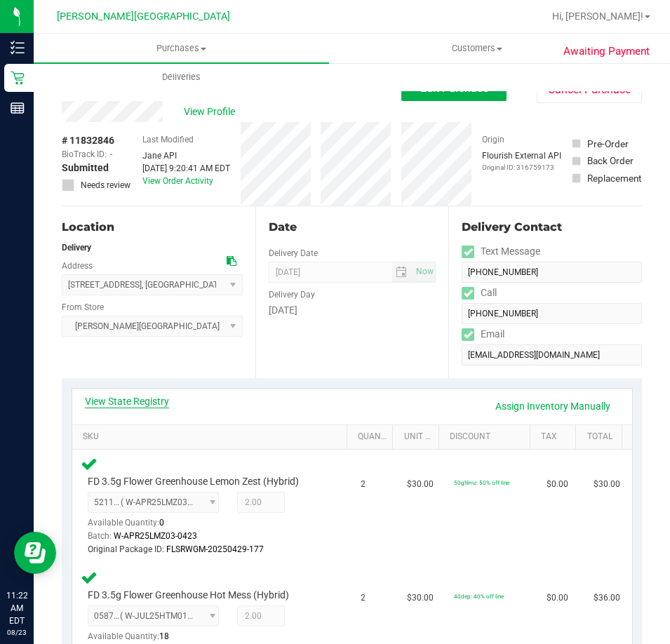
click at [107, 406] on link "View State Registry" at bounding box center [127, 401] width 84 height 14
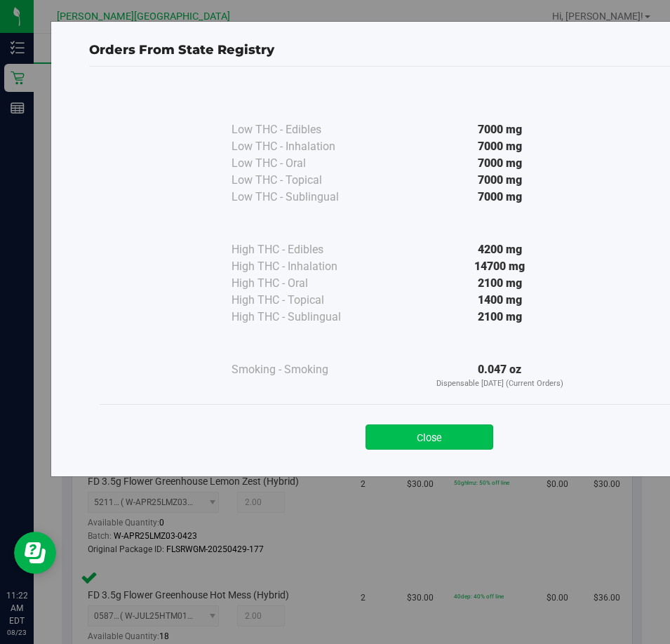
click at [420, 437] on button "Close" at bounding box center [429, 436] width 128 height 25
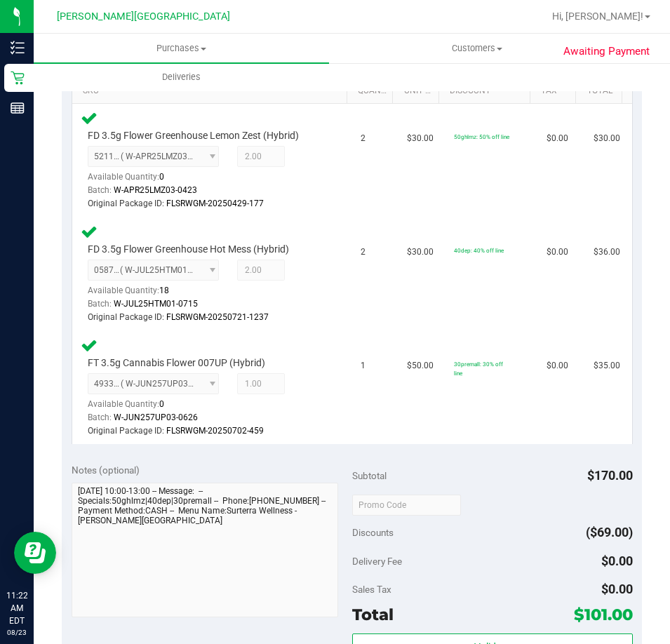
scroll to position [344, 0]
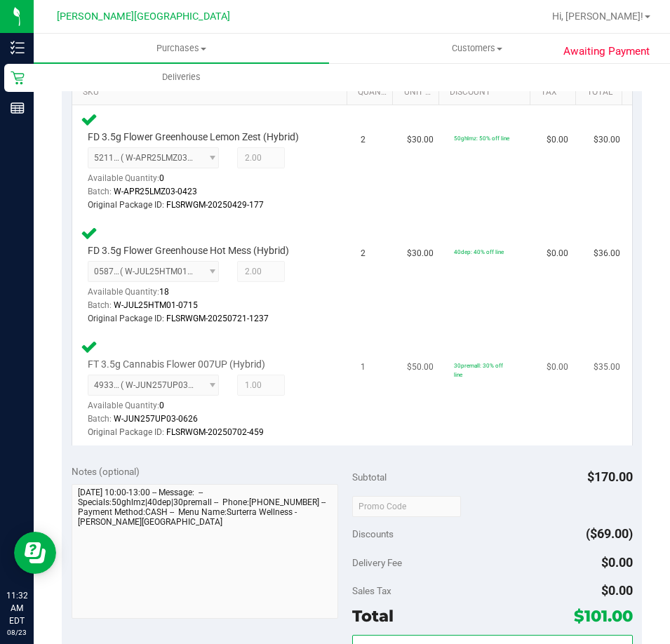
click at [310, 371] on div "FT 3.5g Cannabis Flower 007UP (Hybrid) 4933224912855198 ( W-JUN257UP03-0626 | o…" at bounding box center [203, 399] width 244 height 83
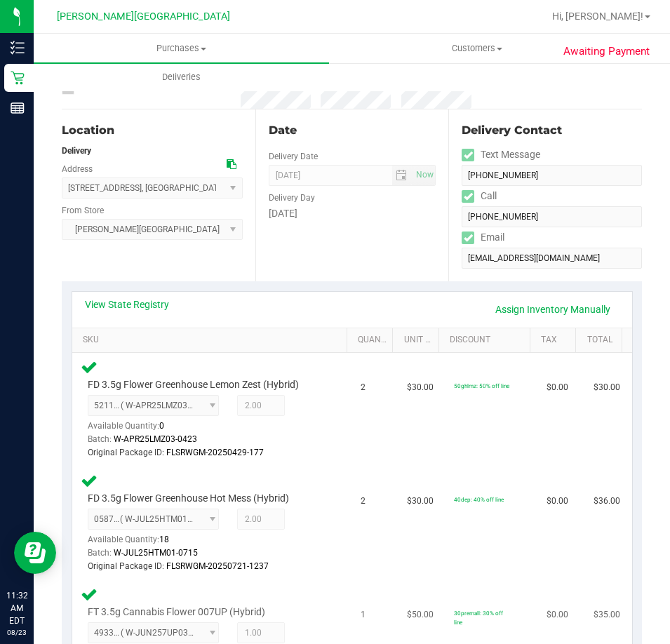
scroll to position [0, 0]
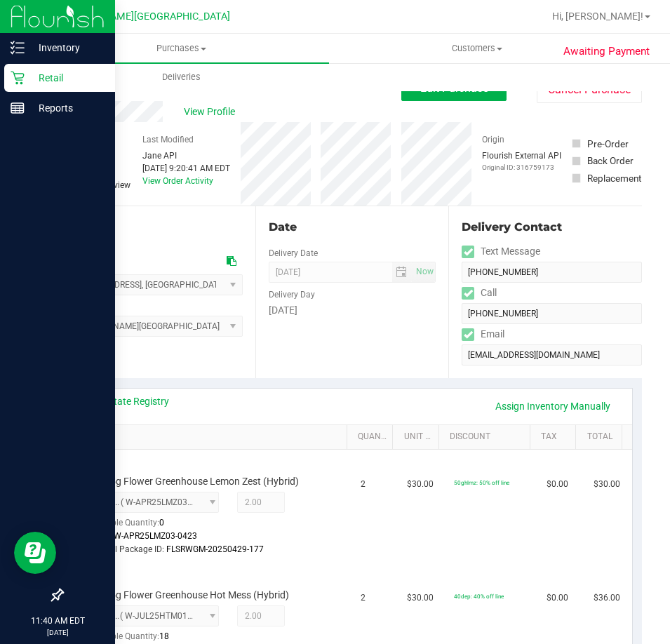
click at [20, 74] on icon at bounding box center [17, 78] width 13 height 13
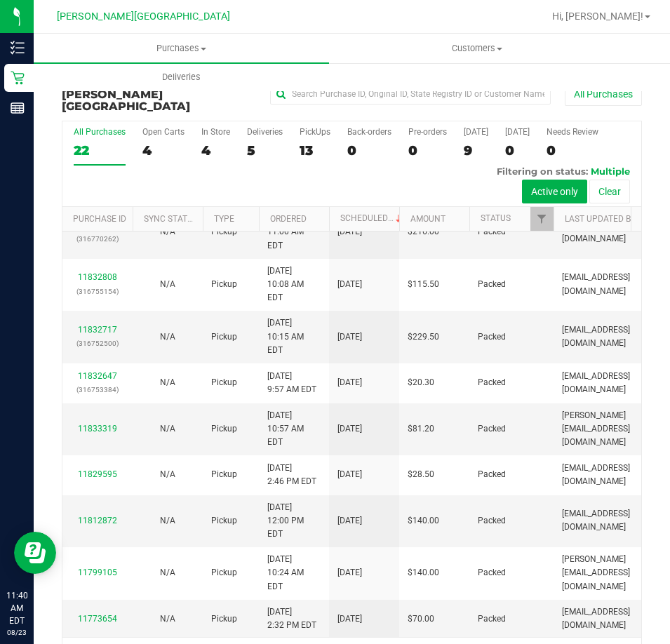
click at [88, 72] on link "11833860" at bounding box center [97, 67] width 39 height 10
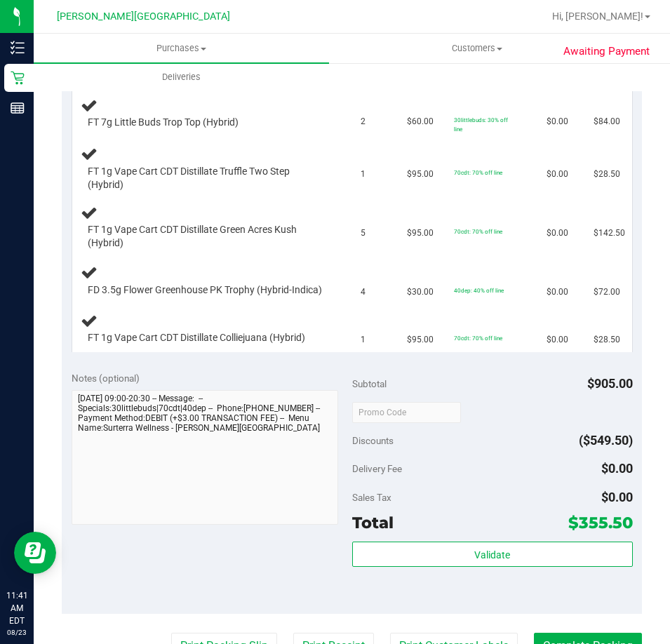
scroll to position [626, 0]
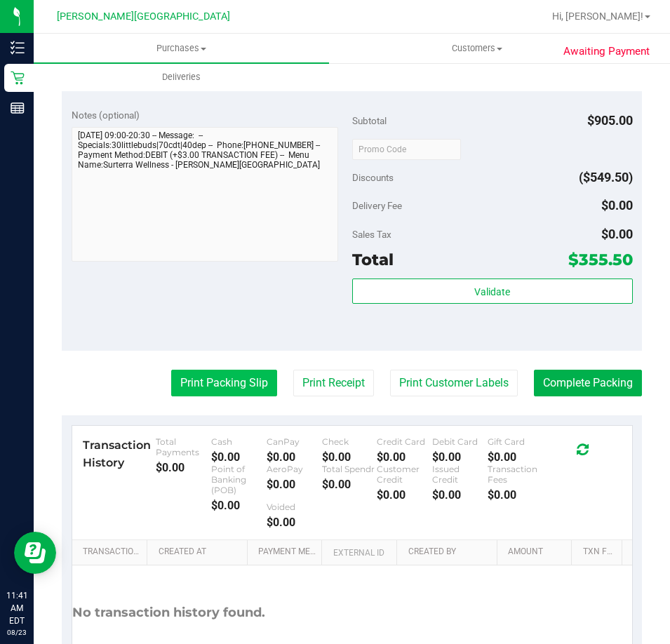
click at [216, 396] on button "Print Packing Slip" at bounding box center [224, 383] width 106 height 27
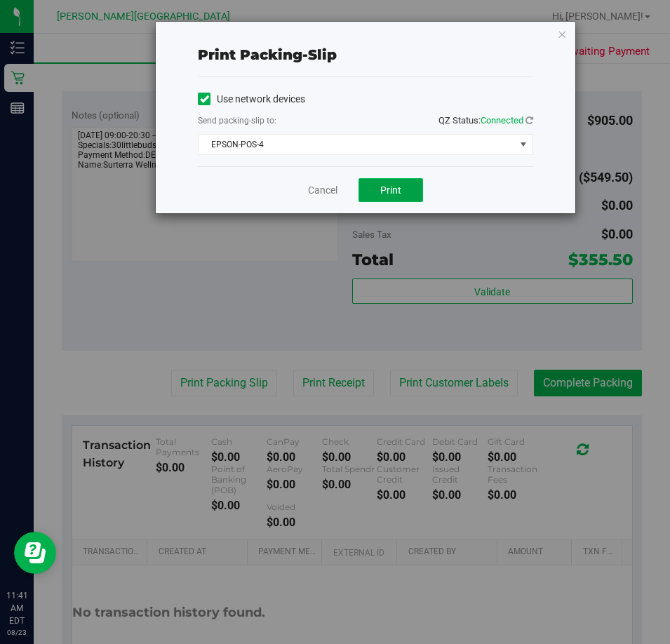
click at [377, 191] on button "Print" at bounding box center [390, 190] width 65 height 24
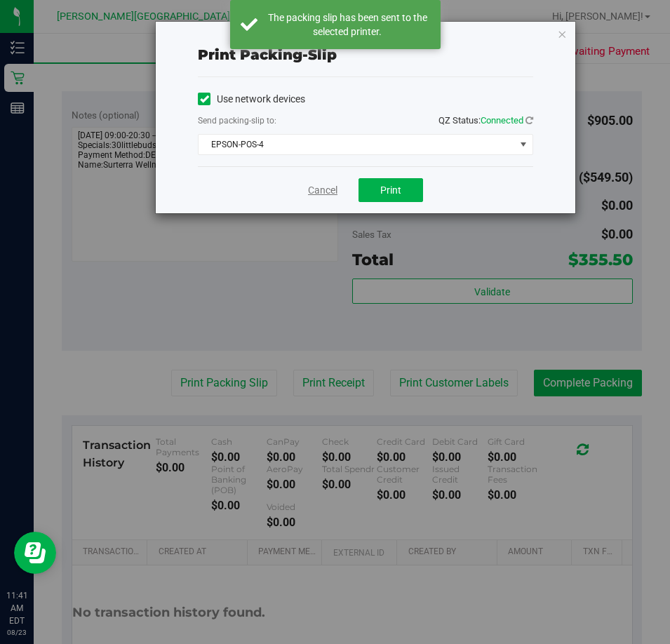
click at [318, 191] on link "Cancel" at bounding box center [322, 190] width 29 height 15
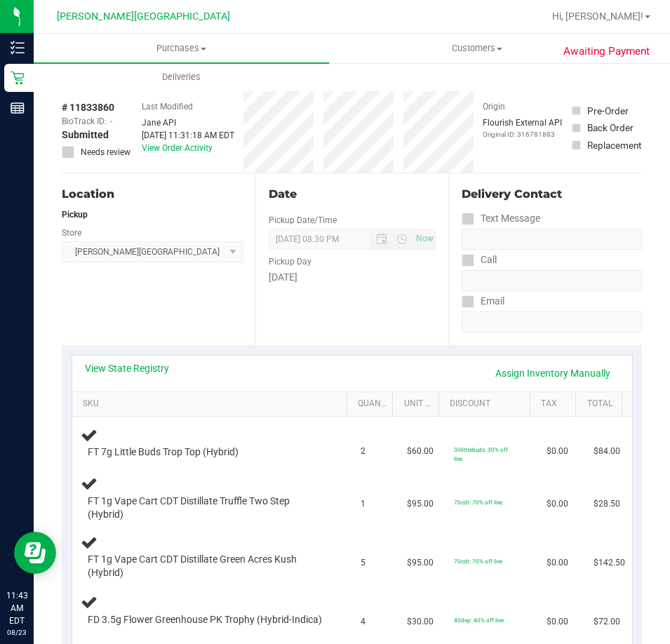
scroll to position [0, 0]
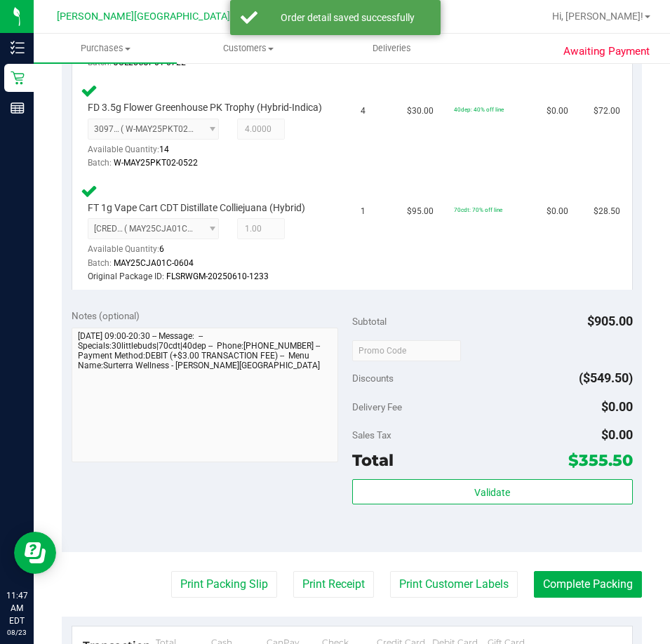
scroll to position [700, 0]
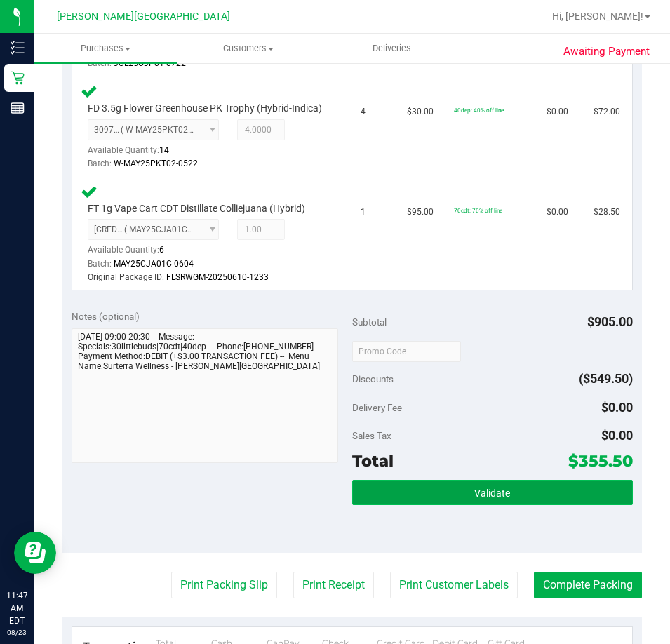
click at [483, 499] on span "Validate" at bounding box center [492, 492] width 36 height 11
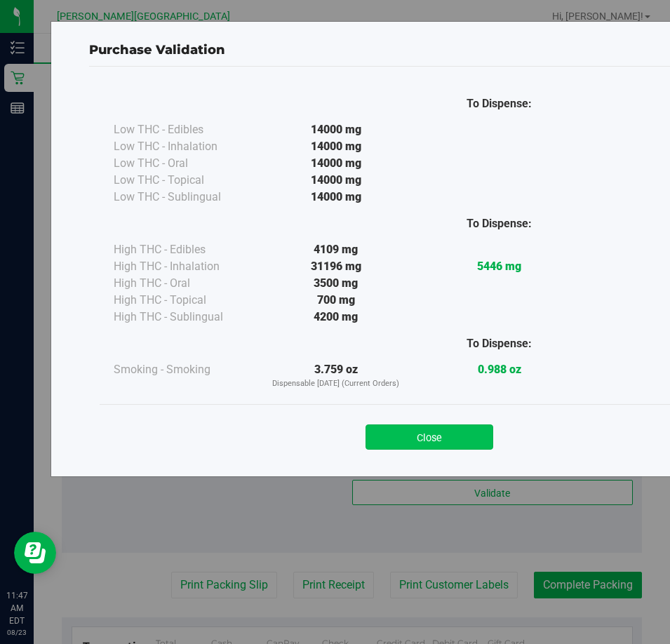
click at [447, 440] on button "Close" at bounding box center [429, 436] width 128 height 25
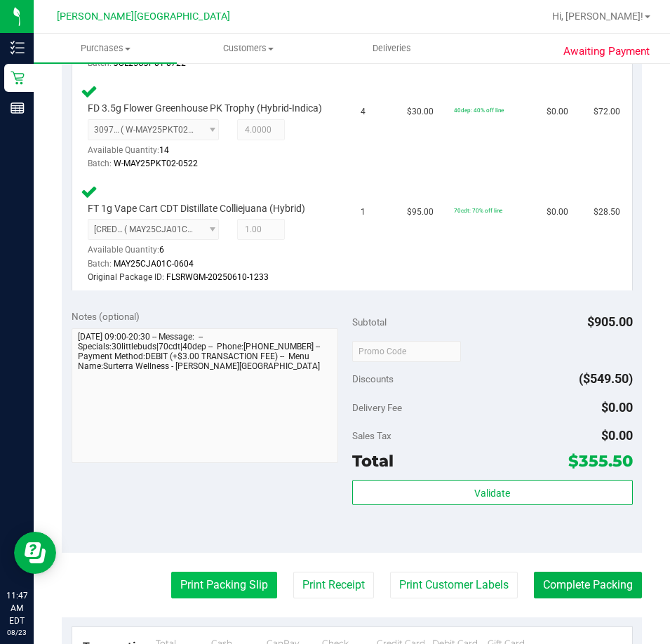
click at [209, 598] on button "Print Packing Slip" at bounding box center [224, 585] width 106 height 27
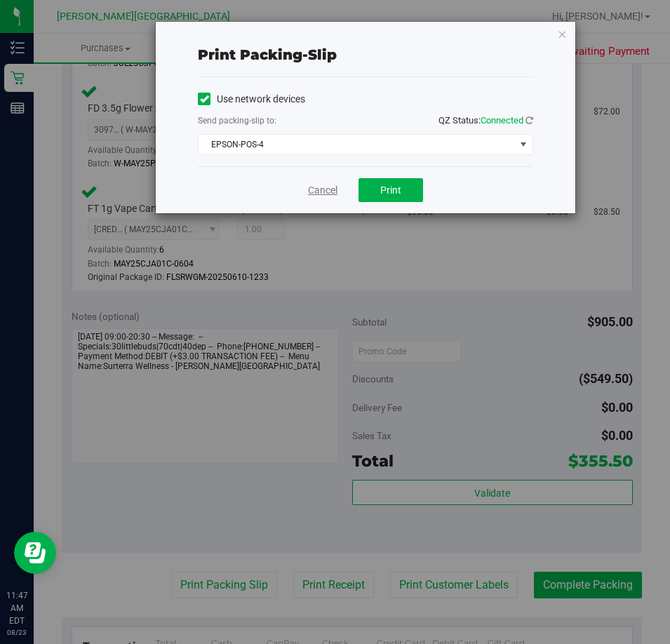
click at [314, 194] on link "Cancel" at bounding box center [322, 190] width 29 height 15
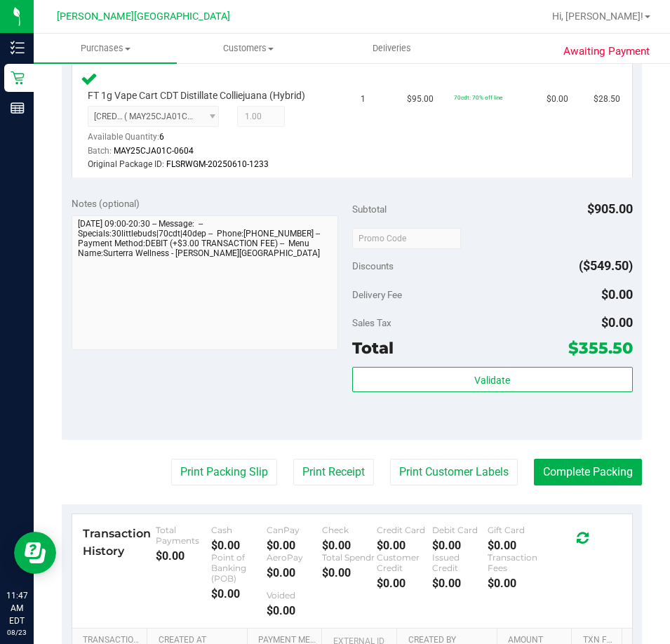
scroll to position [1015, 0]
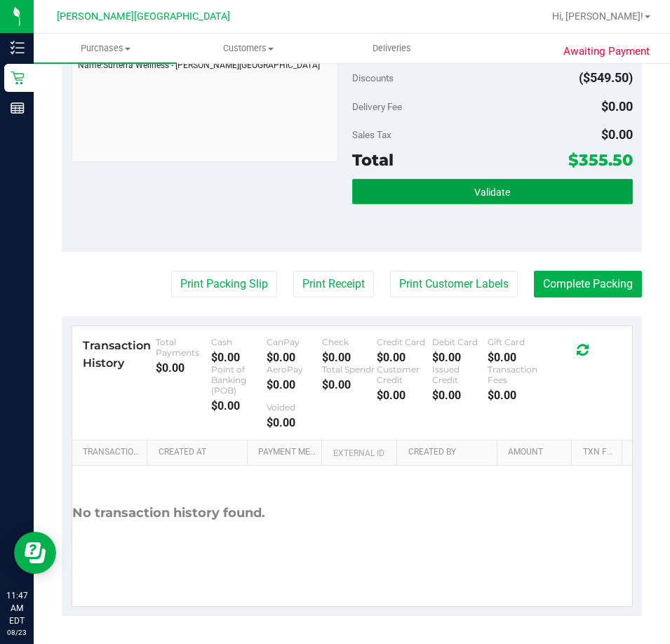
click at [498, 184] on button "Validate" at bounding box center [492, 191] width 281 height 25
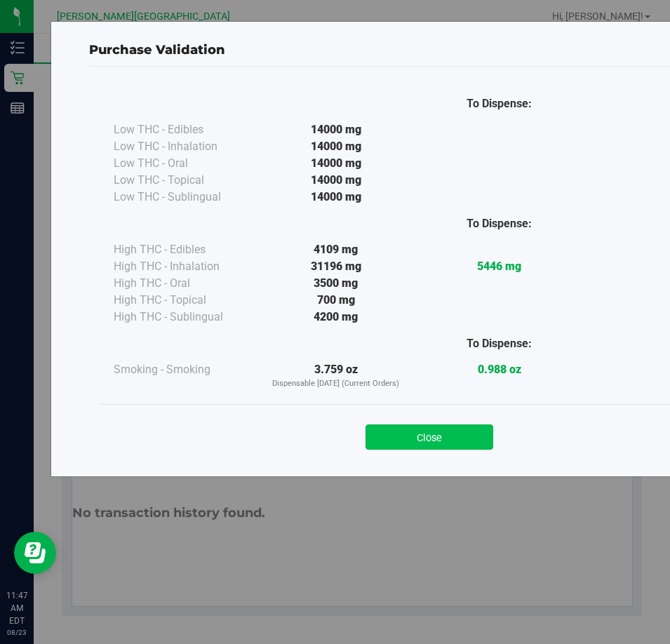
click at [453, 426] on button "Close" at bounding box center [429, 436] width 128 height 25
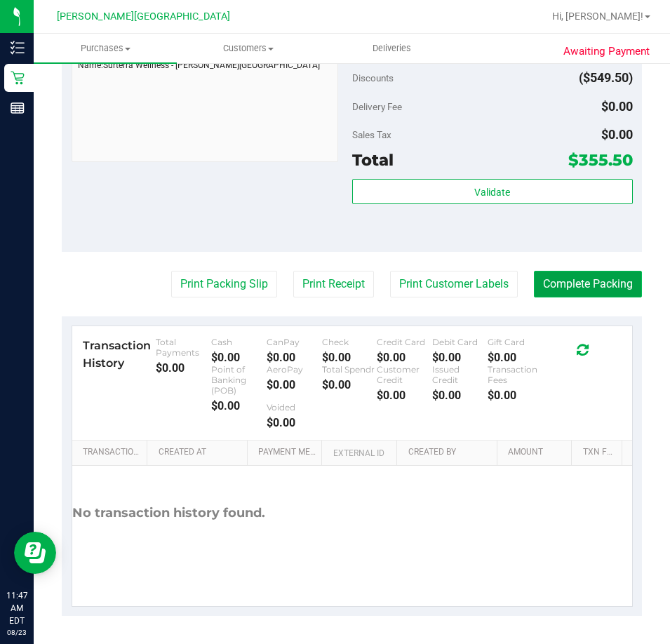
click at [581, 285] on button "Complete Packing" at bounding box center [588, 284] width 108 height 27
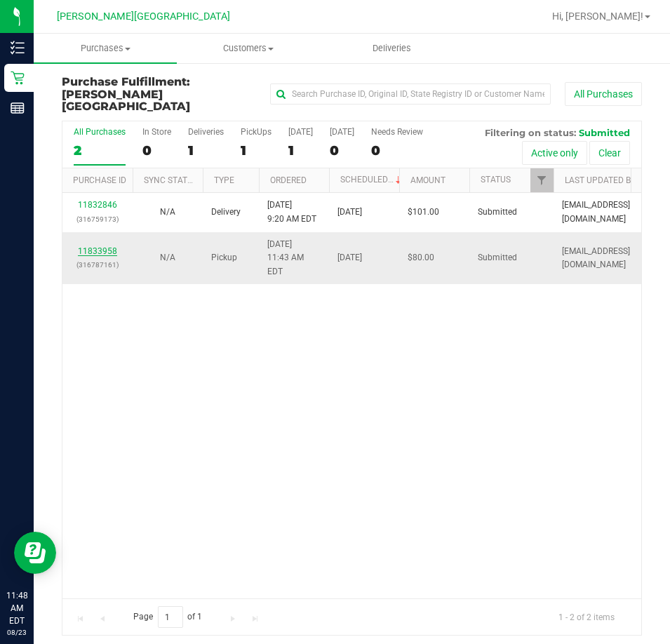
click at [97, 246] on link "11833958" at bounding box center [97, 251] width 39 height 10
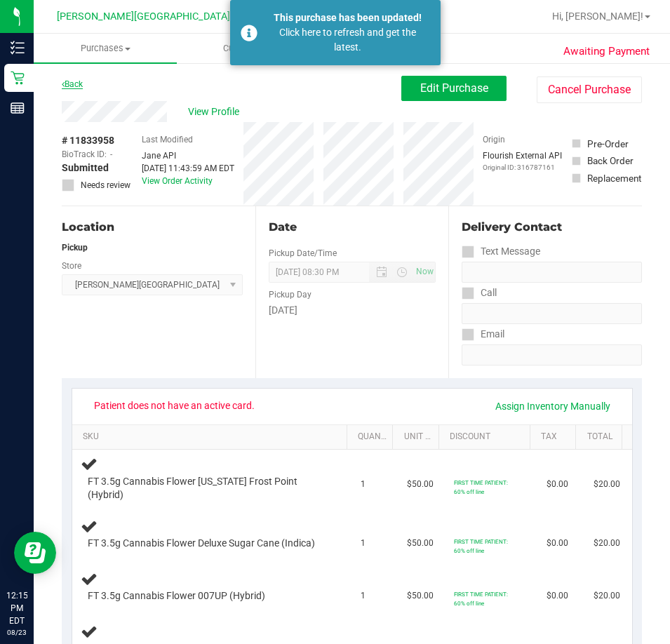
drag, startPoint x: 97, startPoint y: 238, endPoint x: 77, endPoint y: 84, distance: 154.9
click at [77, 84] on link "Back" at bounding box center [72, 84] width 21 height 10
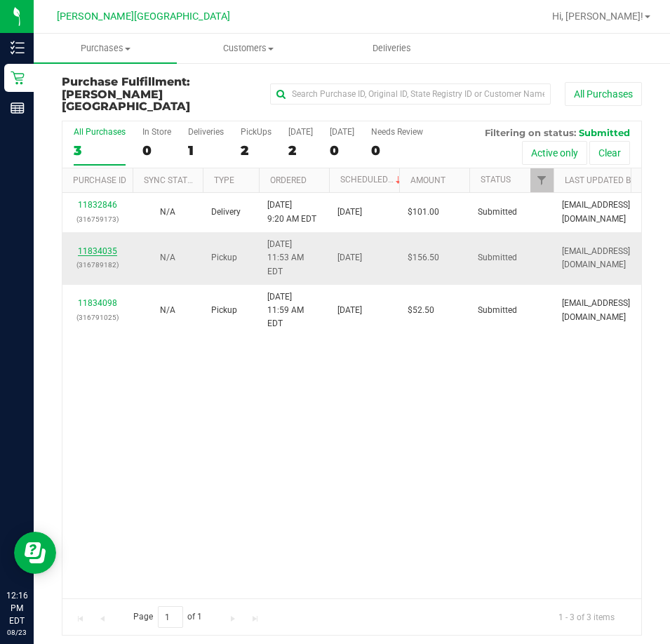
click at [89, 246] on link "11834035" at bounding box center [97, 251] width 39 height 10
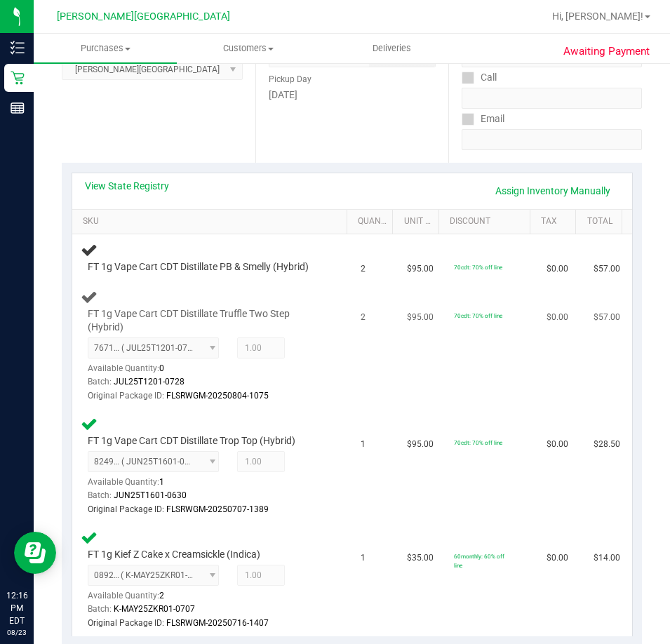
scroll to position [216, 0]
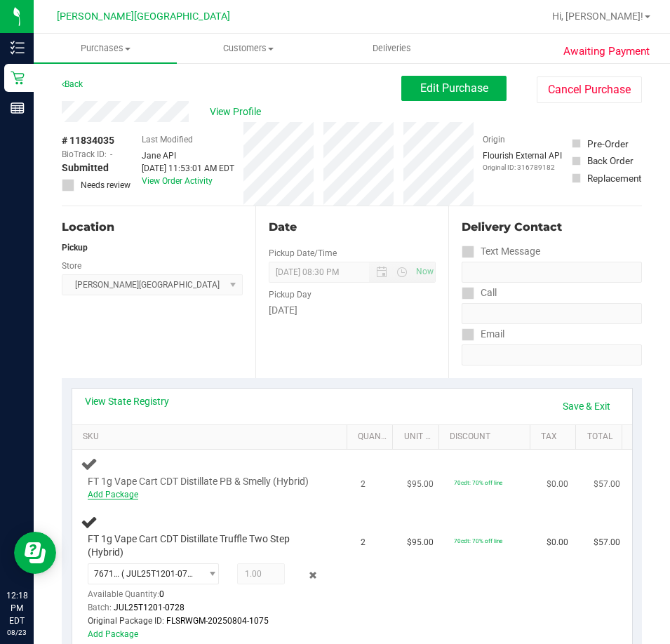
click at [107, 495] on link "Add Package" at bounding box center [113, 495] width 51 height 10
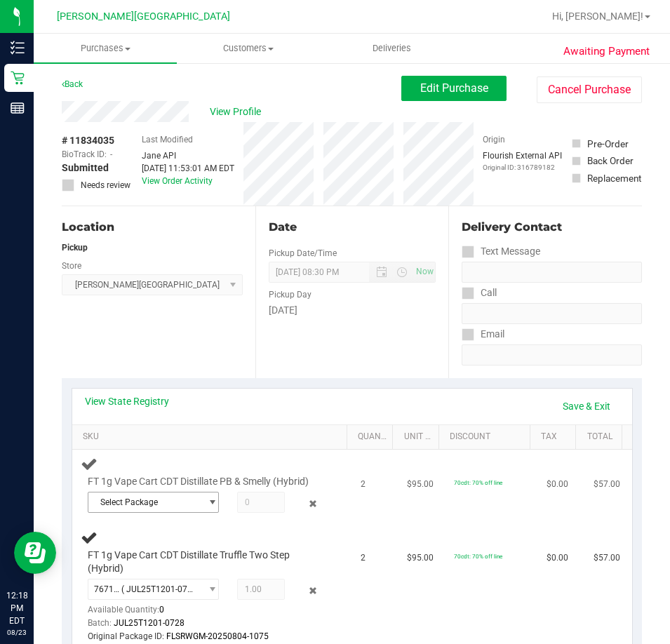
click at [207, 501] on span "select" at bounding box center [212, 502] width 11 height 11
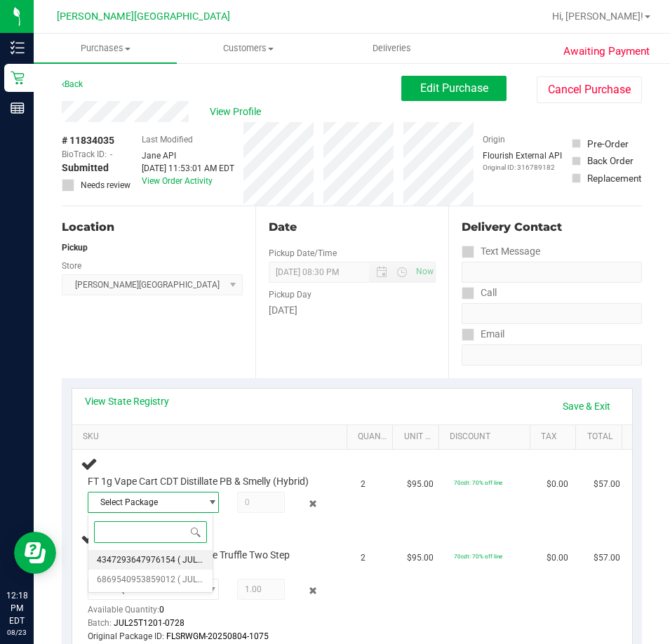
click at [121, 558] on span "4347293647976154" at bounding box center [136, 560] width 79 height 10
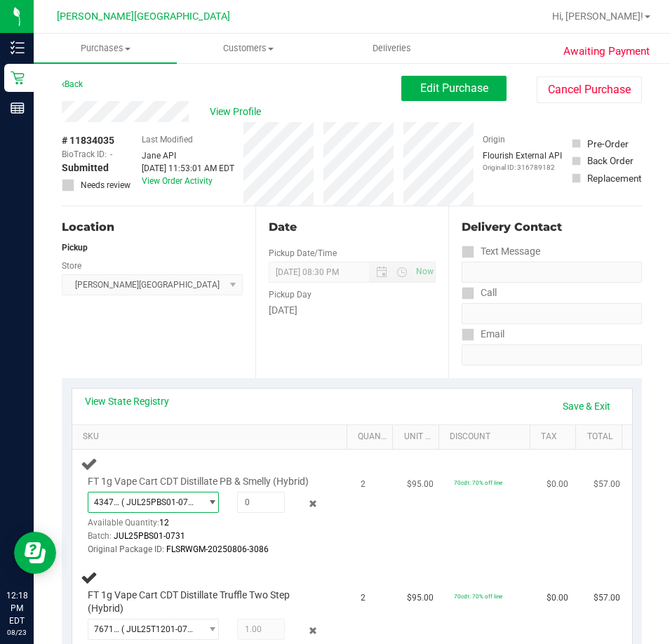
click at [207, 501] on span "select" at bounding box center [212, 502] width 11 height 11
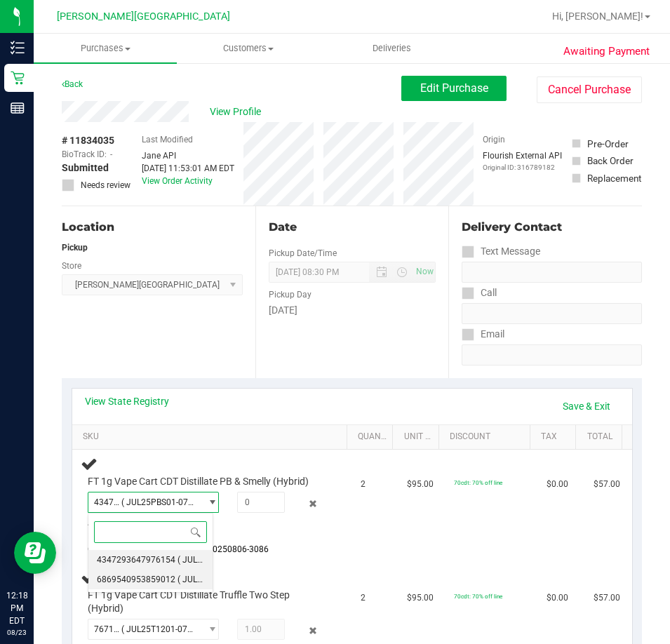
click at [133, 579] on span "6869540953859012" at bounding box center [136, 579] width 79 height 10
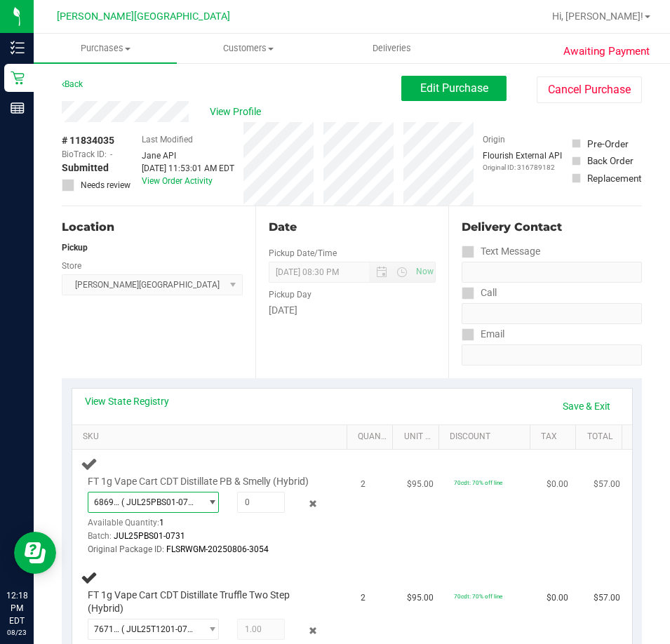
click at [207, 501] on span "select" at bounding box center [212, 502] width 11 height 11
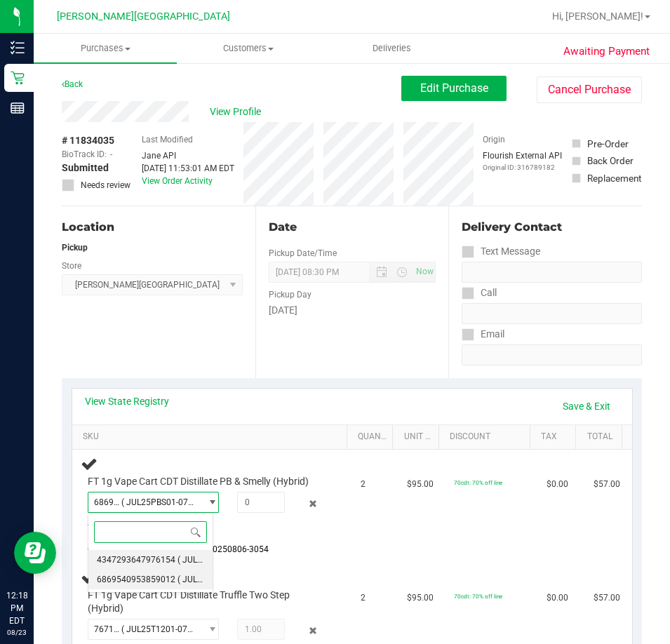
click at [147, 563] on span "4347293647976154" at bounding box center [136, 560] width 79 height 10
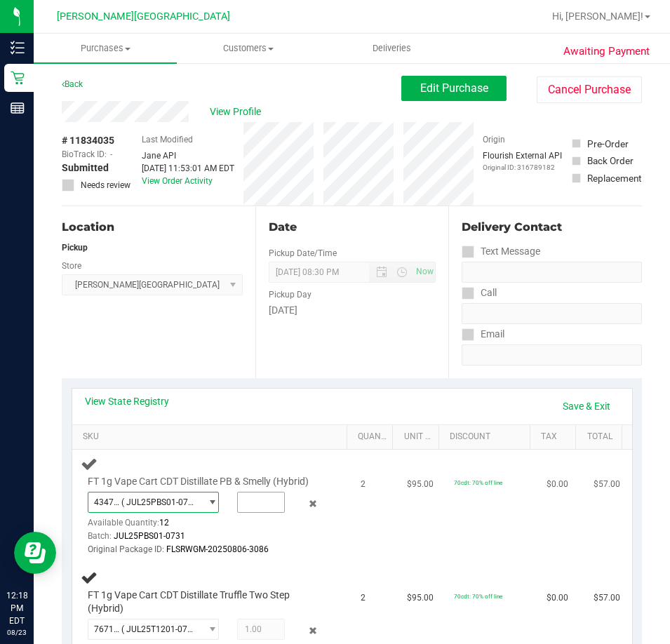
click at [243, 502] on input "text" at bounding box center [261, 502] width 46 height 20
type input "2"
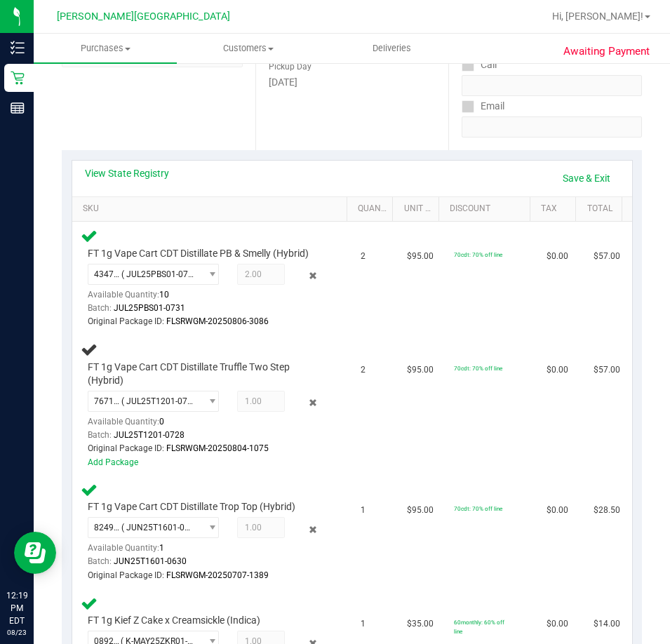
scroll to position [229, 0]
click at [116, 461] on link "Add Package" at bounding box center [113, 462] width 51 height 10
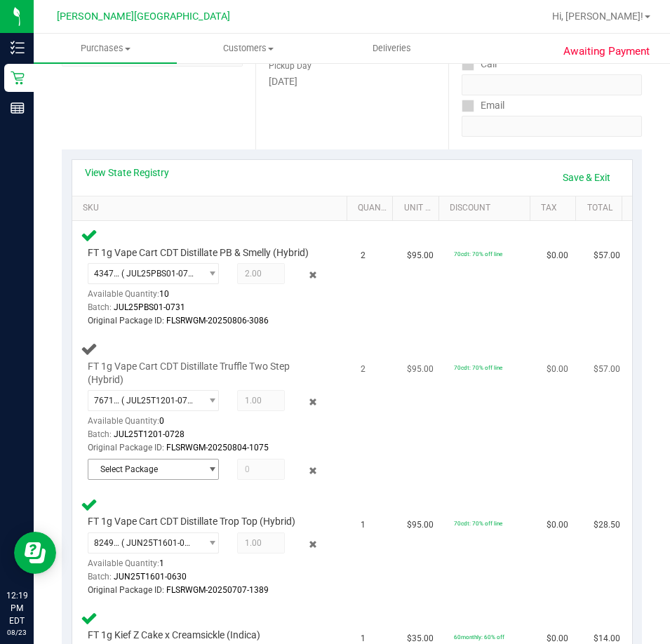
click at [207, 469] on span "select" at bounding box center [212, 469] width 11 height 11
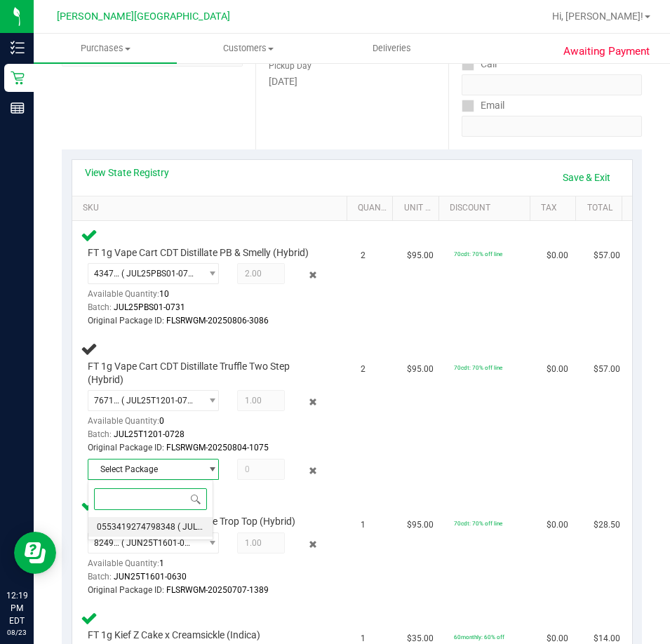
click at [157, 527] on span "0553419274798348" at bounding box center [136, 527] width 79 height 10
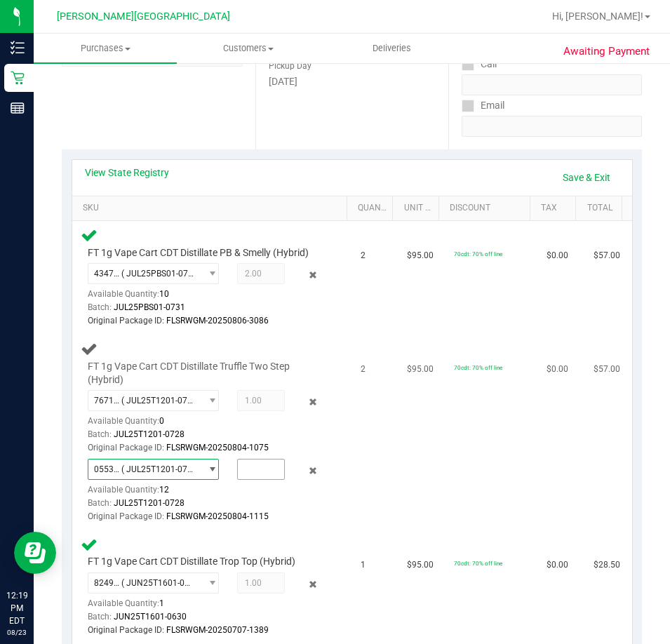
click at [250, 470] on input "text" at bounding box center [261, 469] width 46 height 20
type input "1"
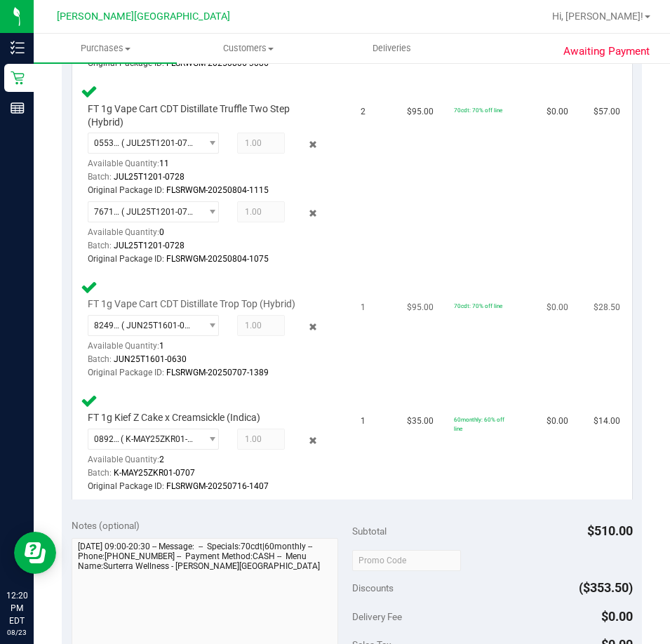
scroll to position [579, 0]
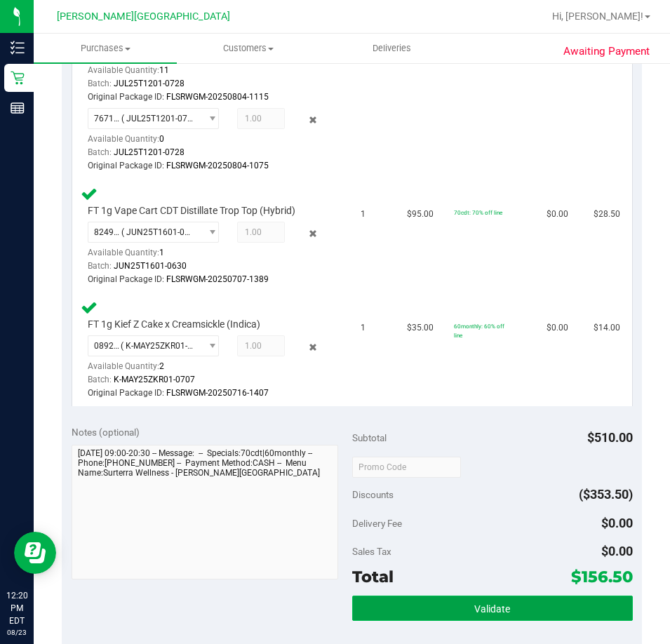
click at [453, 607] on button "Validate" at bounding box center [492, 607] width 281 height 25
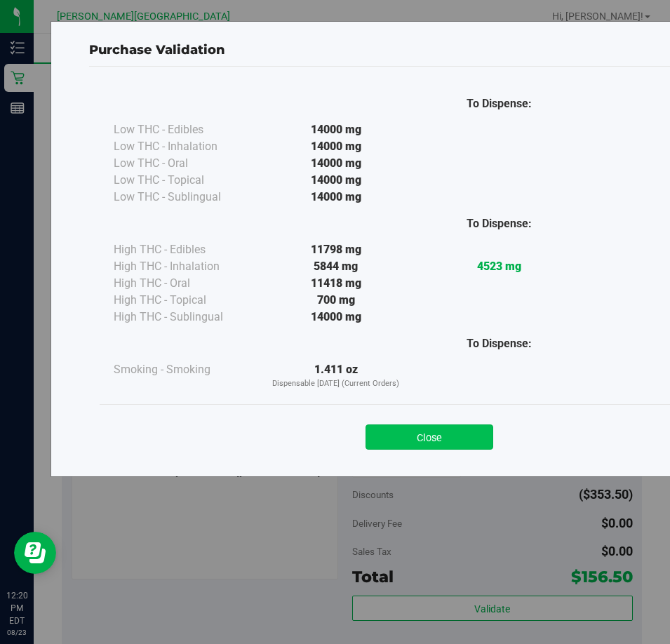
click at [413, 439] on button "Close" at bounding box center [429, 436] width 128 height 25
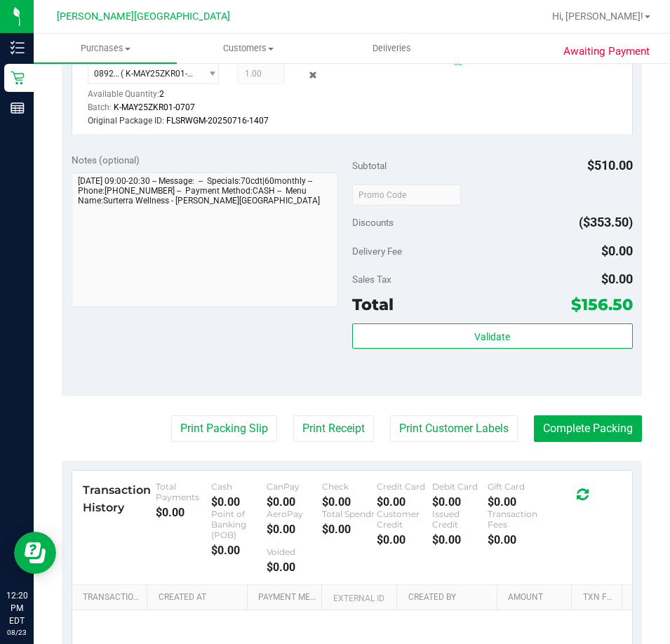
scroll to position [997, 0]
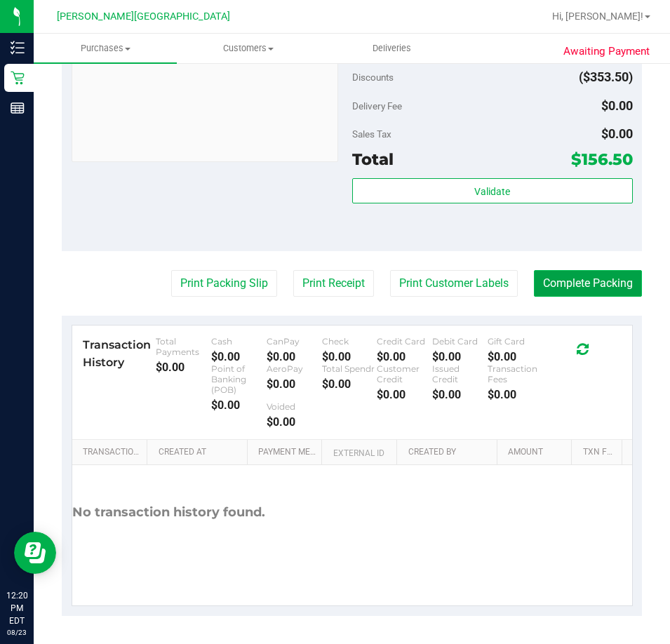
click at [574, 290] on button "Complete Packing" at bounding box center [588, 283] width 108 height 27
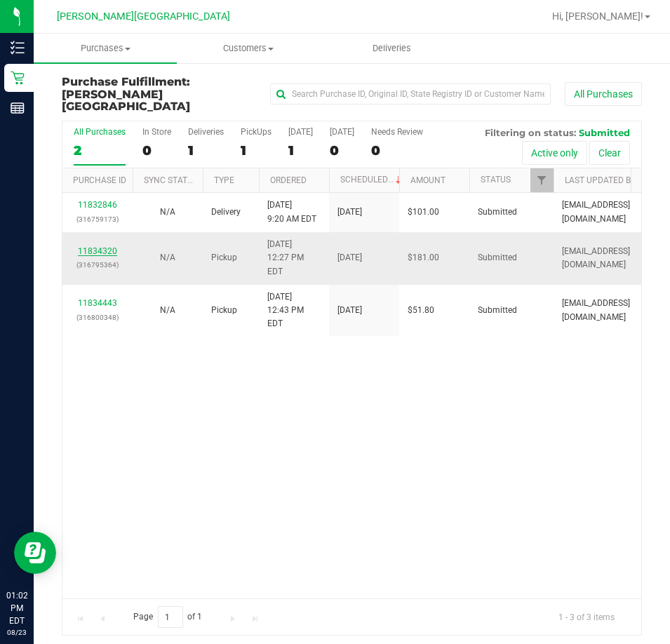
click at [85, 246] on link "11834320" at bounding box center [97, 251] width 39 height 10
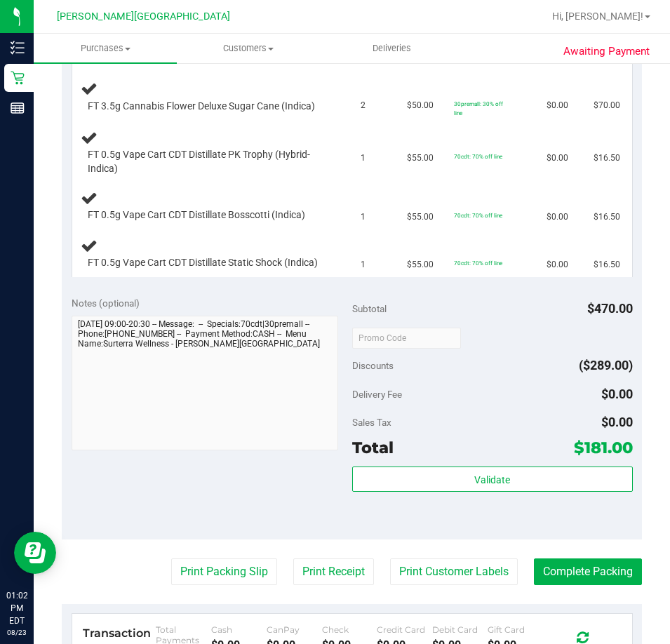
scroll to position [491, 0]
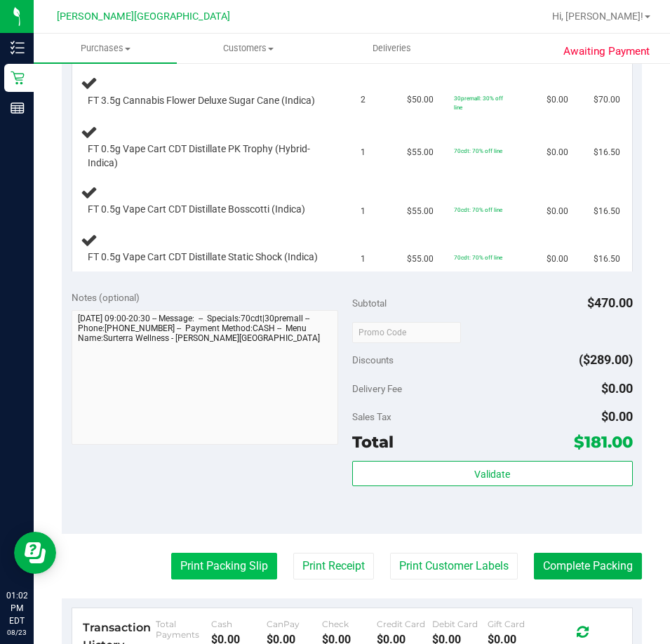
click at [201, 579] on button "Print Packing Slip" at bounding box center [224, 566] width 106 height 27
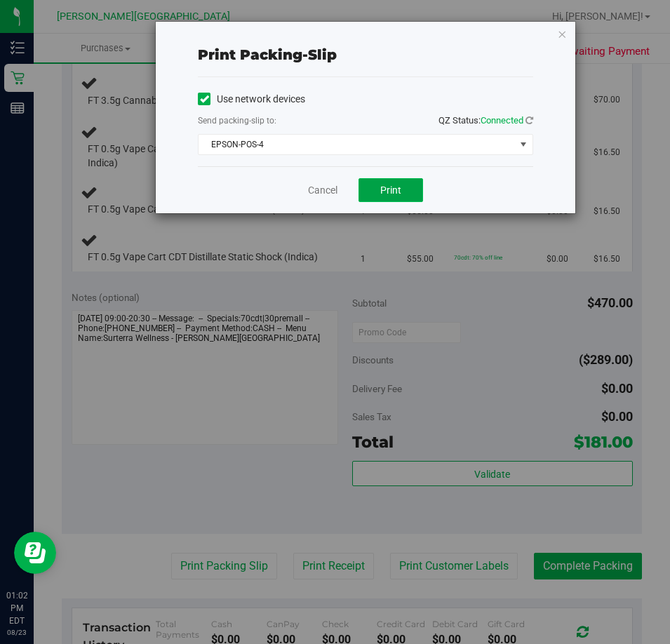
click at [382, 190] on span "Print" at bounding box center [390, 189] width 21 height 11
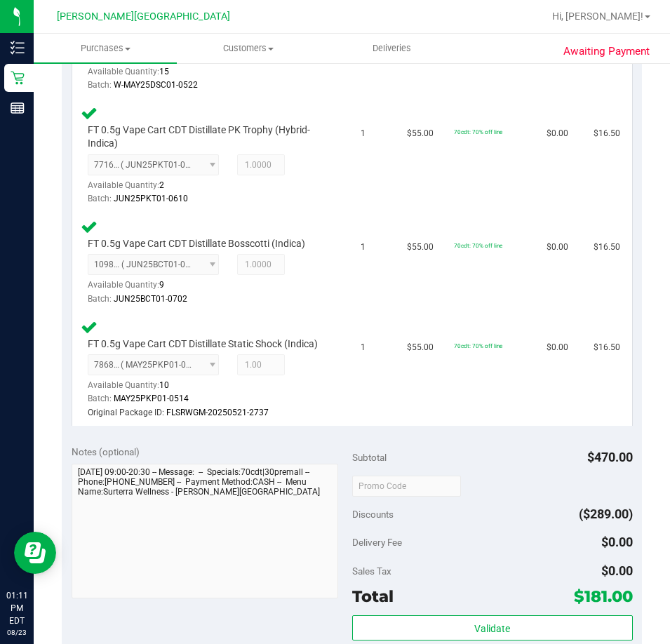
scroll to position [1025, 0]
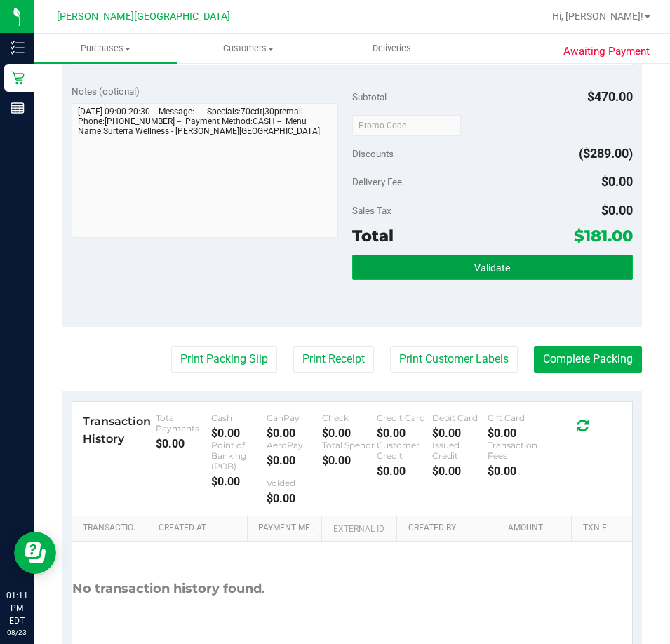
click at [469, 280] on button "Validate" at bounding box center [492, 267] width 281 height 25
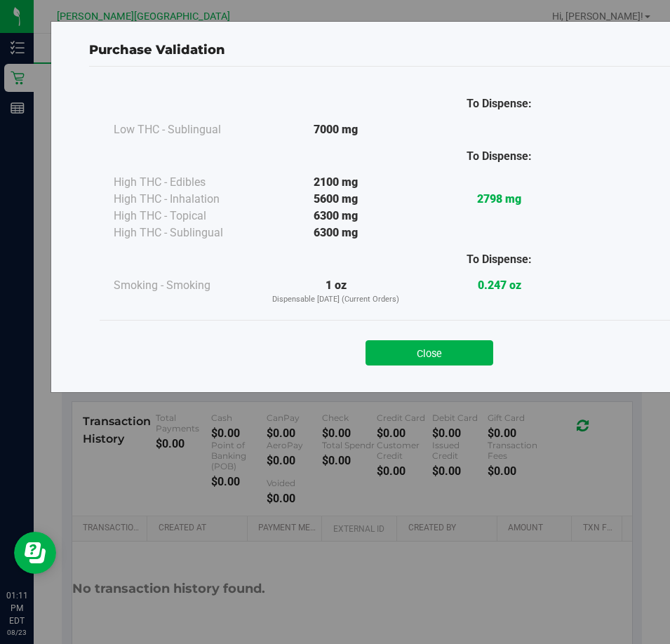
click at [423, 365] on div "Close" at bounding box center [429, 348] width 659 height 57
click at [420, 353] on button "Close" at bounding box center [429, 352] width 128 height 25
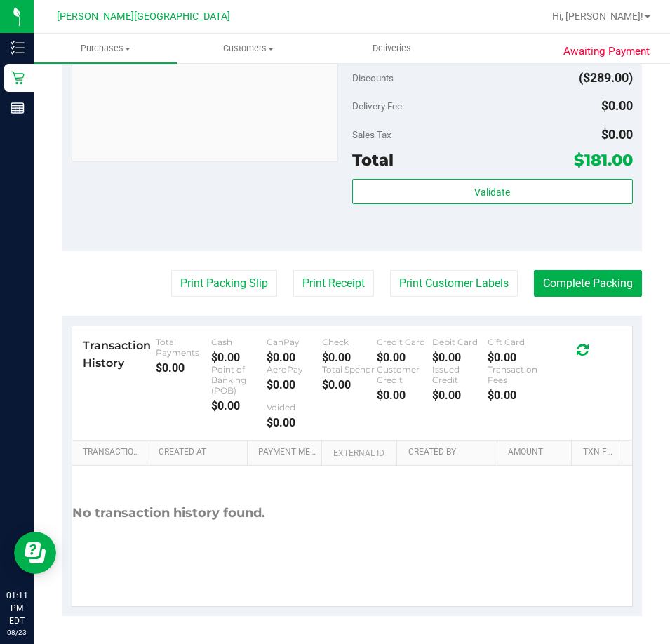
scroll to position [1129, 0]
click at [566, 287] on button "Complete Packing" at bounding box center [588, 283] width 108 height 27
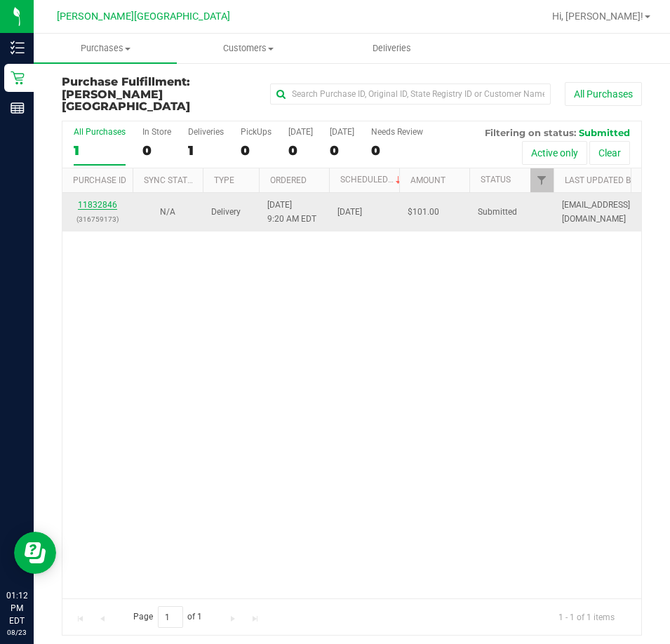
click at [89, 200] on link "11832846" at bounding box center [97, 205] width 39 height 10
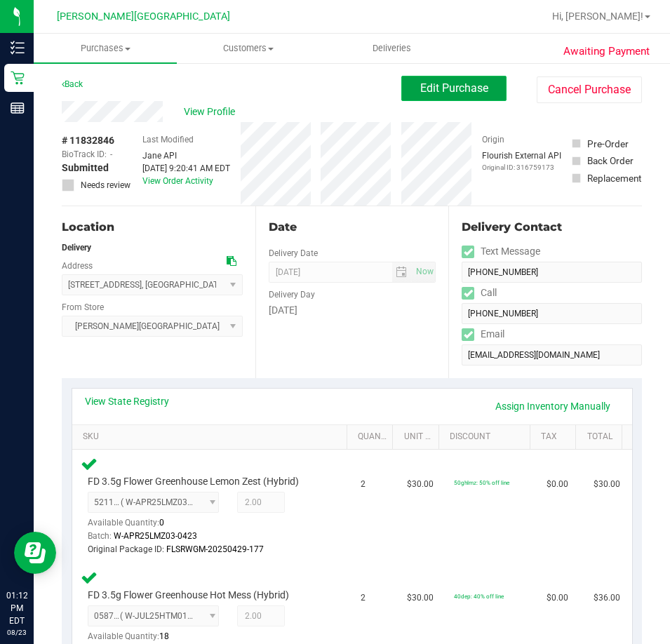
click at [465, 88] on span "Edit Purchase" at bounding box center [454, 87] width 68 height 13
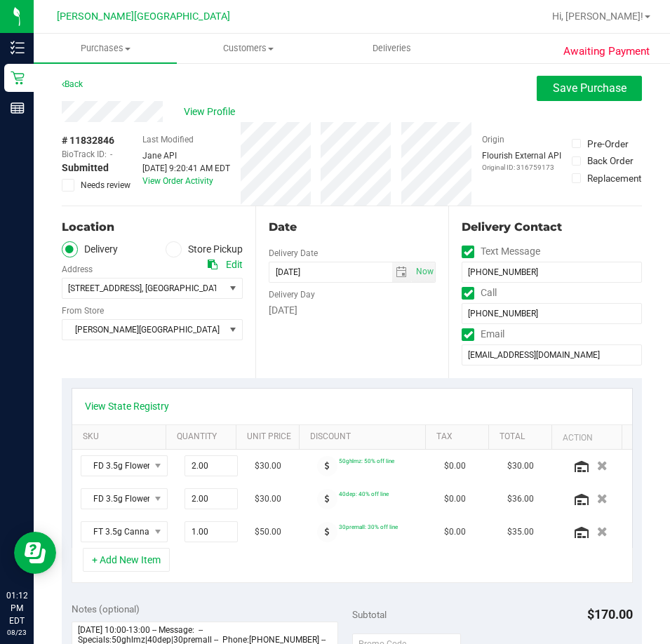
click at [69, 185] on icon at bounding box center [68, 185] width 9 height 0
click at [0, 0] on input "Needs review" at bounding box center [0, 0] width 0 height 0
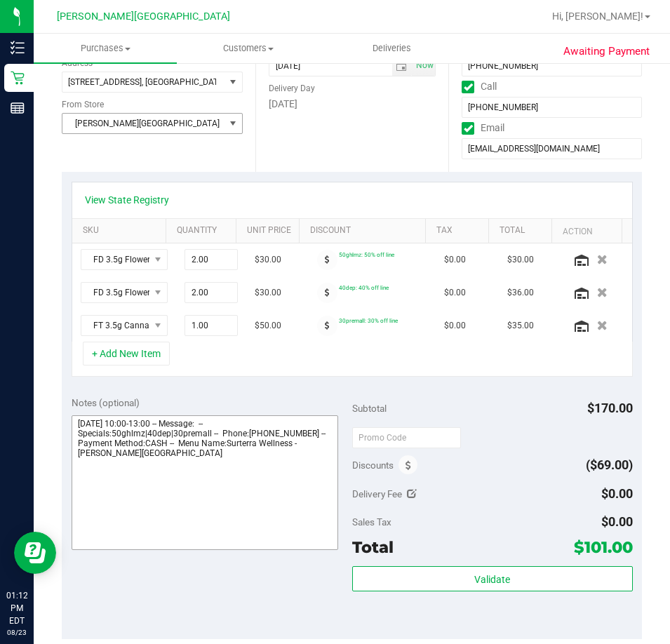
scroll to position [421, 0]
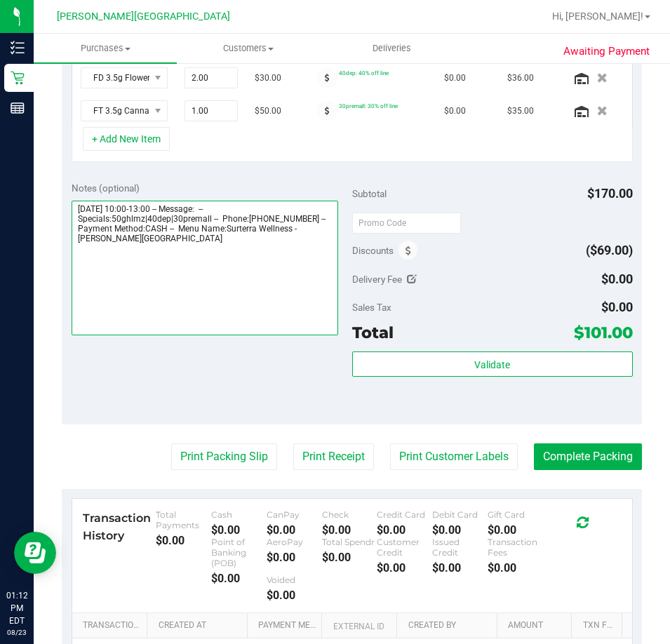
click at [136, 257] on textarea at bounding box center [205, 268] width 267 height 135
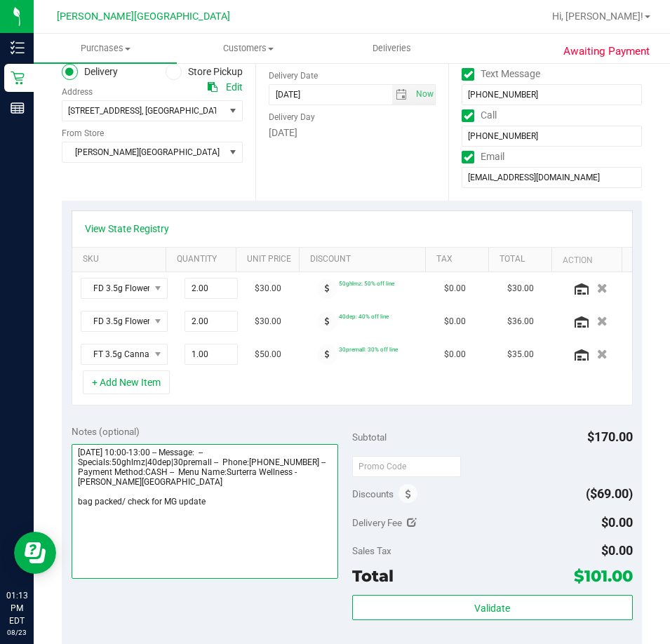
scroll to position [0, 0]
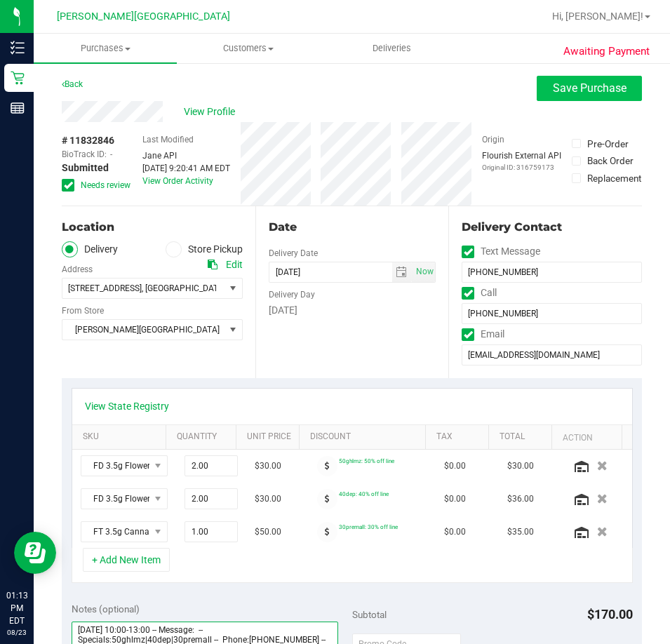
type textarea "[DATE] 10:00-13:00 -- Message: -- Specials:50ghlmz|40dep|30premall -- Phone:[PH…"
click at [593, 87] on span "Save Purchase" at bounding box center [590, 87] width 74 height 13
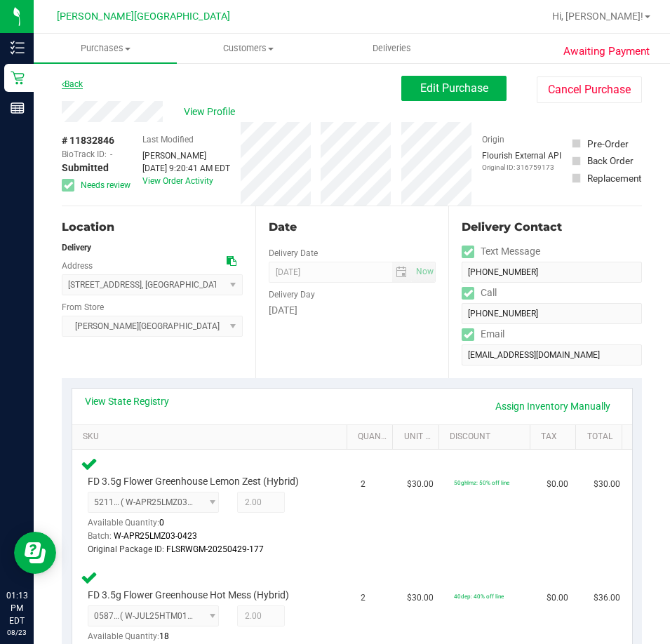
click at [82, 86] on link "Back" at bounding box center [72, 84] width 21 height 10
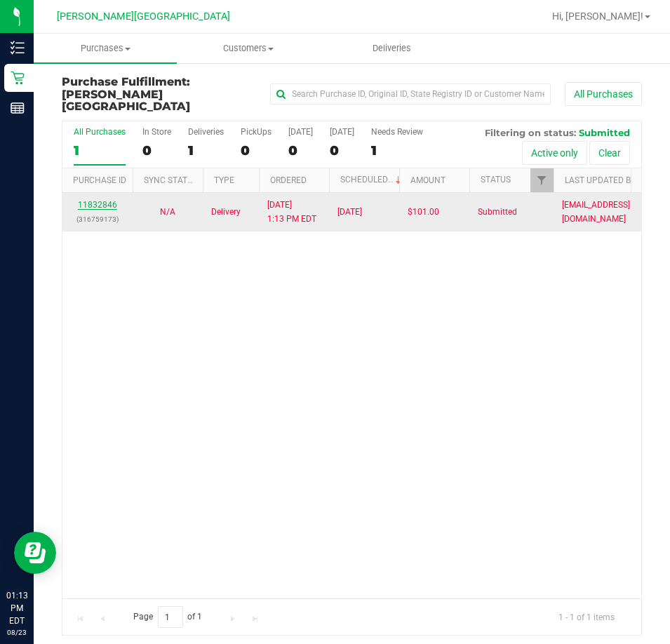
click at [97, 200] on link "11832846" at bounding box center [97, 205] width 39 height 10
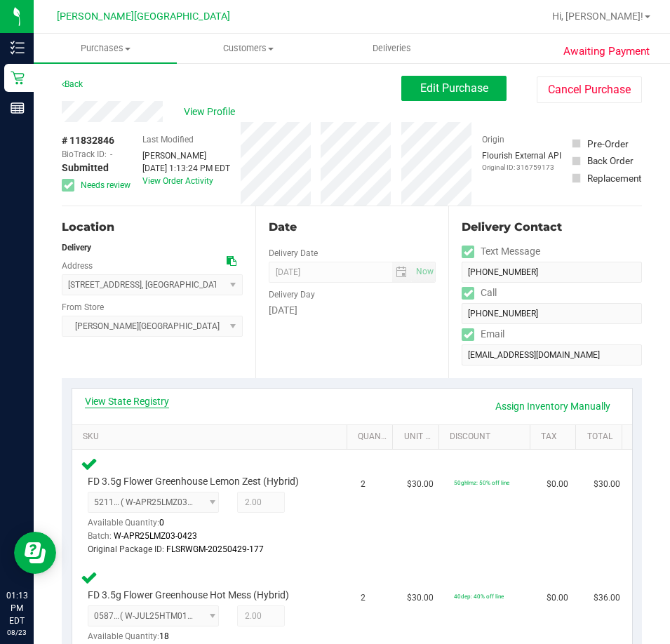
click at [144, 403] on link "View State Registry" at bounding box center [127, 401] width 84 height 14
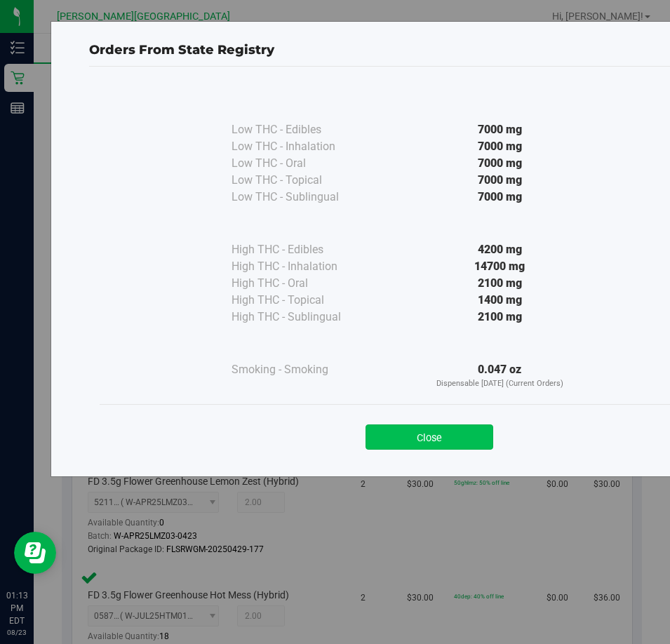
click at [445, 436] on button "Close" at bounding box center [429, 436] width 128 height 25
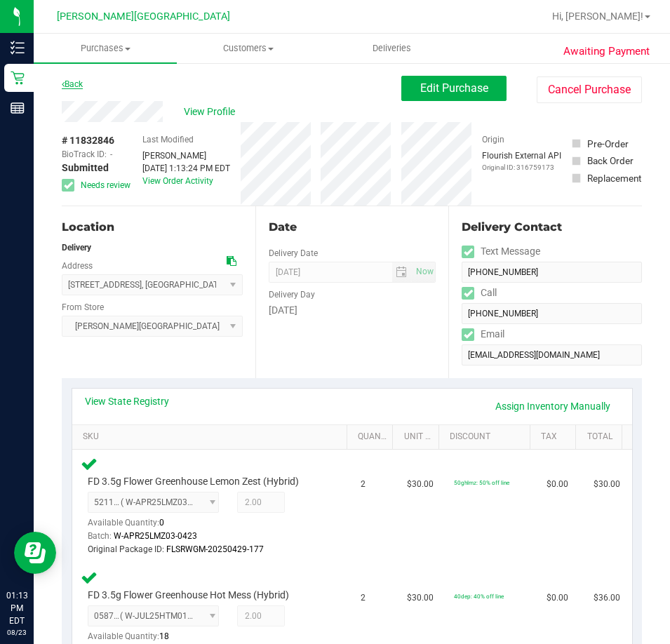
click at [72, 85] on link "Back" at bounding box center [72, 84] width 21 height 10
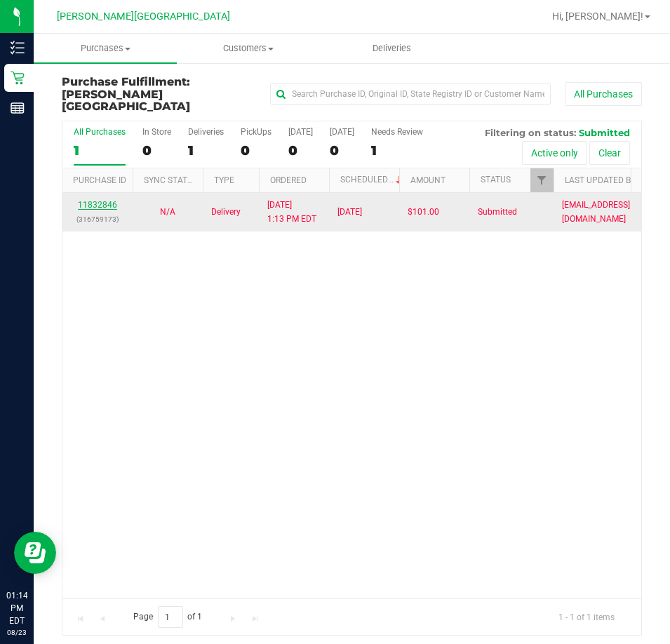
click at [95, 200] on link "11832846" at bounding box center [97, 205] width 39 height 10
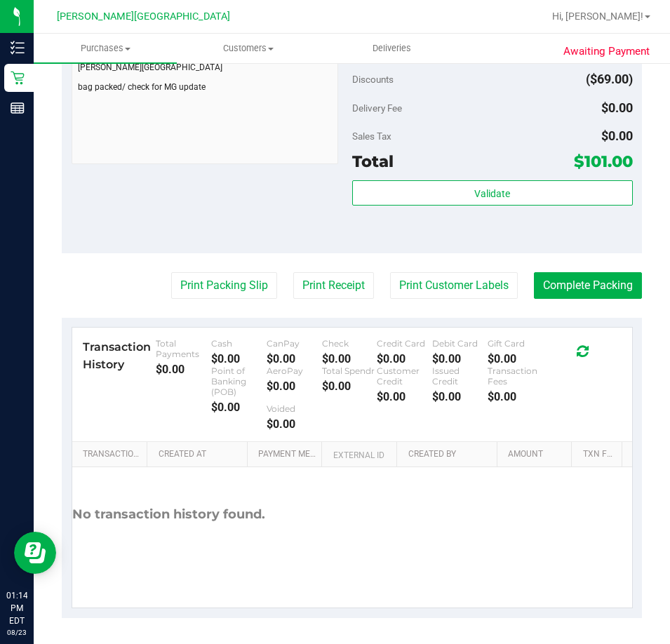
scroll to position [801, 0]
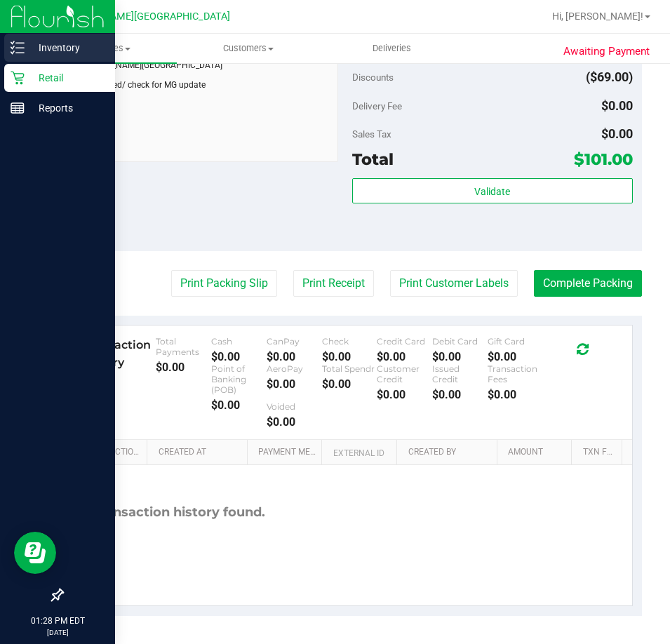
click at [48, 50] on p "Inventory" at bounding box center [67, 47] width 84 height 17
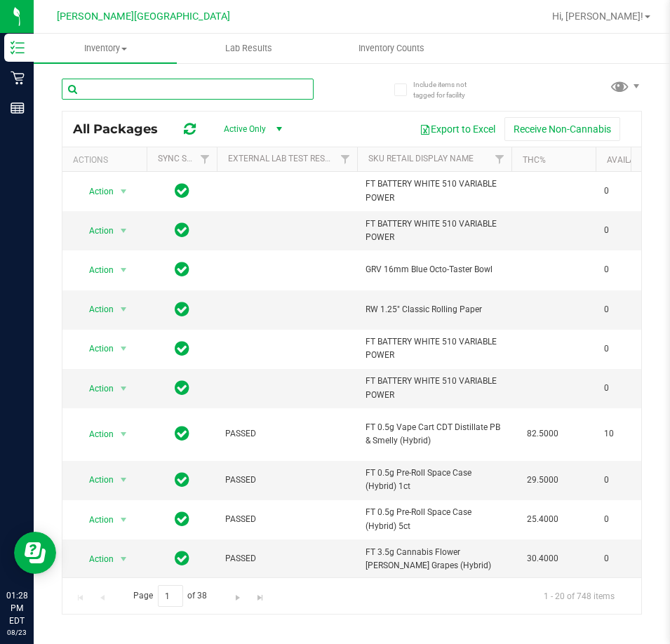
click at [144, 86] on input "text" at bounding box center [188, 89] width 252 height 21
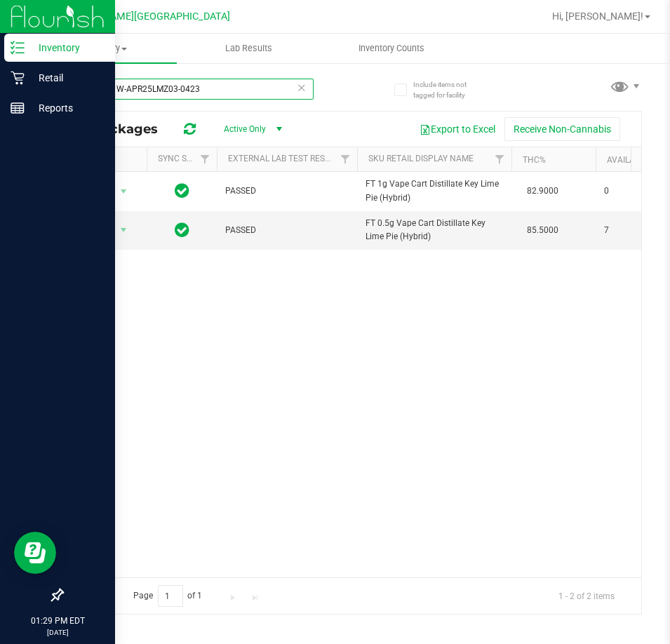
type input "key lime W-APR25LMZ03-0423"
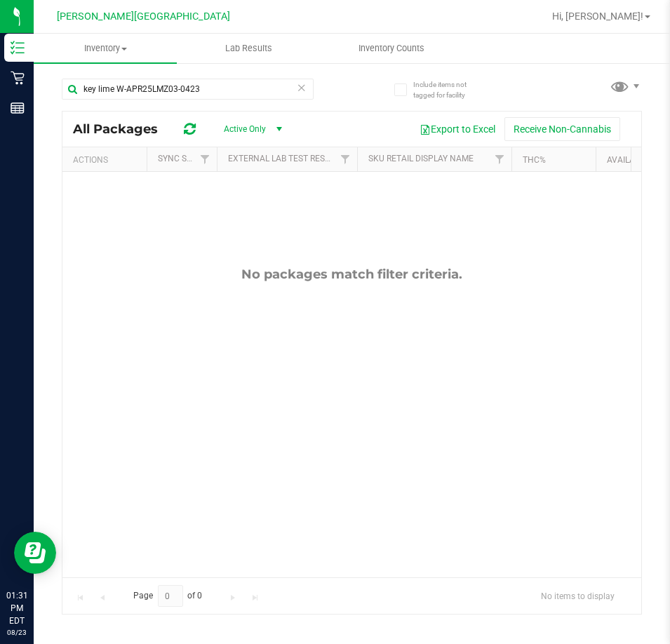
drag, startPoint x: 71, startPoint y: 499, endPoint x: 415, endPoint y: 423, distance: 351.9
click at [418, 426] on div "No packages match filter criteria." at bounding box center [351, 422] width 579 height 500
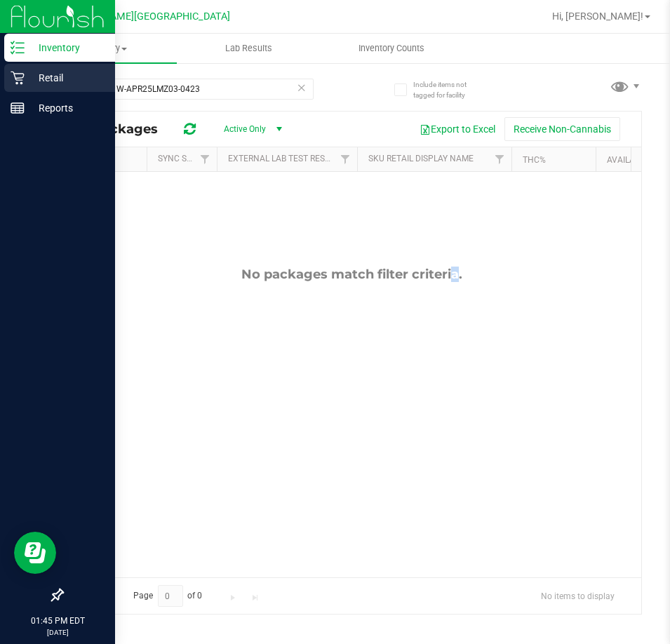
click at [15, 75] on icon at bounding box center [17, 78] width 13 height 13
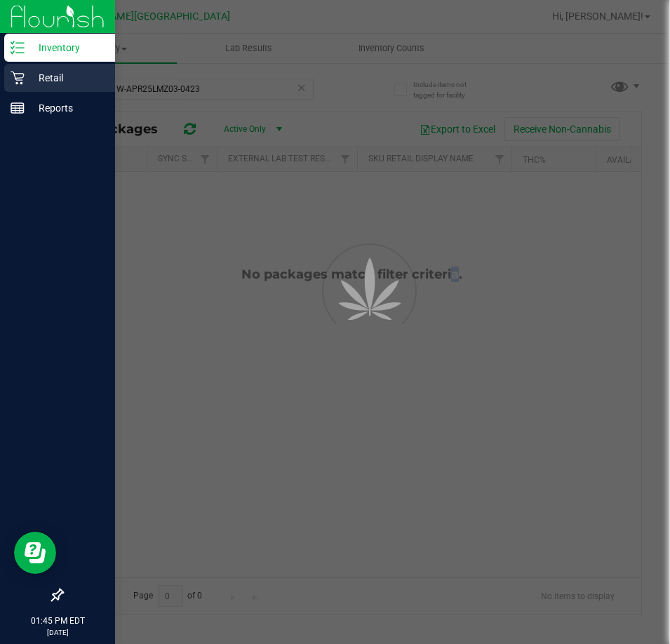
click at [43, 83] on p "Retail" at bounding box center [67, 77] width 84 height 17
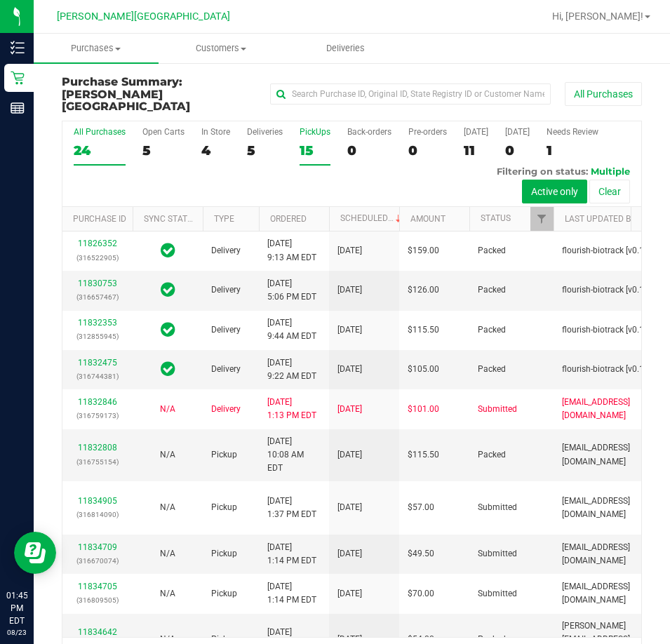
click at [303, 142] on div "15" at bounding box center [314, 150] width 31 height 16
click at [0, 0] on input "PickUps 15" at bounding box center [0, 0] width 0 height 0
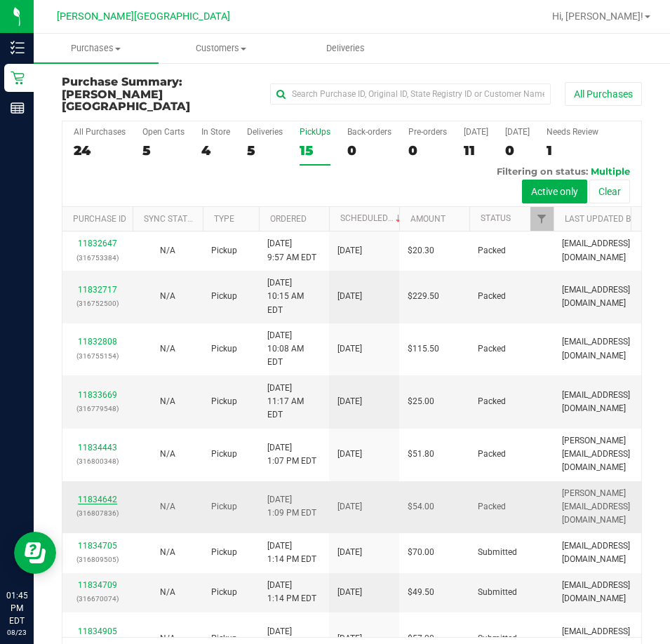
click at [104, 494] on link "11834642" at bounding box center [97, 499] width 39 height 10
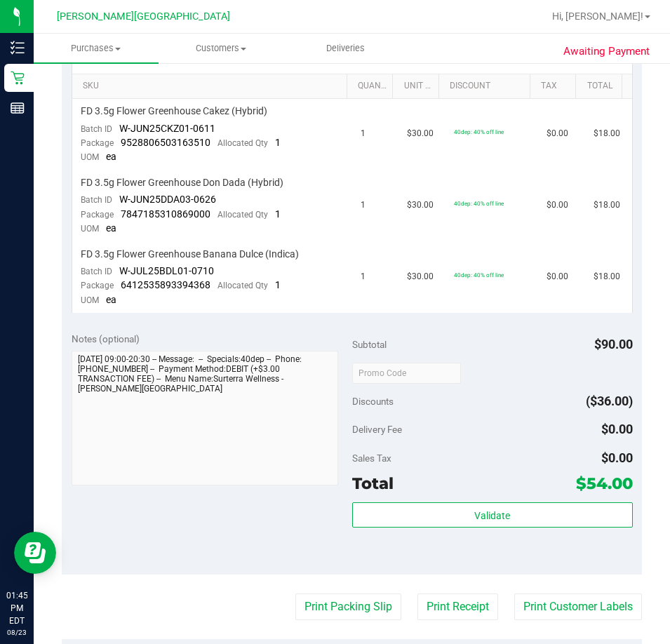
scroll to position [70, 0]
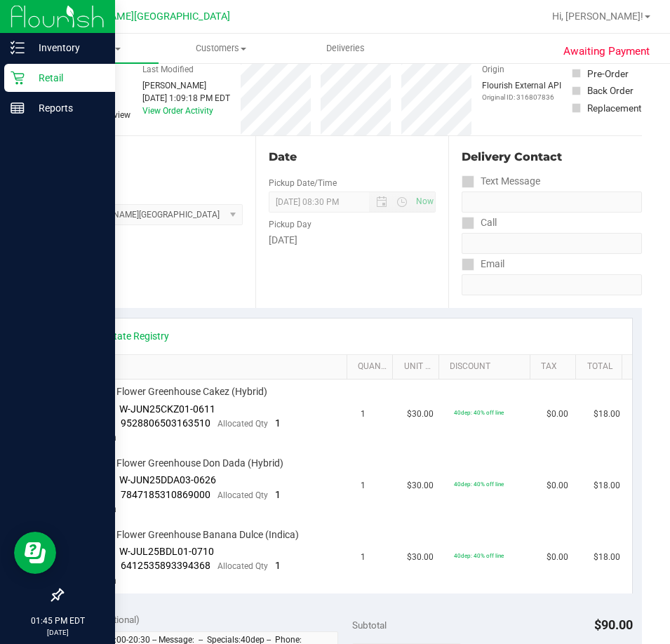
click at [52, 76] on p "Retail" at bounding box center [67, 77] width 84 height 17
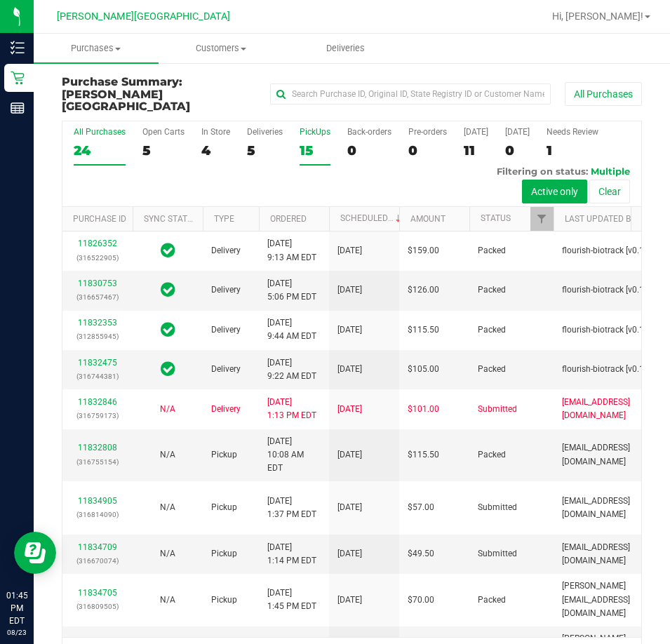
click at [314, 127] on div "PickUps" at bounding box center [314, 132] width 31 height 10
click at [0, 0] on input "PickUps 15" at bounding box center [0, 0] width 0 height 0
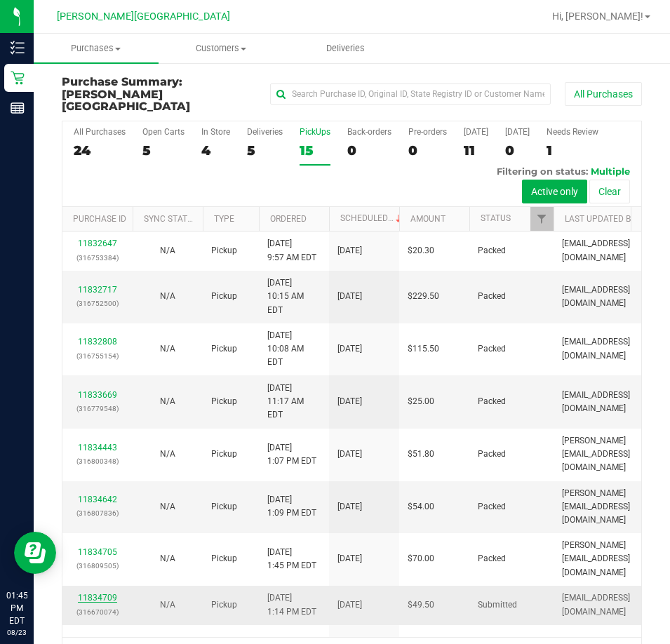
click at [95, 593] on link "11834709" at bounding box center [97, 598] width 39 height 10
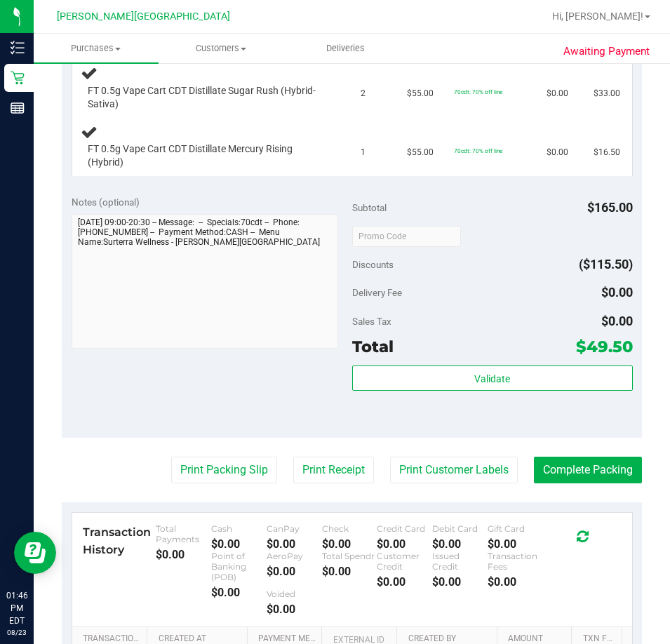
scroll to position [421, 0]
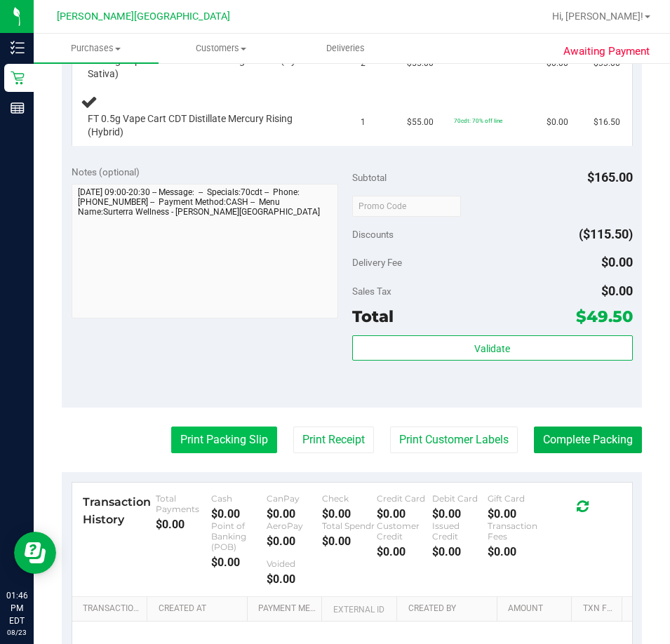
click at [212, 438] on button "Print Packing Slip" at bounding box center [224, 439] width 106 height 27
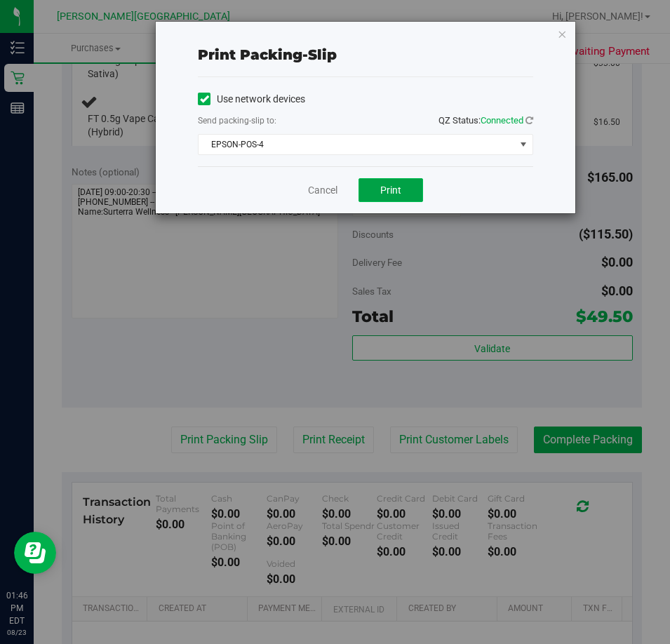
click at [396, 189] on span "Print" at bounding box center [390, 189] width 21 height 11
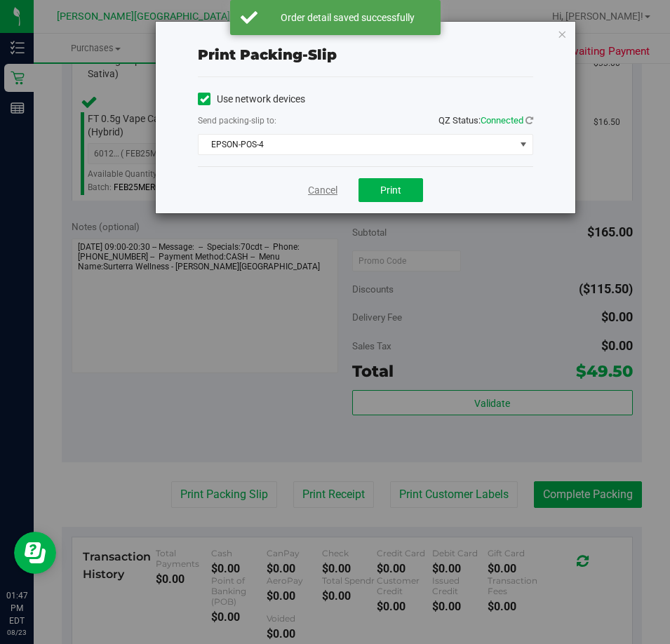
click at [328, 189] on link "Cancel" at bounding box center [322, 190] width 29 height 15
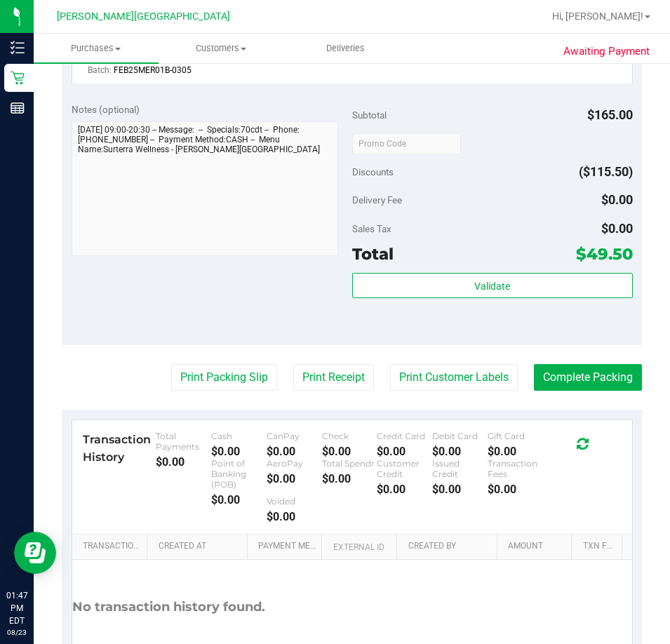
scroll to position [631, 0]
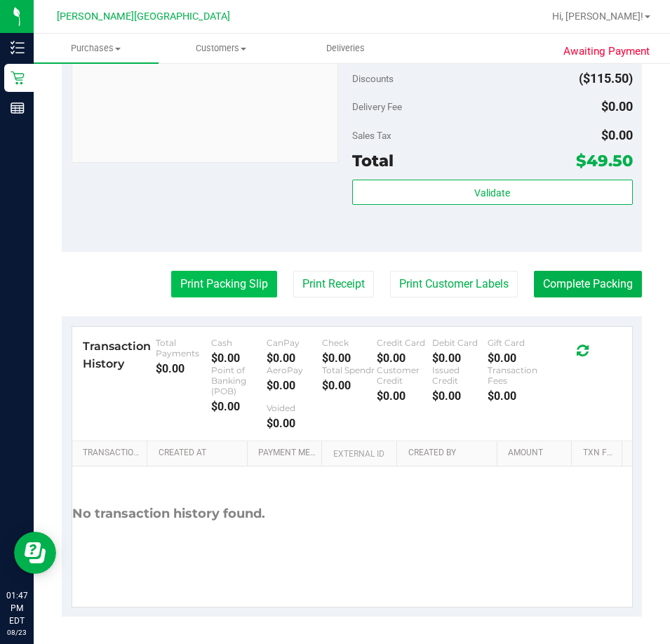
click at [187, 285] on button "Print Packing Slip" at bounding box center [224, 284] width 106 height 27
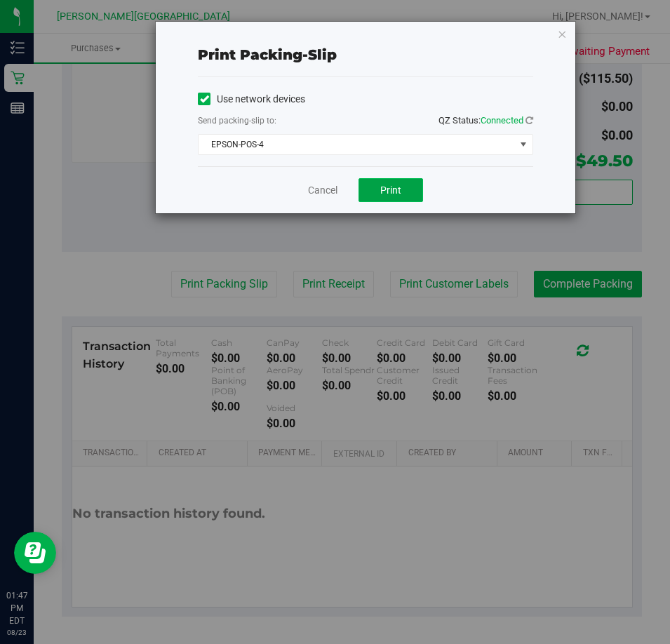
click at [392, 190] on span "Print" at bounding box center [390, 189] width 21 height 11
click at [560, 32] on icon "button" at bounding box center [562, 33] width 10 height 17
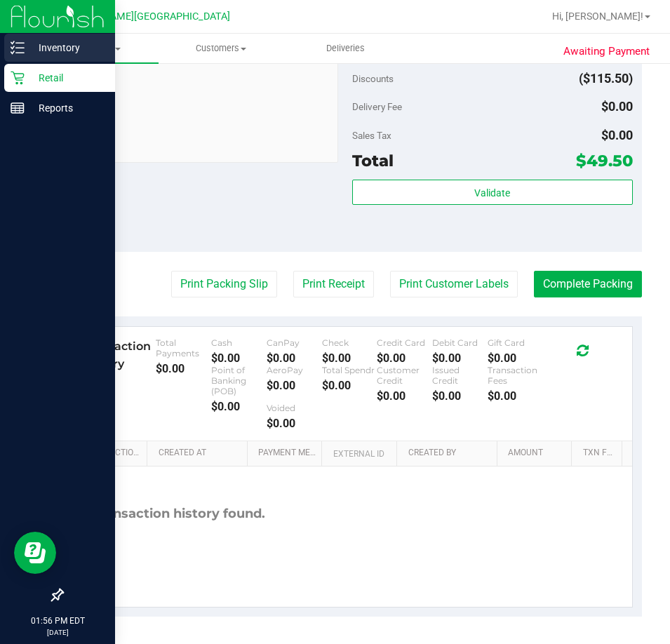
click at [49, 48] on p "Inventory" at bounding box center [67, 47] width 84 height 17
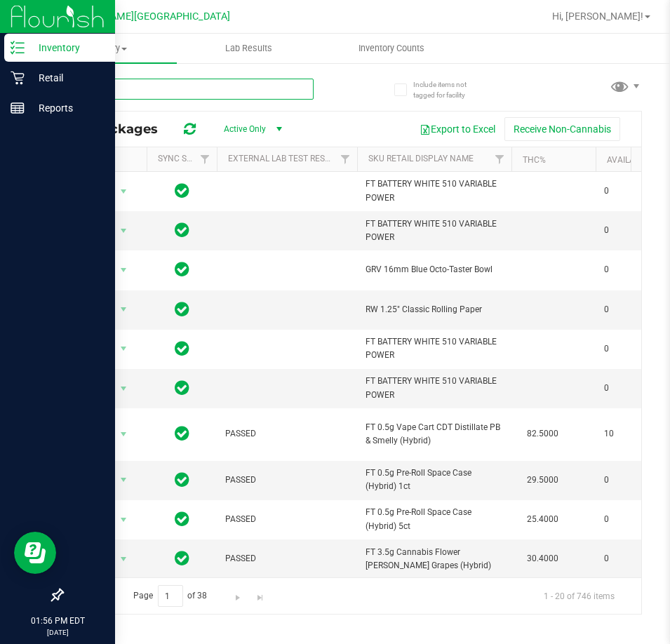
click at [112, 88] on input "text" at bounding box center [188, 89] width 252 height 21
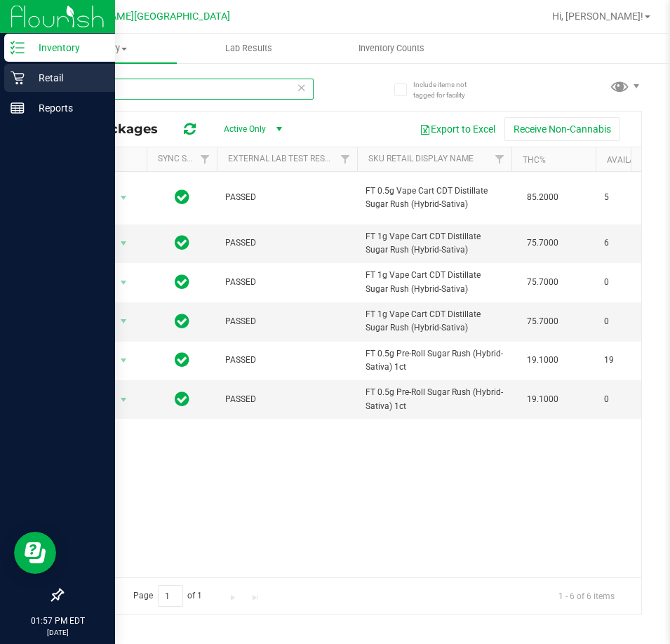
type input "srh"
click at [18, 80] on icon at bounding box center [17, 78] width 13 height 13
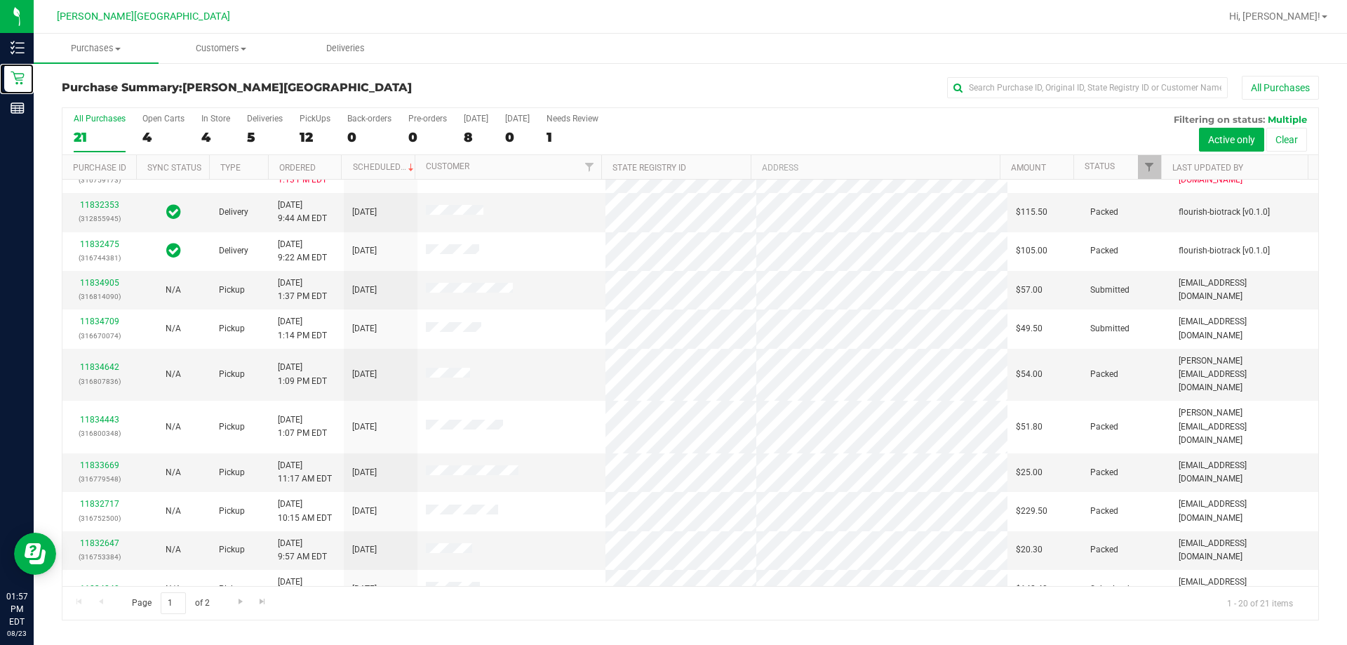
scroll to position [140, 0]
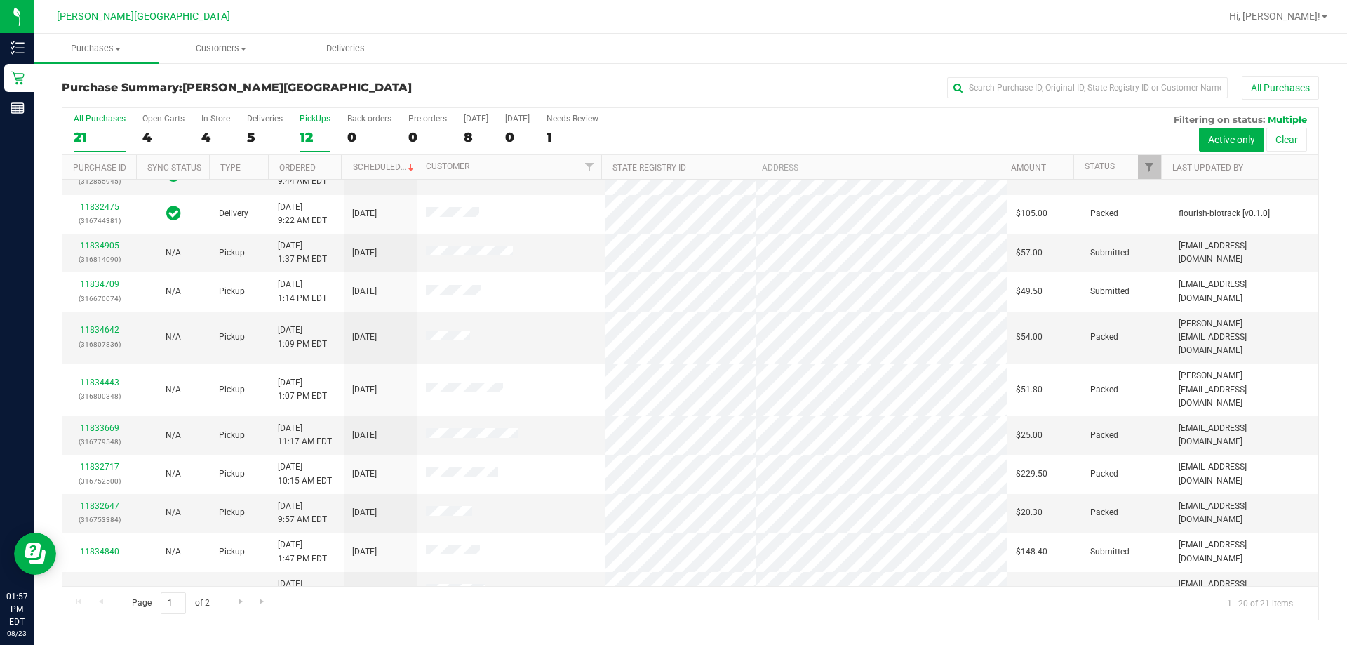
click at [313, 119] on div "PickUps" at bounding box center [314, 119] width 31 height 10
click at [0, 0] on input "PickUps 12" at bounding box center [0, 0] width 0 height 0
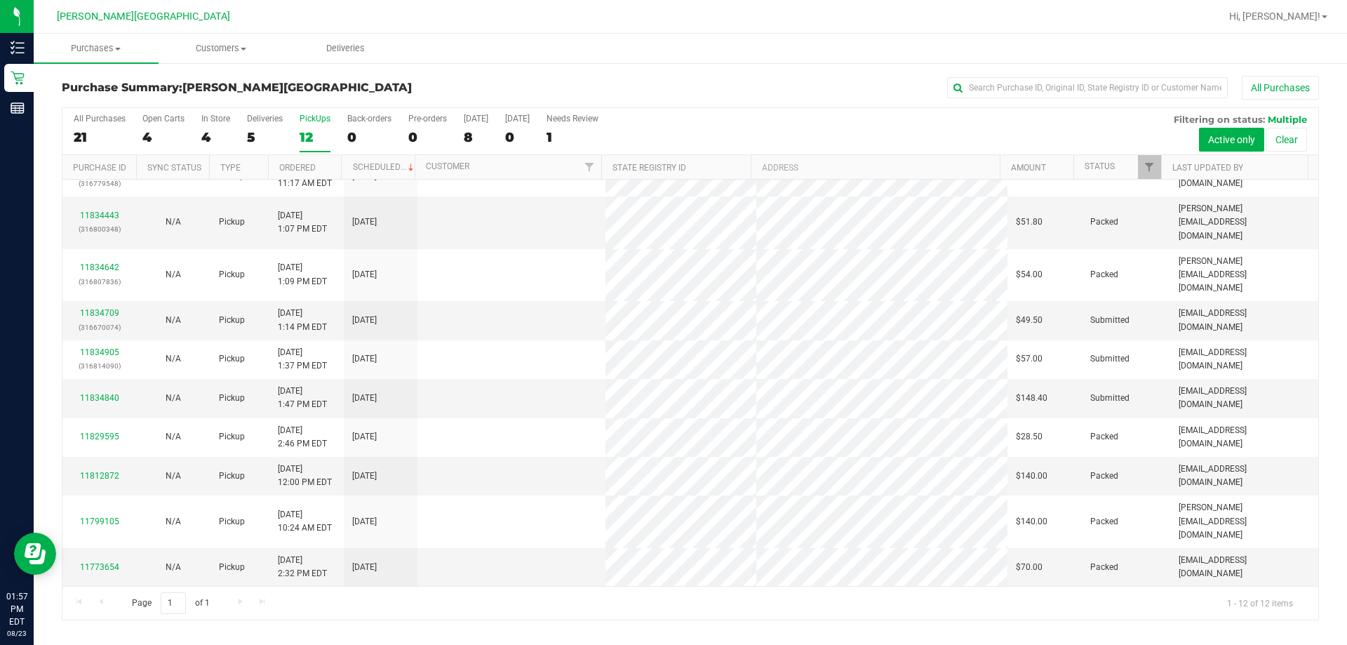
scroll to position [0, 0]
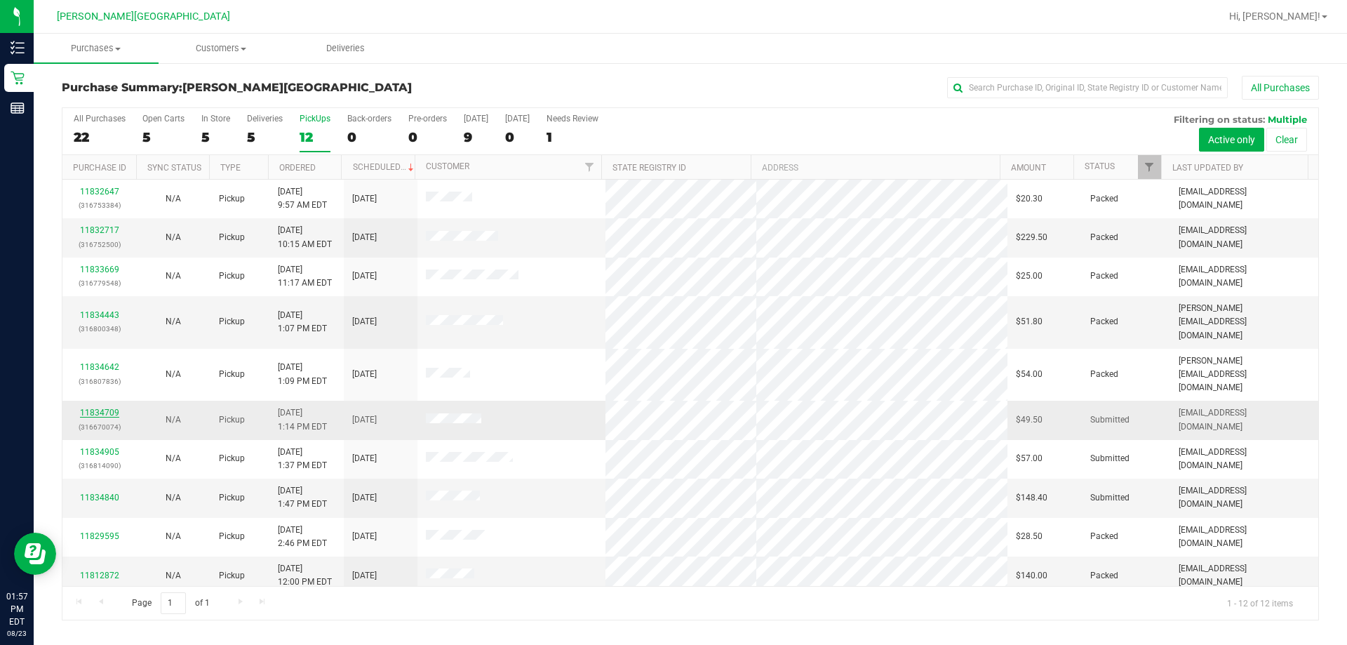
click at [81, 408] on link "11834709" at bounding box center [99, 413] width 39 height 10
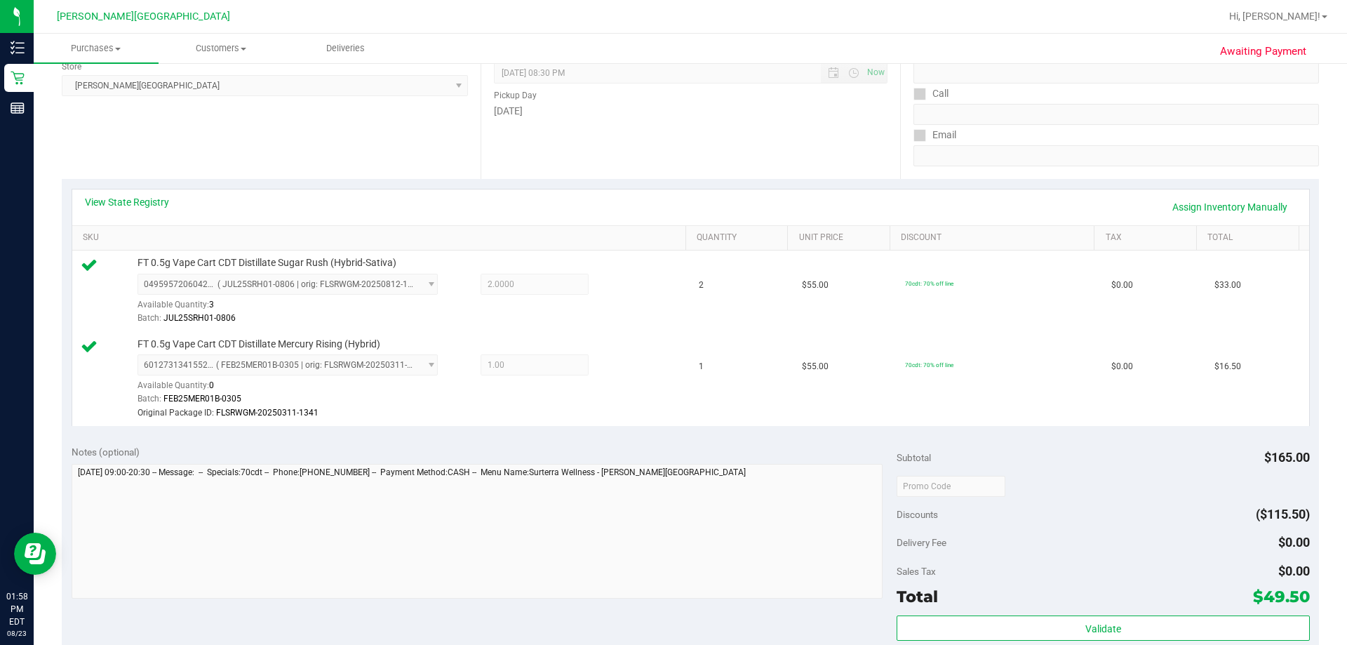
scroll to position [421, 0]
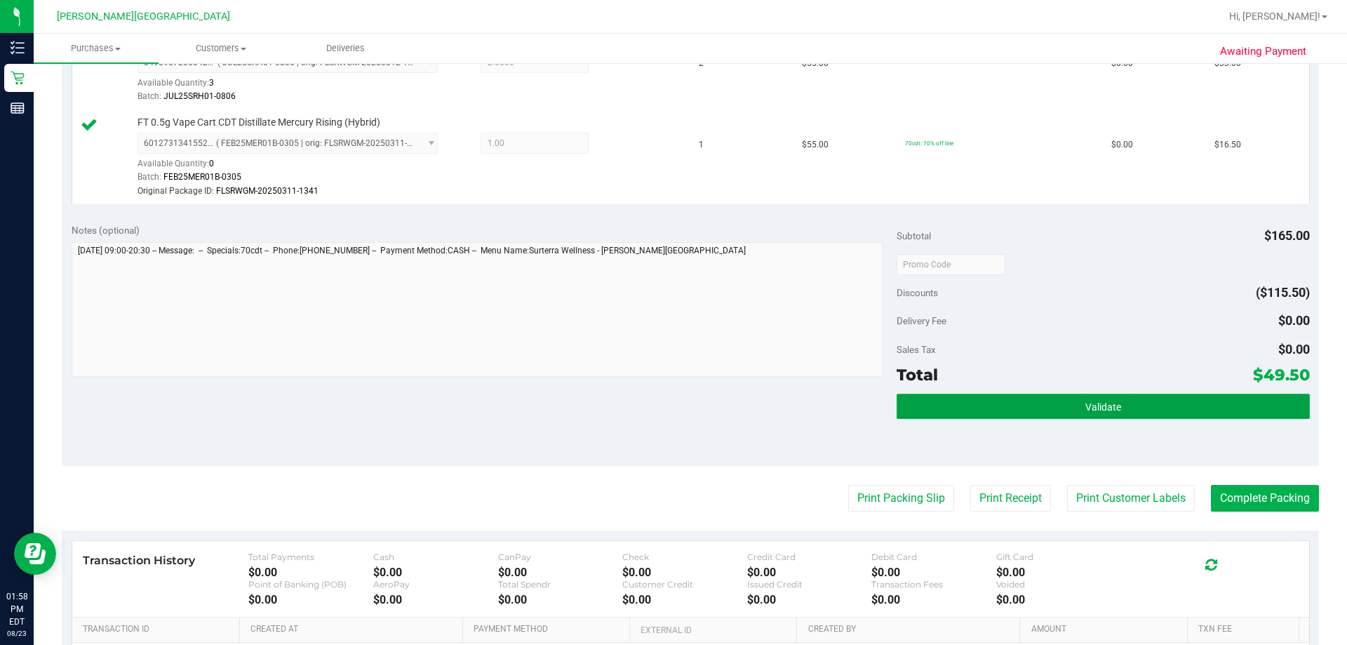
click at [669, 408] on button "Validate" at bounding box center [1102, 405] width 412 height 25
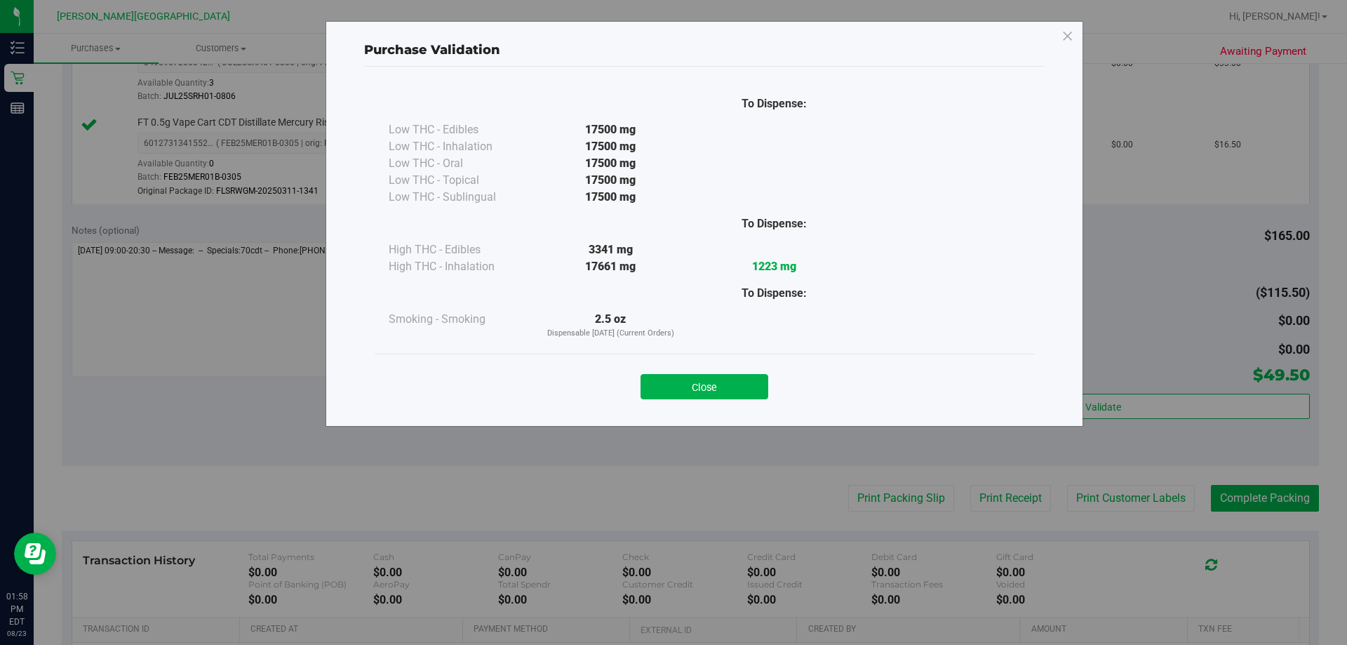
click at [669, 384] on button "Close" at bounding box center [704, 386] width 128 height 25
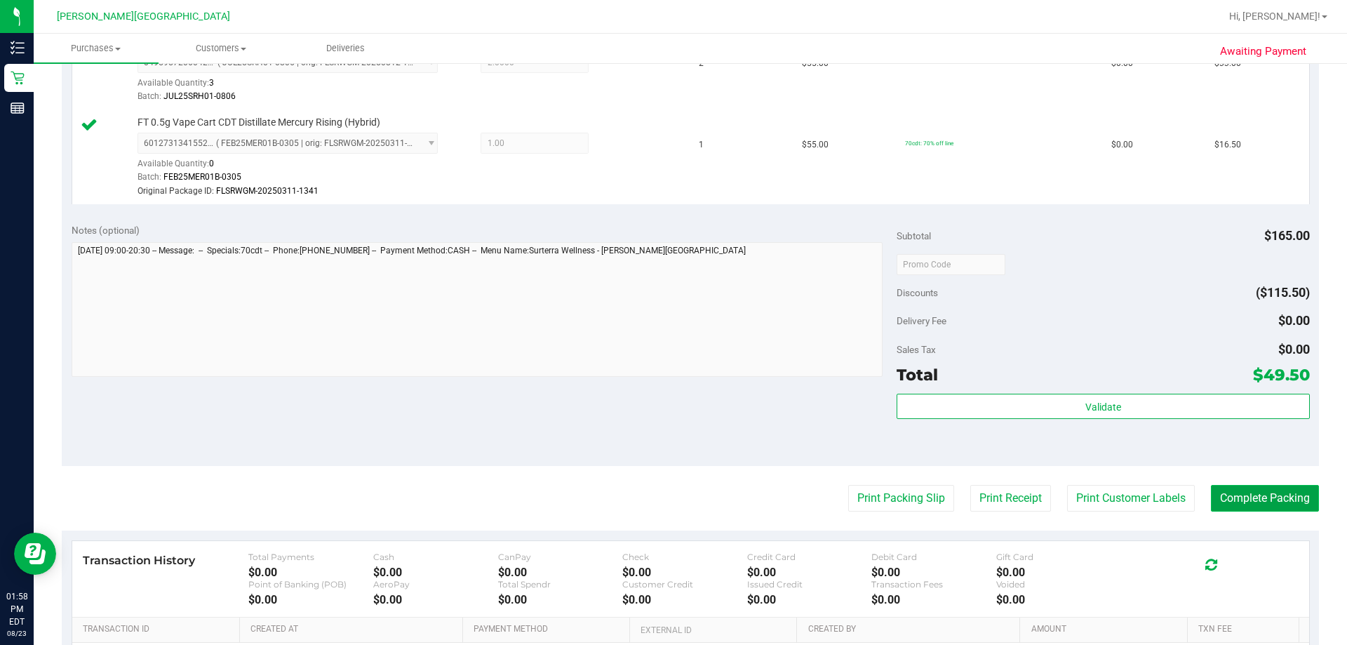
click at [669, 497] on button "Complete Packing" at bounding box center [1265, 498] width 108 height 27
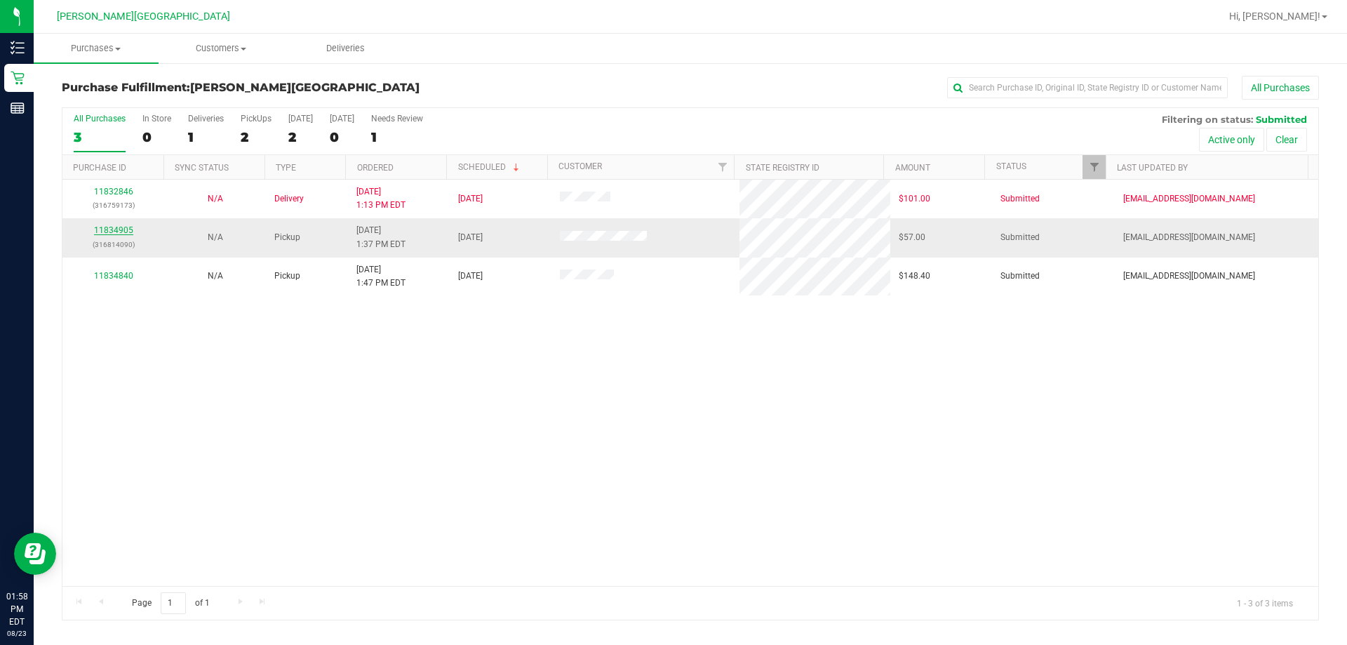
click at [110, 229] on link "11834905" at bounding box center [113, 230] width 39 height 10
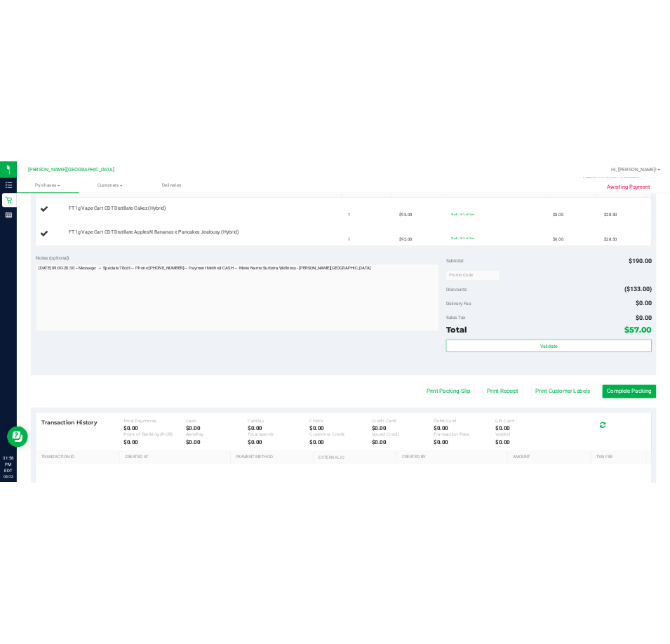
scroll to position [491, 0]
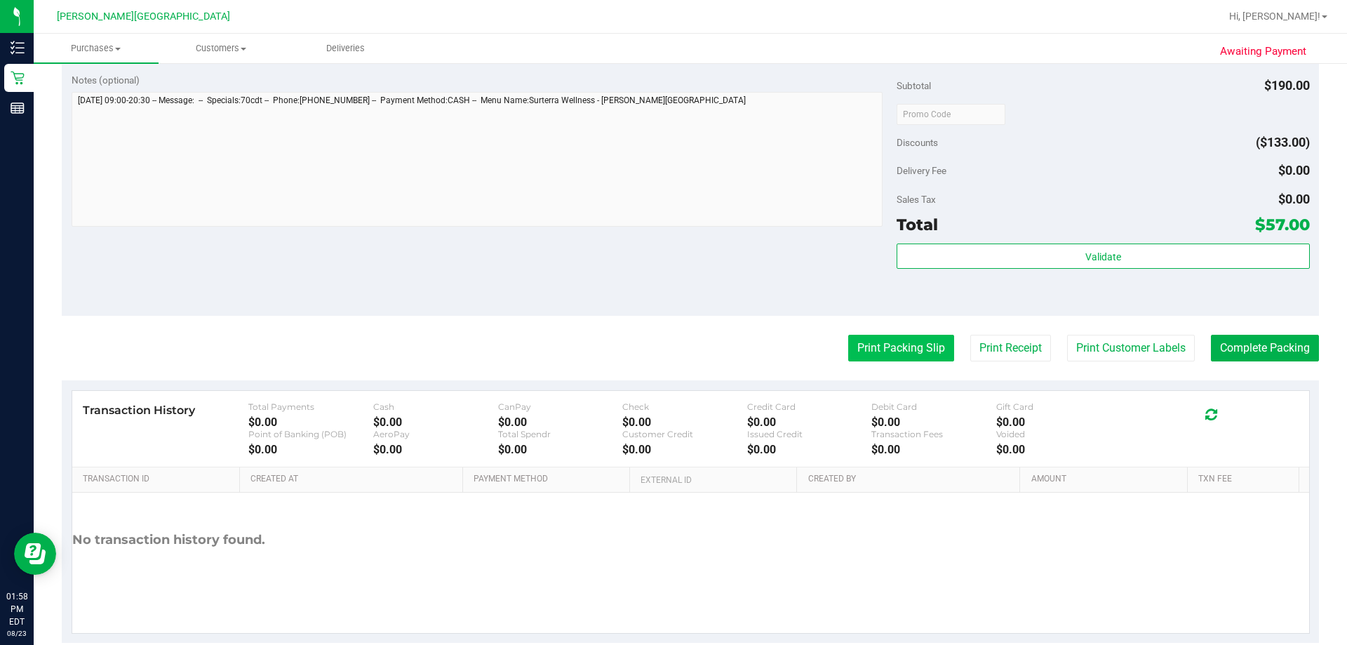
click at [669, 349] on button "Print Packing Slip" at bounding box center [901, 348] width 106 height 27
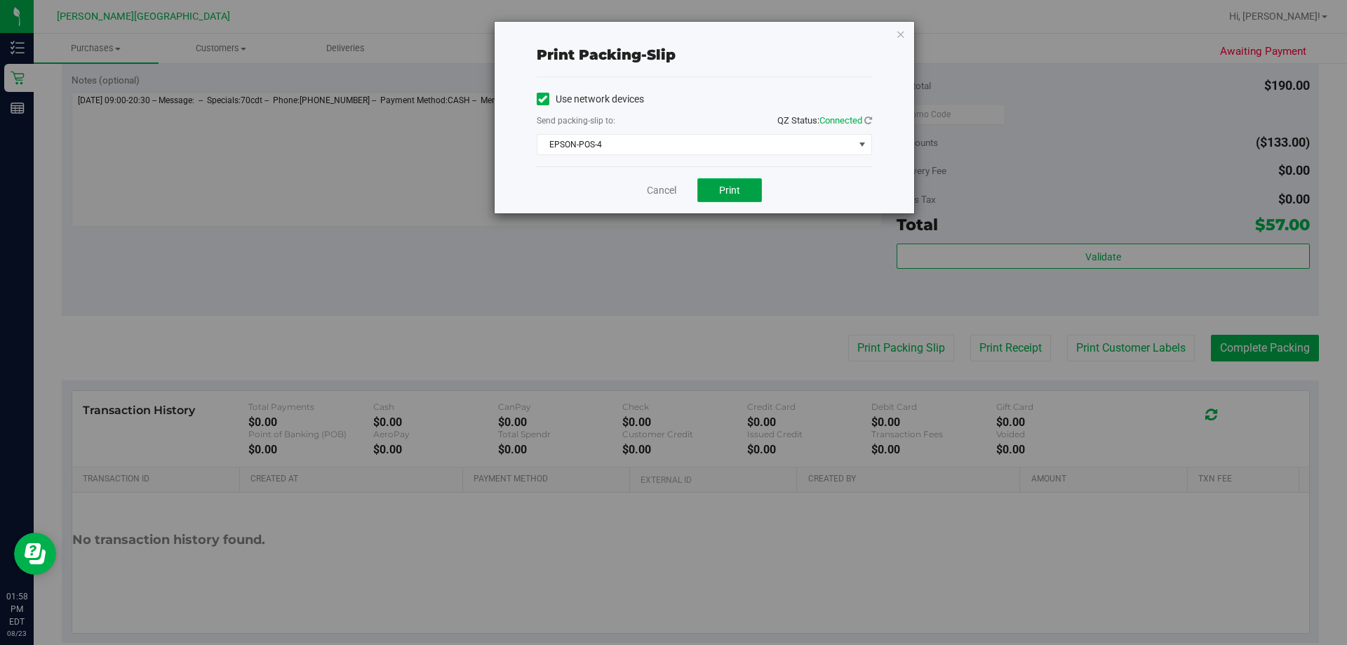
click at [669, 191] on span "Print" at bounding box center [729, 189] width 21 height 11
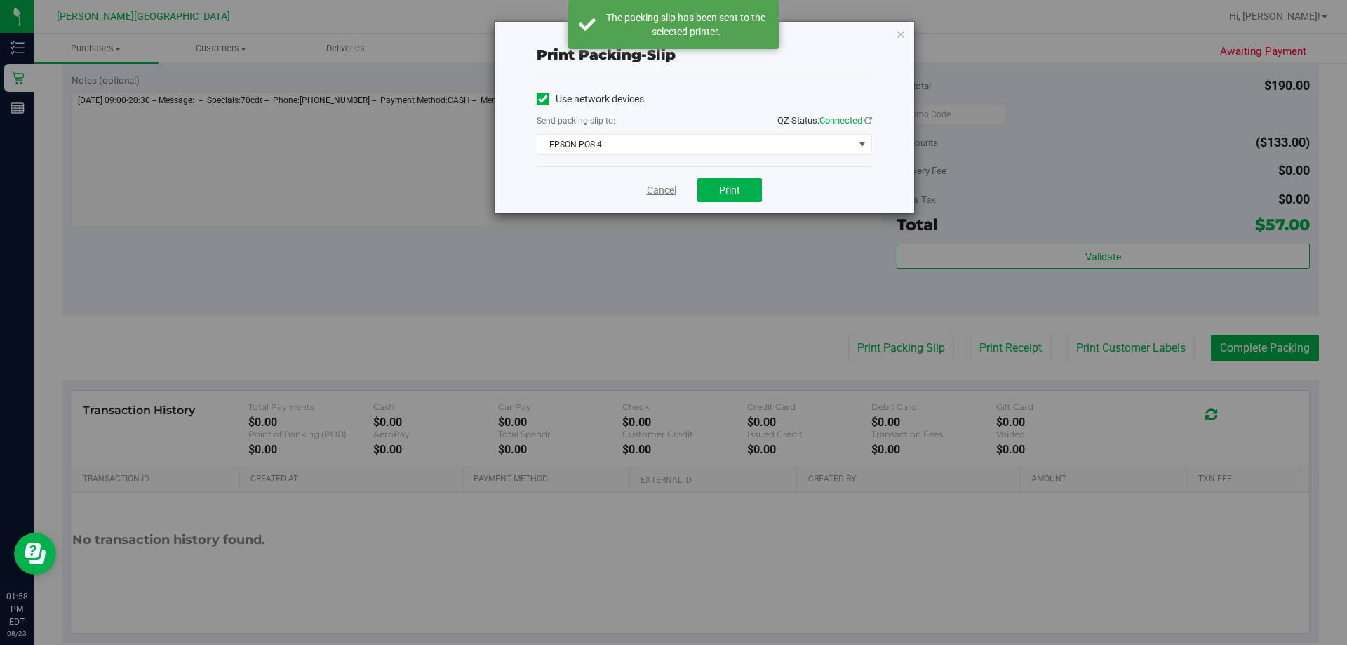
click at [662, 193] on link "Cancel" at bounding box center [661, 190] width 29 height 15
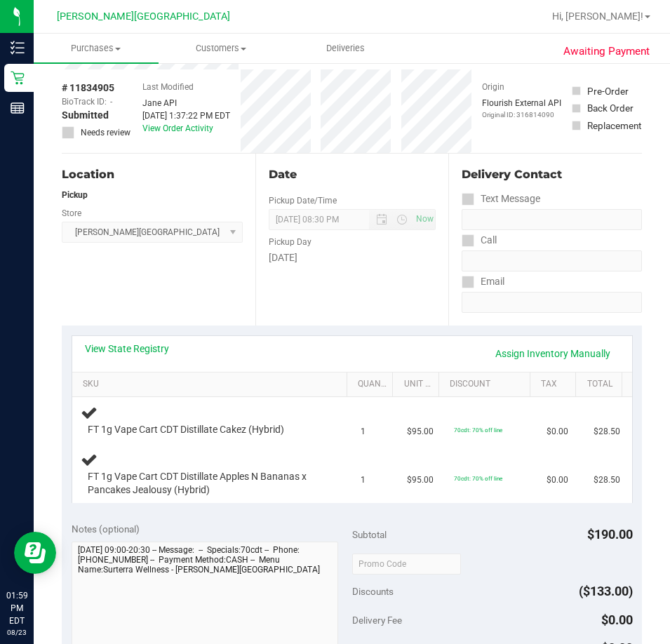
scroll to position [0, 0]
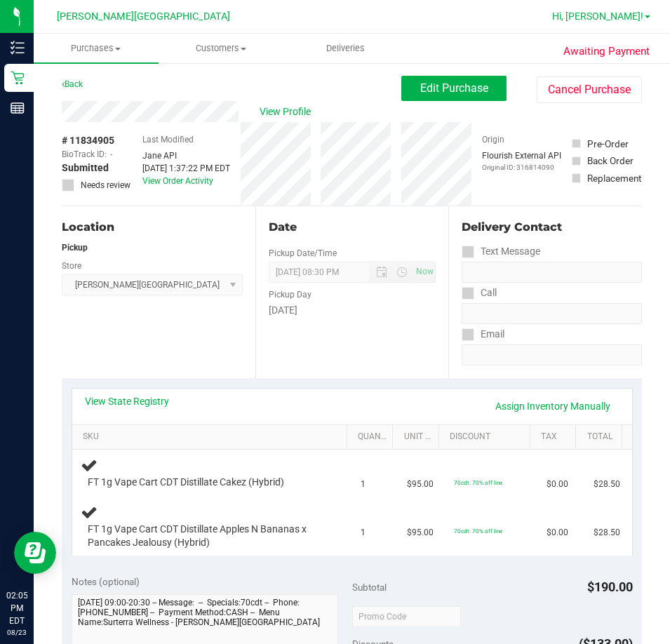
click at [628, 15] on span "Hi, [PERSON_NAME]!" at bounding box center [597, 16] width 91 height 11
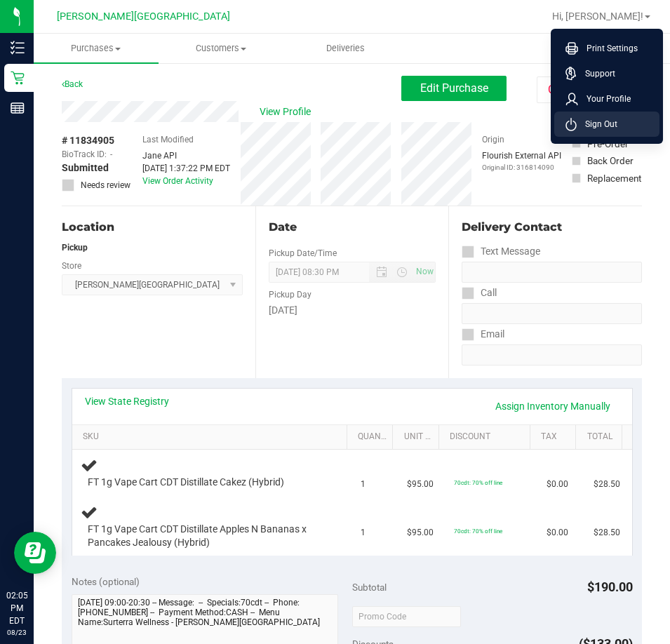
click at [585, 125] on span "Sign Out" at bounding box center [597, 124] width 41 height 14
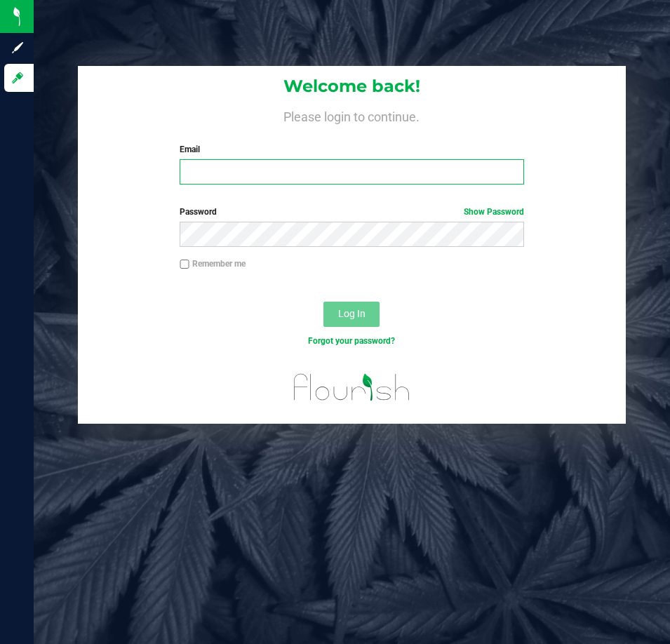
click at [243, 169] on input "Email" at bounding box center [352, 171] width 344 height 25
type input "[EMAIL_ADDRESS][DOMAIN_NAME]"
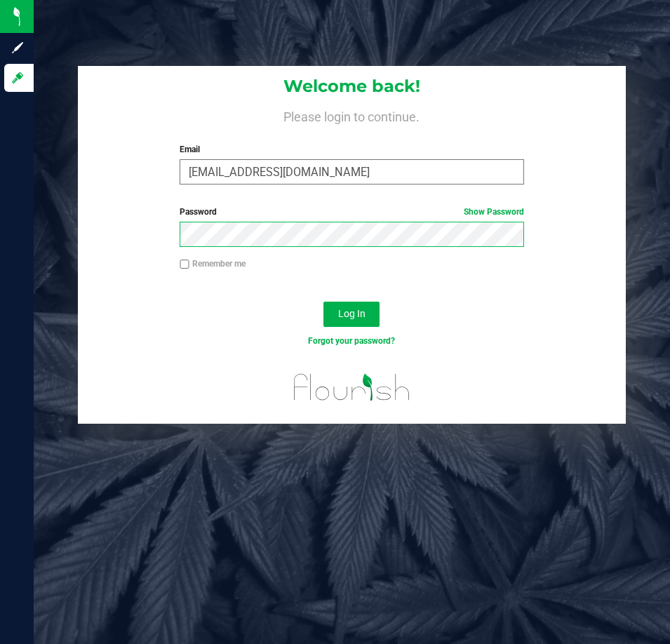
click at [323, 302] on button "Log In" at bounding box center [351, 314] width 56 height 25
